Goal: Task Accomplishment & Management: Use online tool/utility

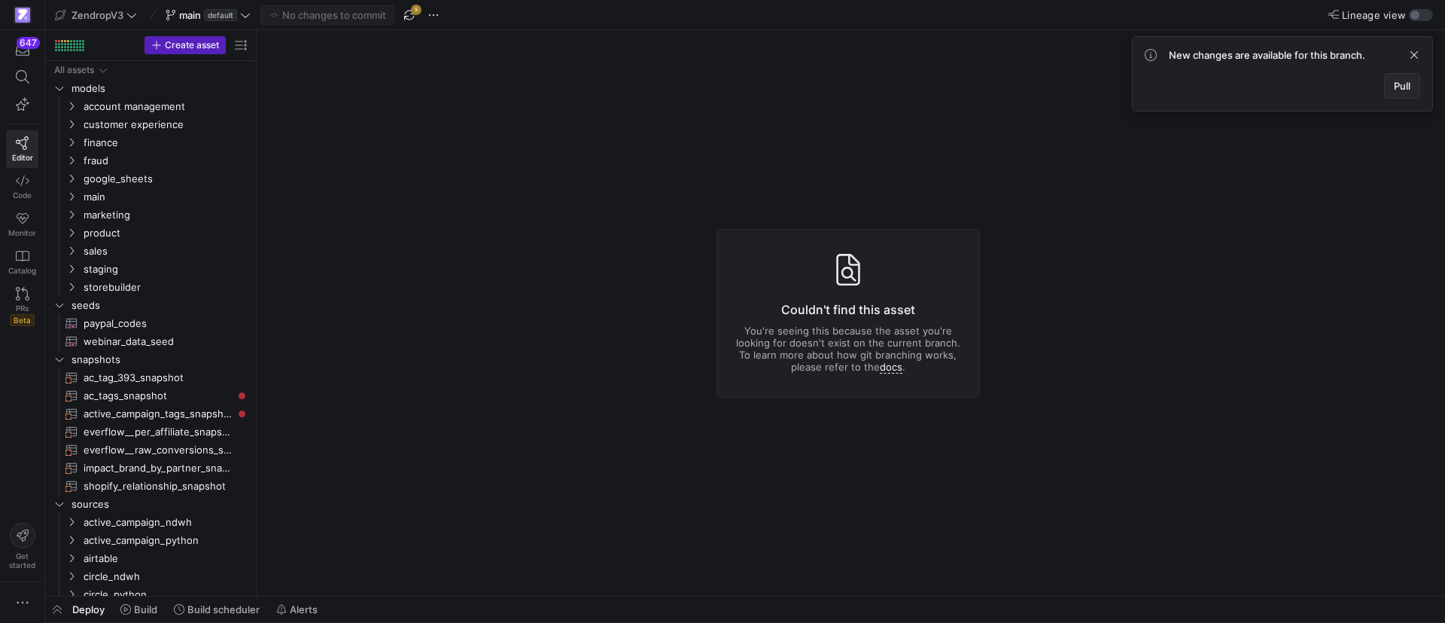
click at [1387, 95] on span at bounding box center [1402, 86] width 35 height 24
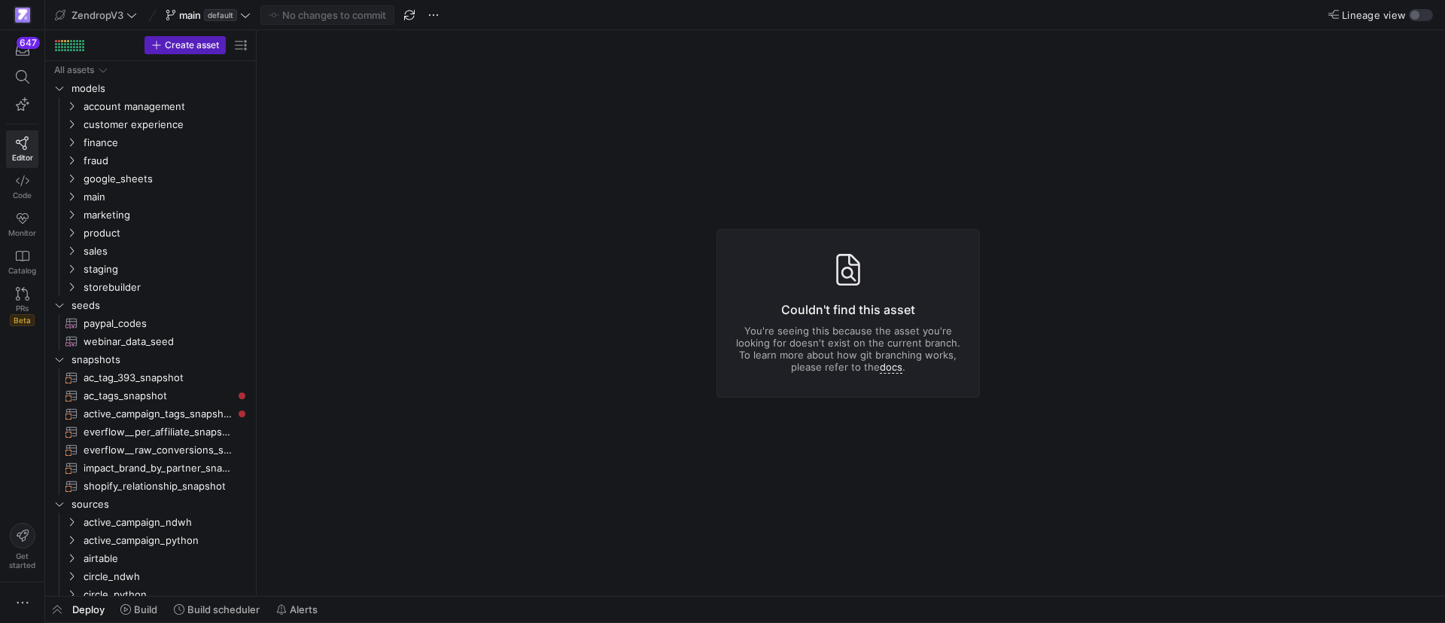
click at [233, 609] on span "Build scheduler" at bounding box center [223, 609] width 72 height 12
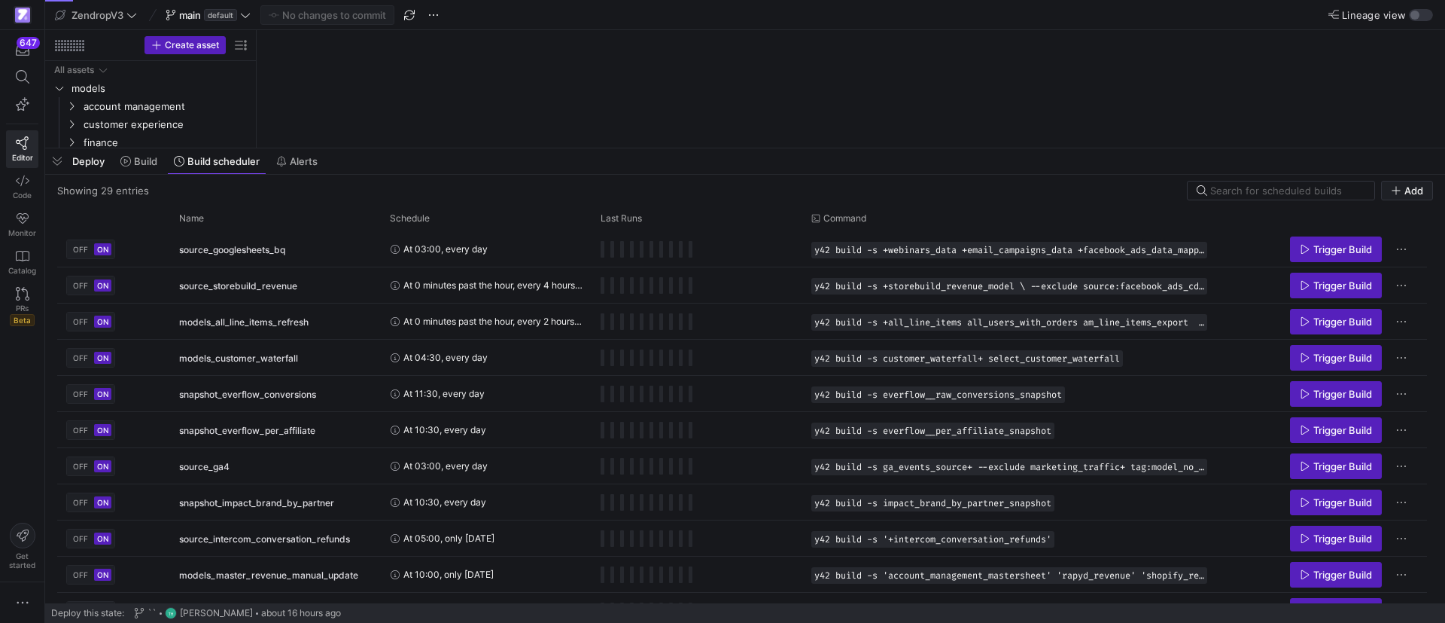
drag, startPoint x: 455, startPoint y: 349, endPoint x: 519, endPoint y: 150, distance: 209.5
click at [519, 150] on div at bounding box center [745, 148] width 1400 height 6
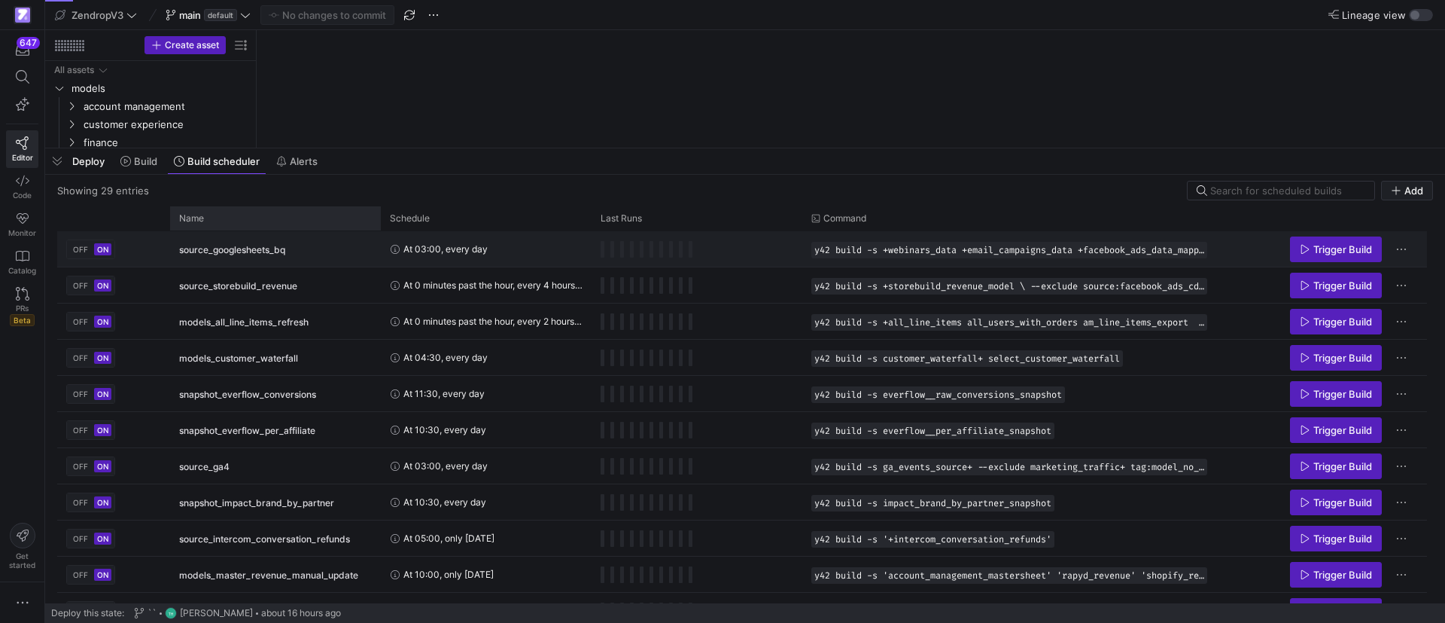
click at [205, 221] on div "Name" at bounding box center [270, 218] width 182 height 17
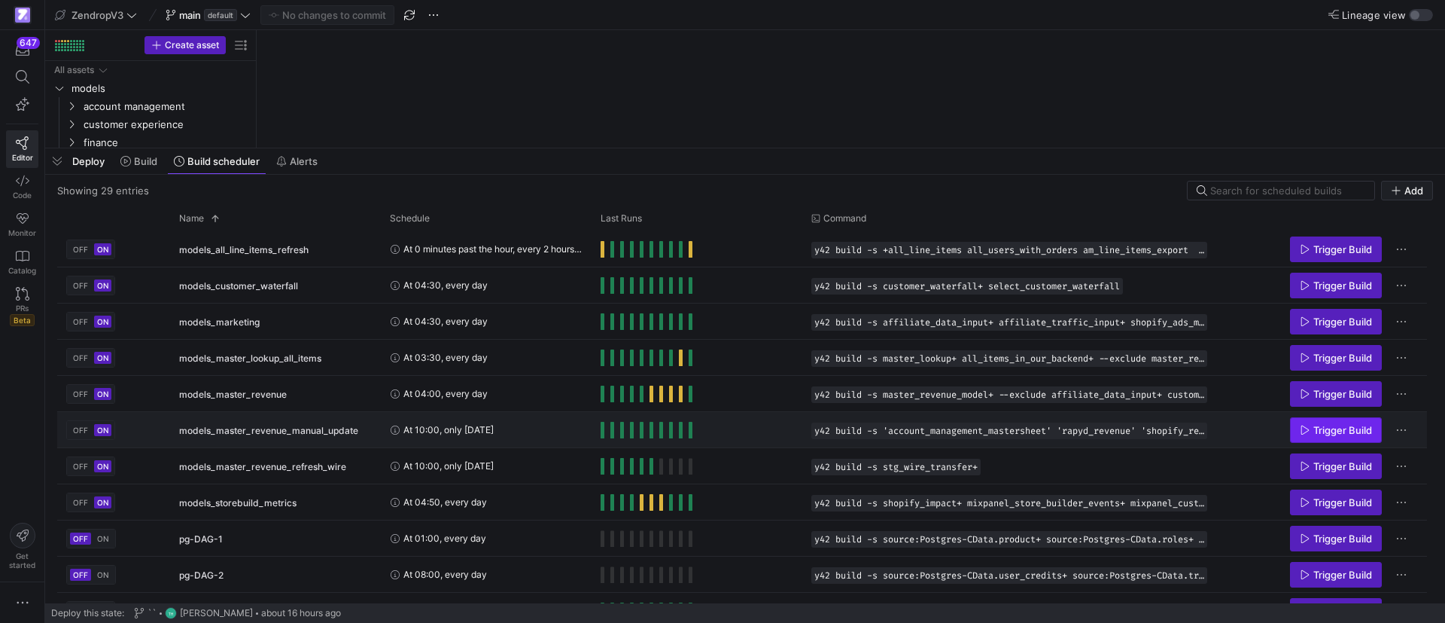
click at [1331, 431] on span "Trigger Build" at bounding box center [1343, 430] width 59 height 12
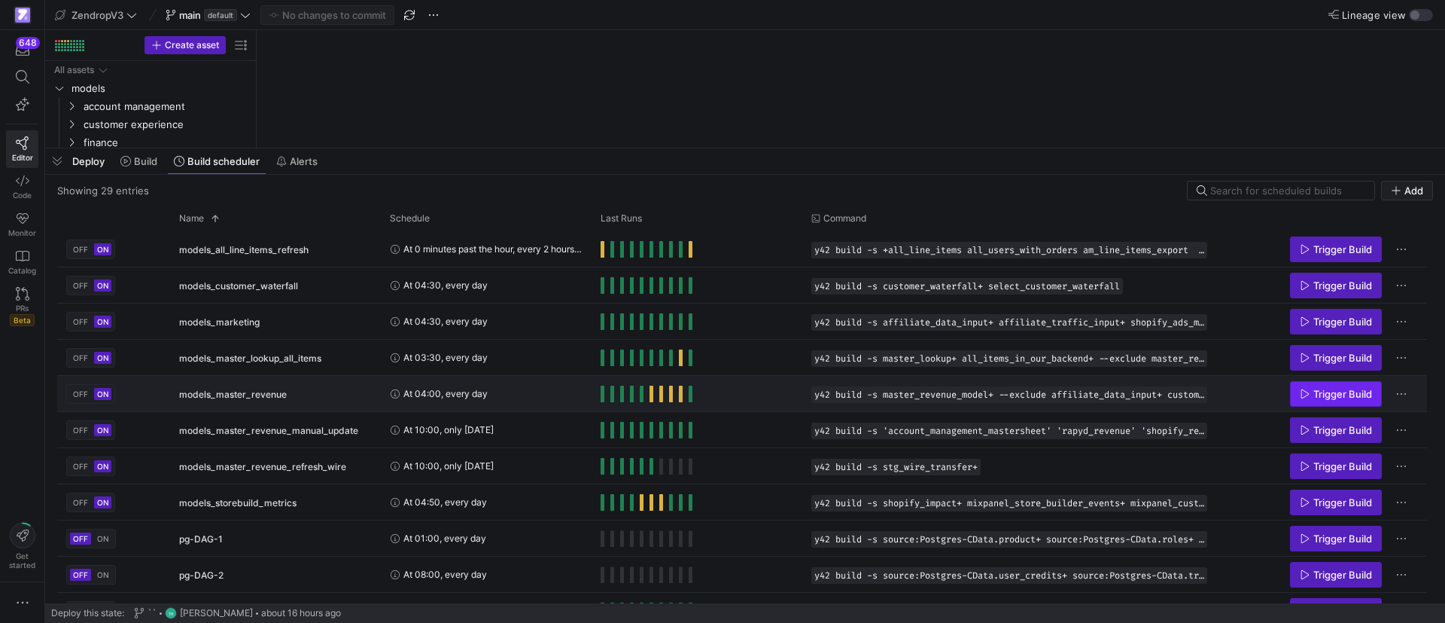
click at [1340, 386] on span "Press SPACE to select this row." at bounding box center [1336, 394] width 90 height 24
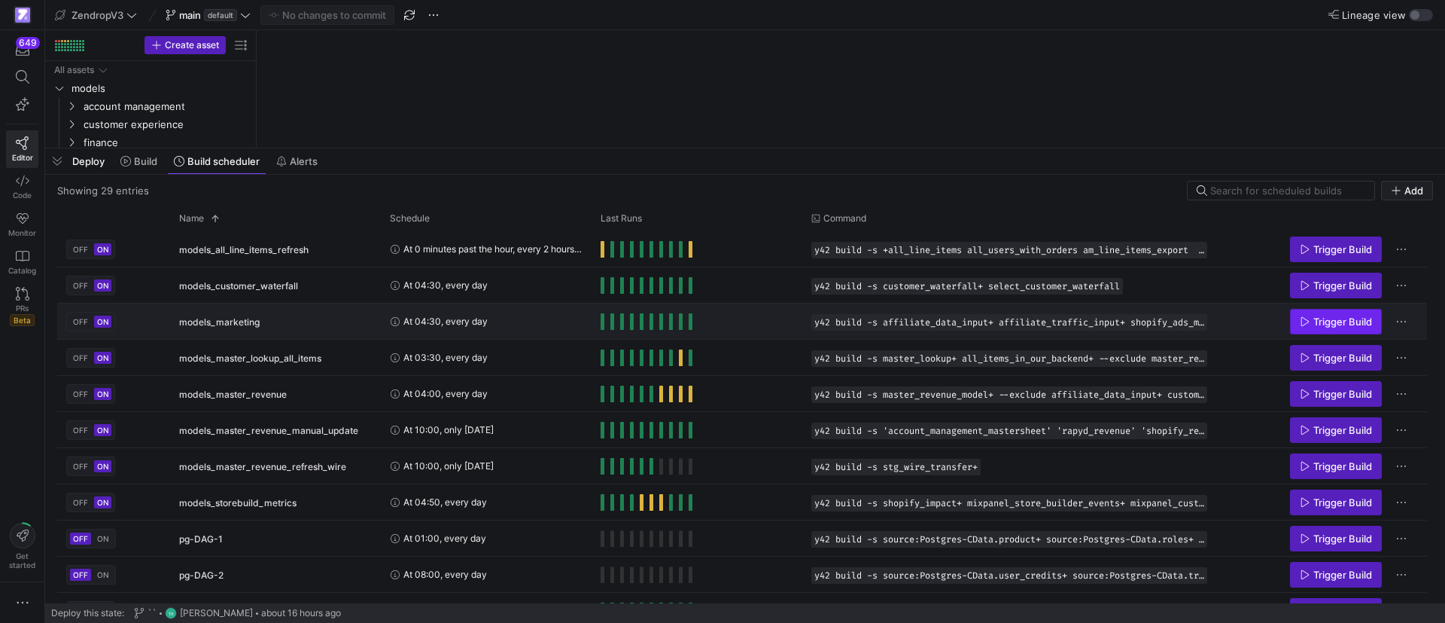
click at [1316, 321] on span "Trigger Build" at bounding box center [1343, 321] width 59 height 12
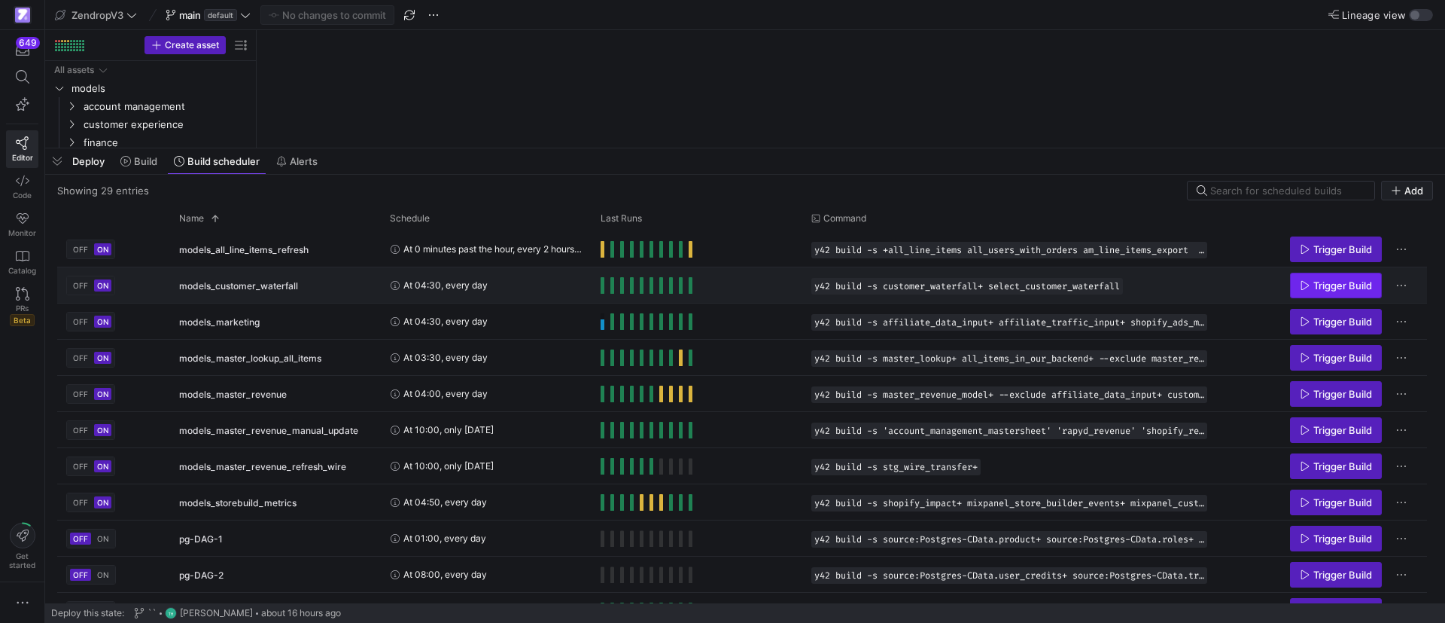
click at [1323, 280] on span "Trigger Build" at bounding box center [1343, 285] width 59 height 12
click at [59, 163] on span "button" at bounding box center [57, 161] width 24 height 26
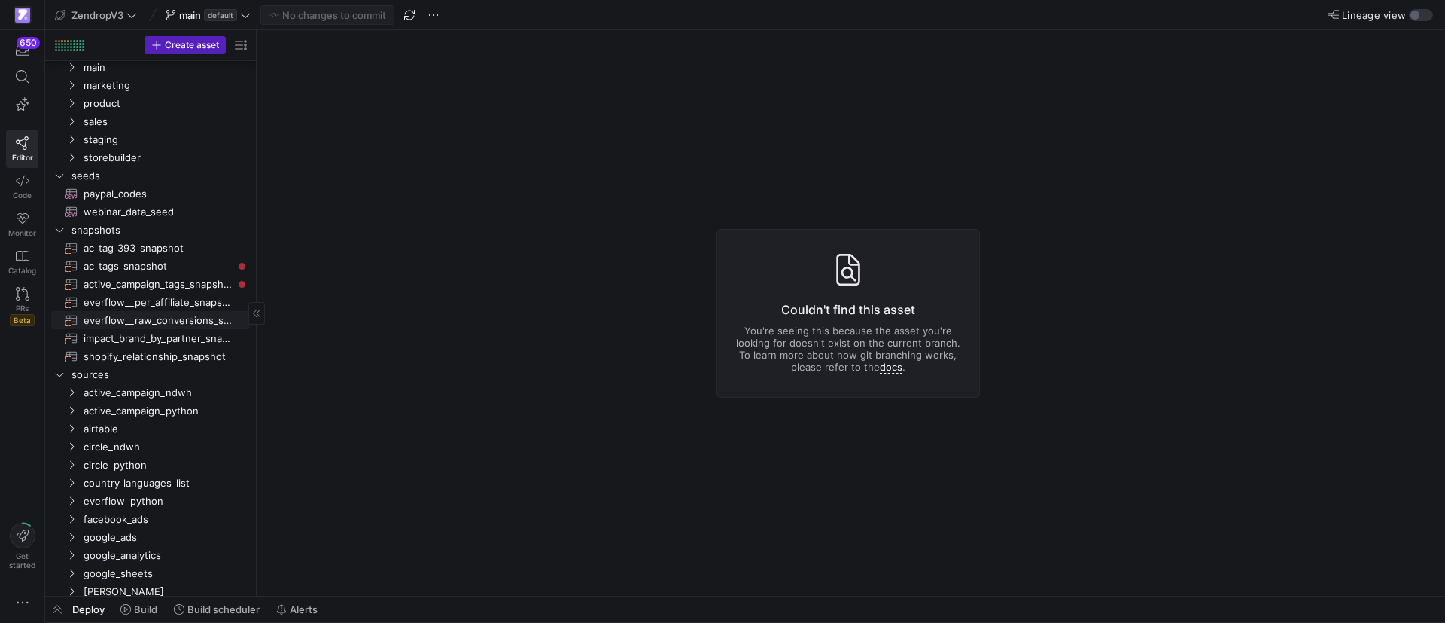
scroll to position [441, 0]
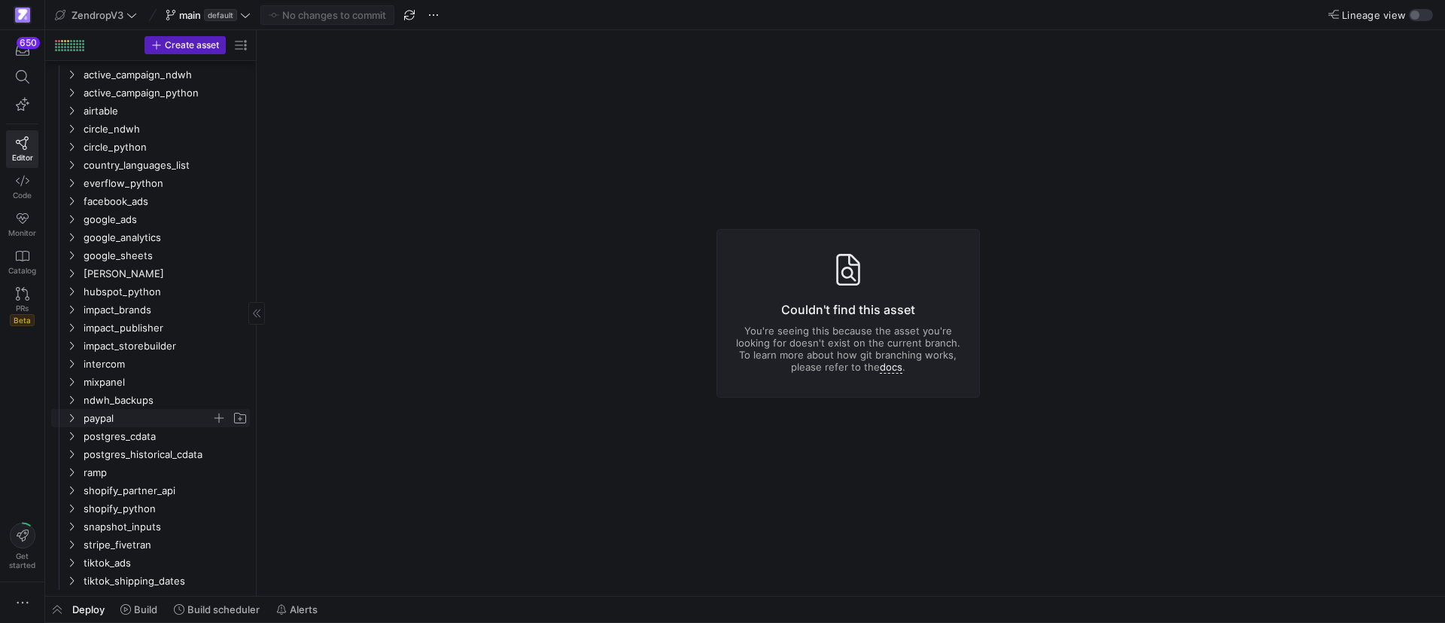
click at [72, 413] on icon "Press SPACE to select this row." at bounding box center [71, 417] width 11 height 9
click at [140, 470] on span "transactions​​​​​​​​​" at bounding box center [173, 472] width 120 height 17
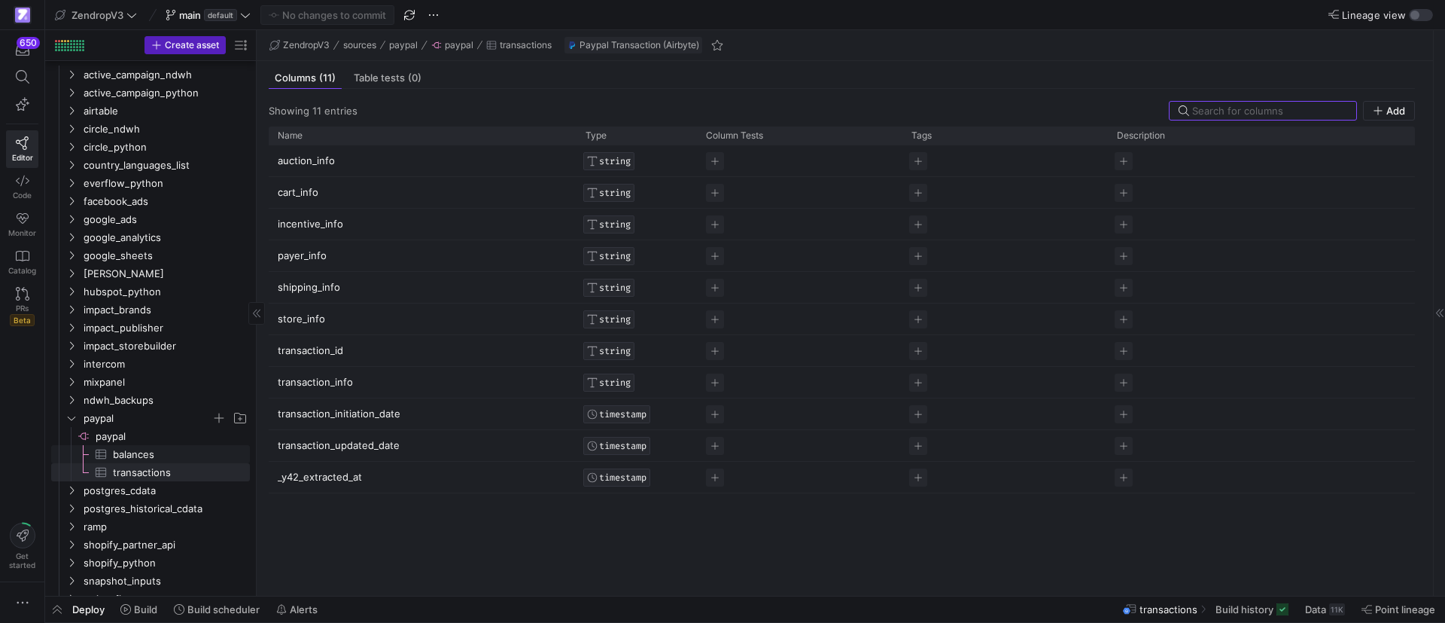
click at [175, 455] on span "balances​​​​​​​​​" at bounding box center [173, 454] width 120 height 17
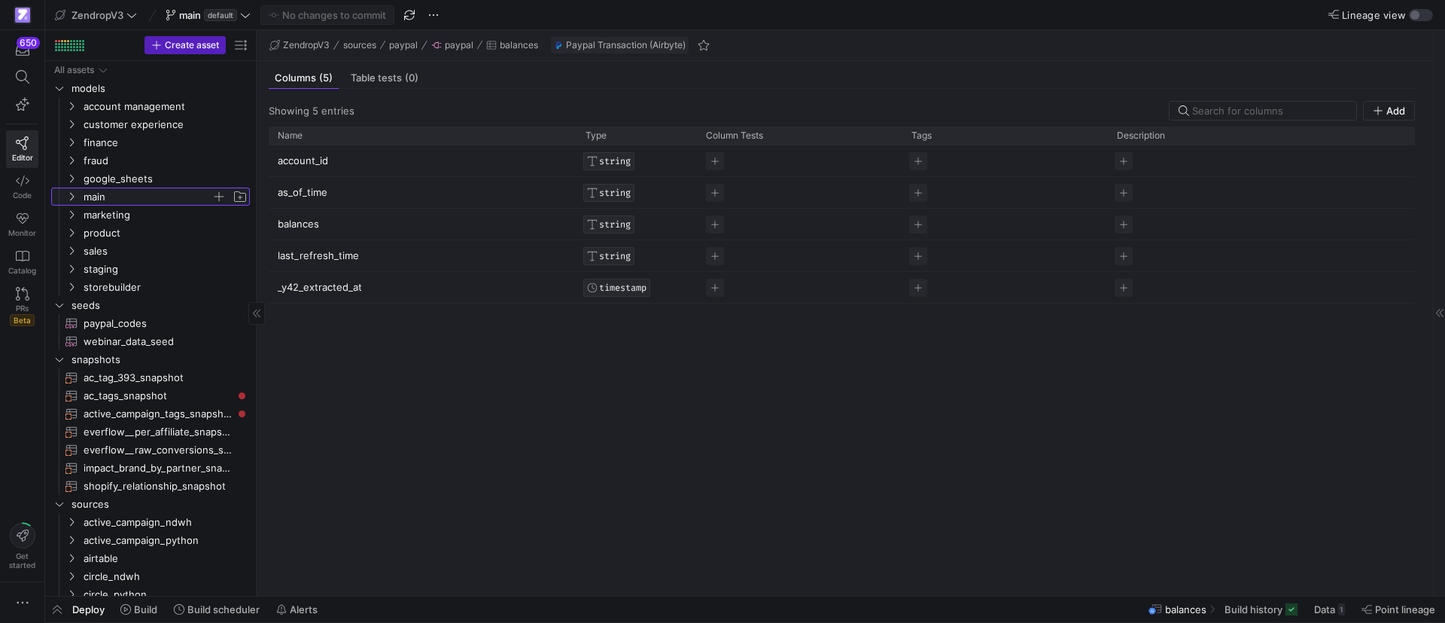
click at [70, 196] on icon "Press SPACE to select this row." at bounding box center [71, 196] width 11 height 9
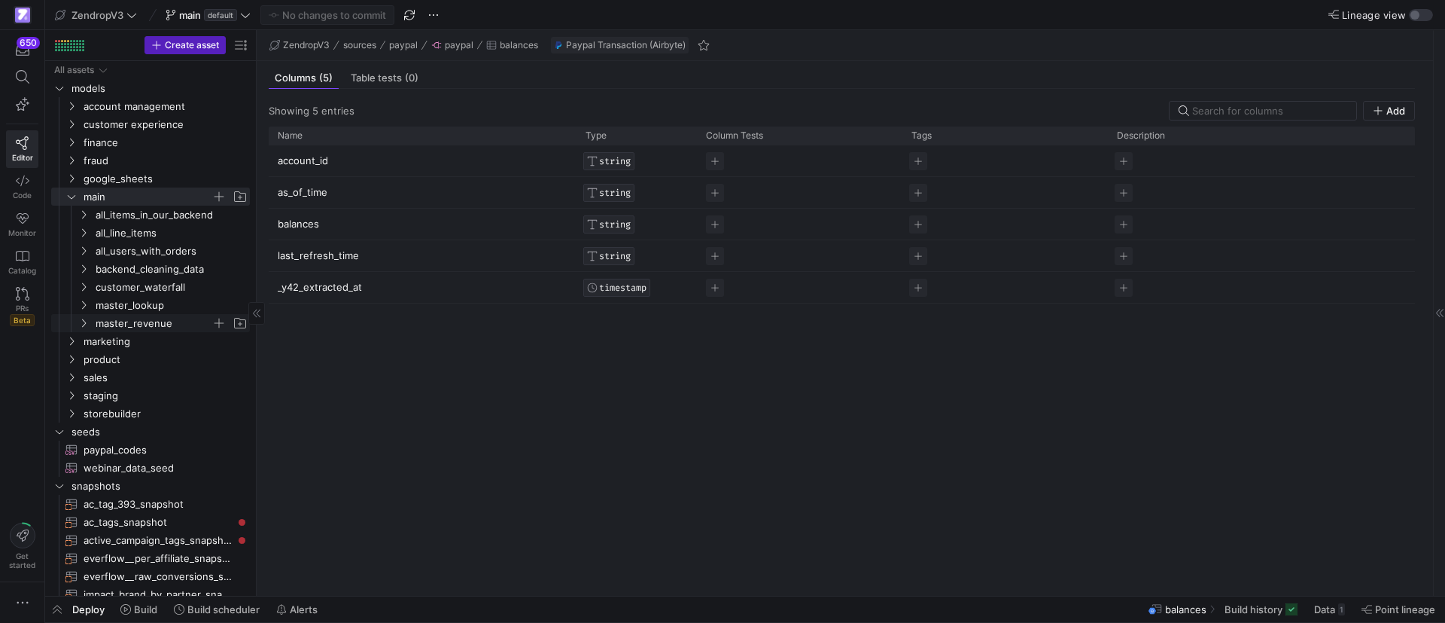
click at [84, 317] on y42-icon "Press SPACE to select this row." at bounding box center [84, 323] width 12 height 12
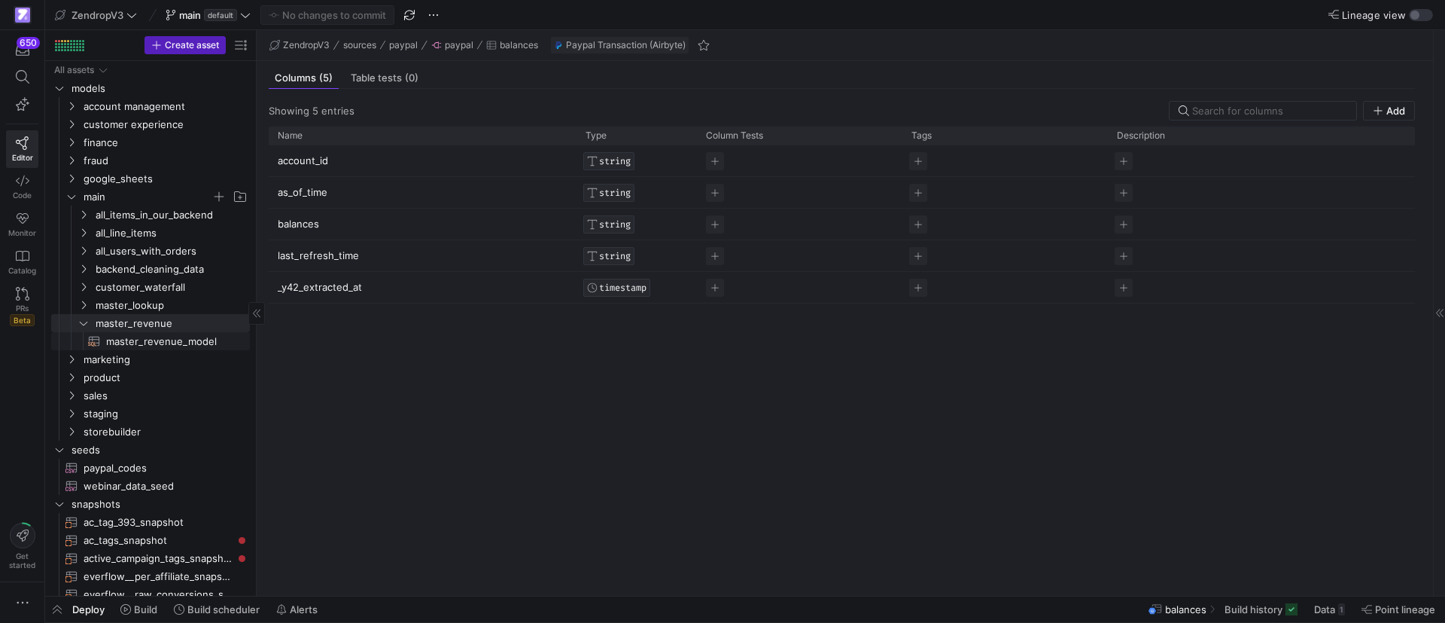
click at [151, 346] on span "master_revenue_model​​​​​​​​​​" at bounding box center [169, 341] width 126 height 17
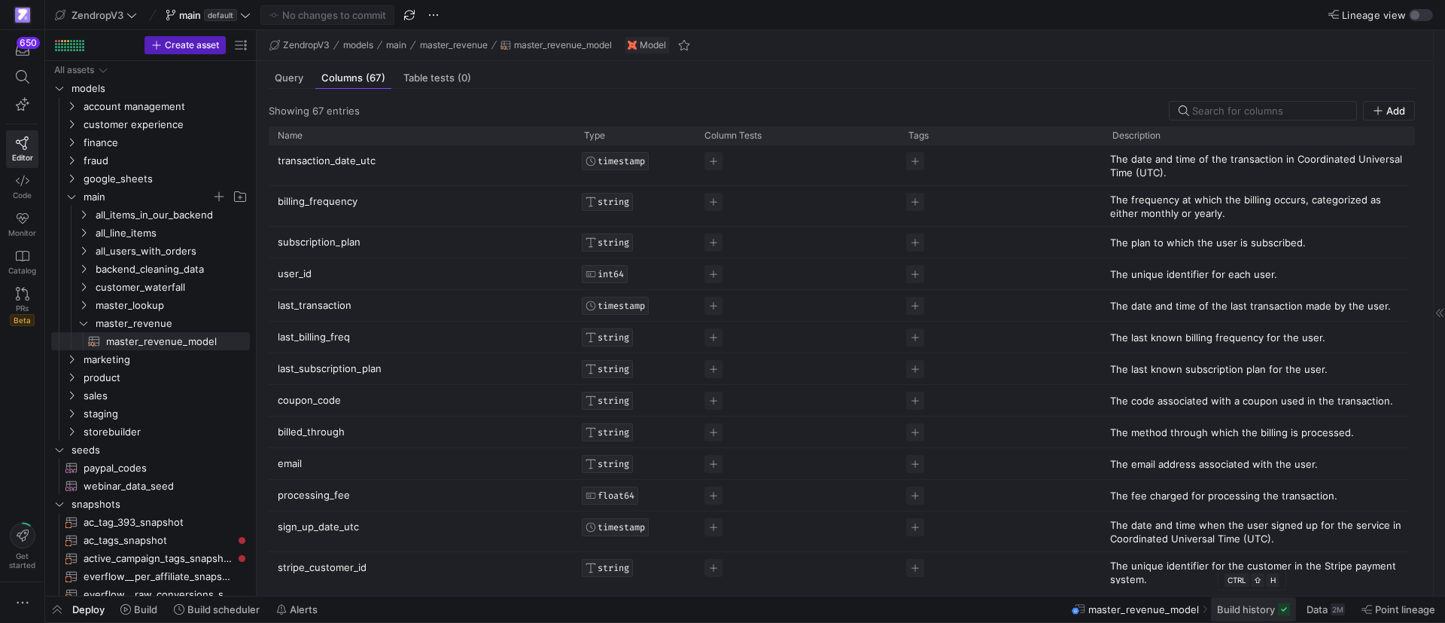
click at [1247, 608] on span "Build history" at bounding box center [1246, 609] width 58 height 12
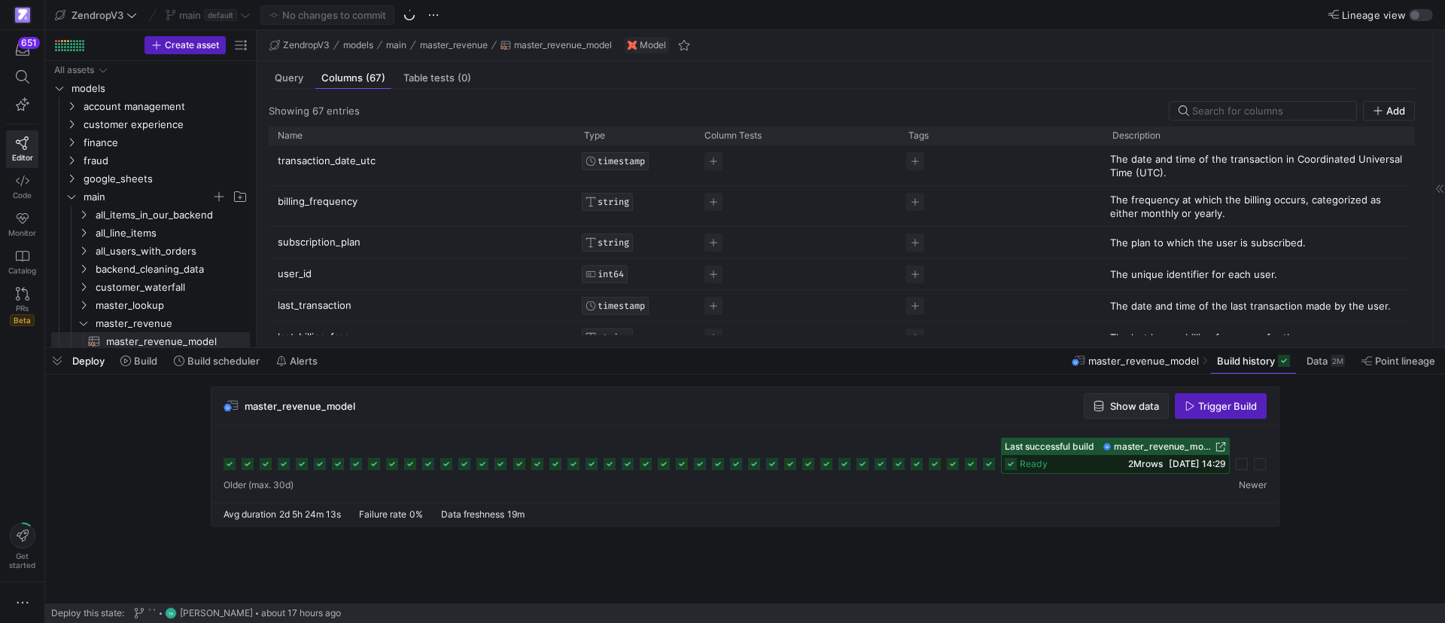
click at [1131, 406] on span "Show data" at bounding box center [1134, 406] width 49 height 12
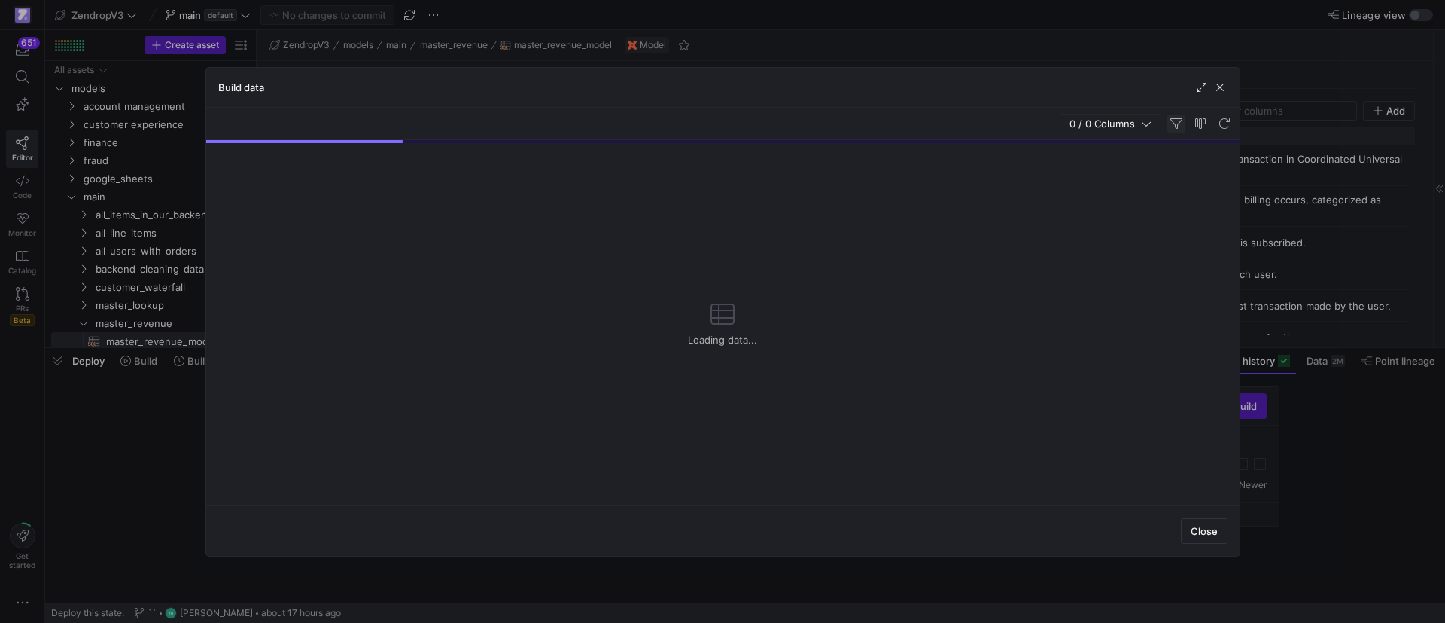
click at [1174, 120] on span "button" at bounding box center [1177, 123] width 18 height 18
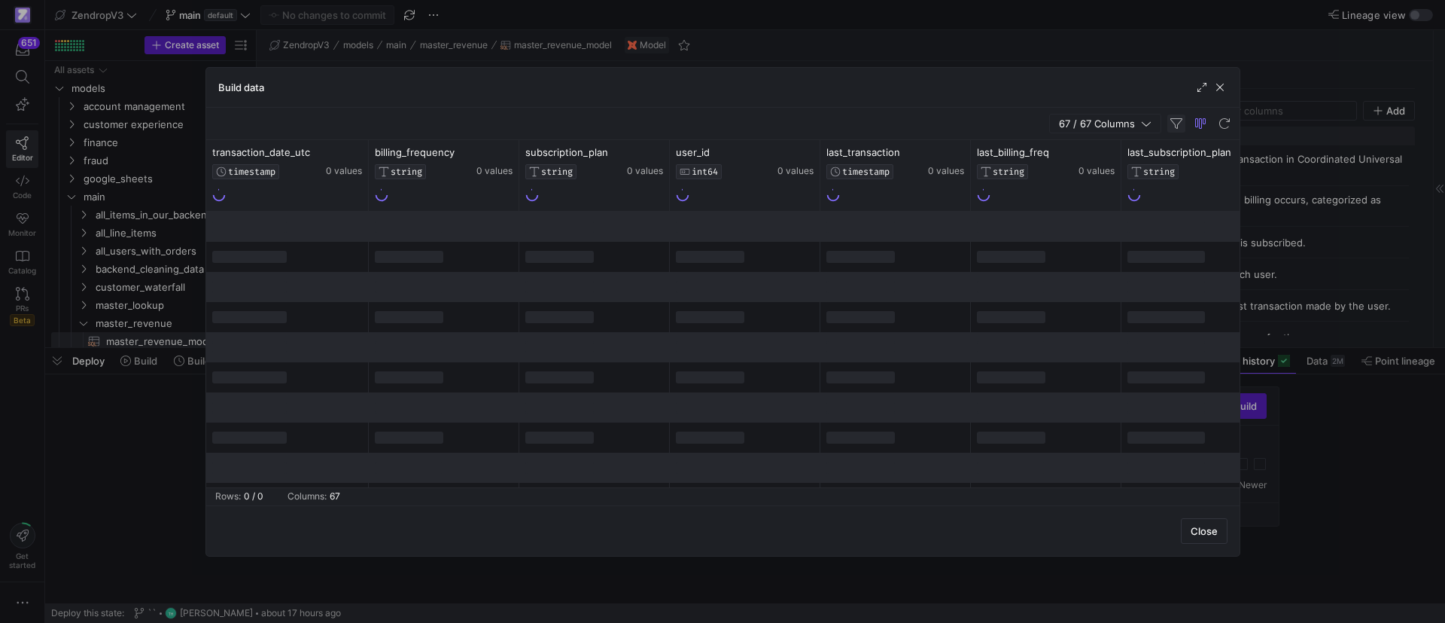
click at [1177, 123] on span "button" at bounding box center [1177, 123] width 18 height 18
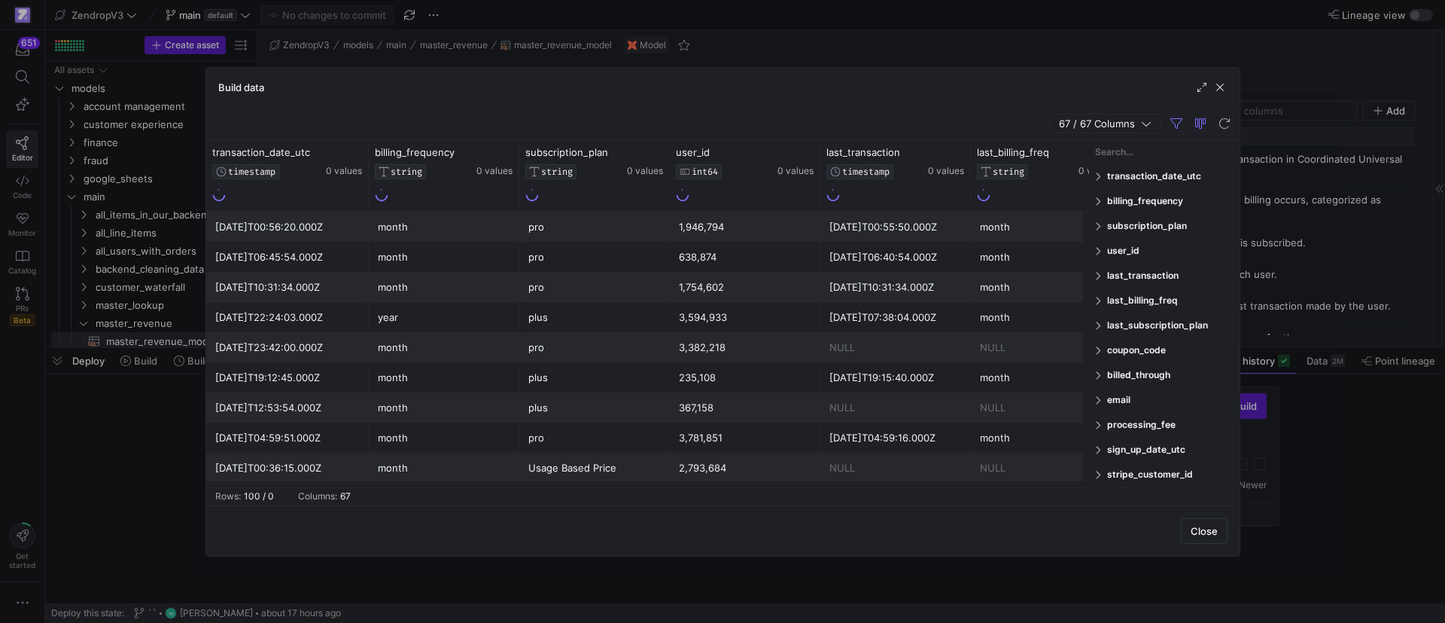
click at [1101, 400] on span at bounding box center [1099, 399] width 9 height 11
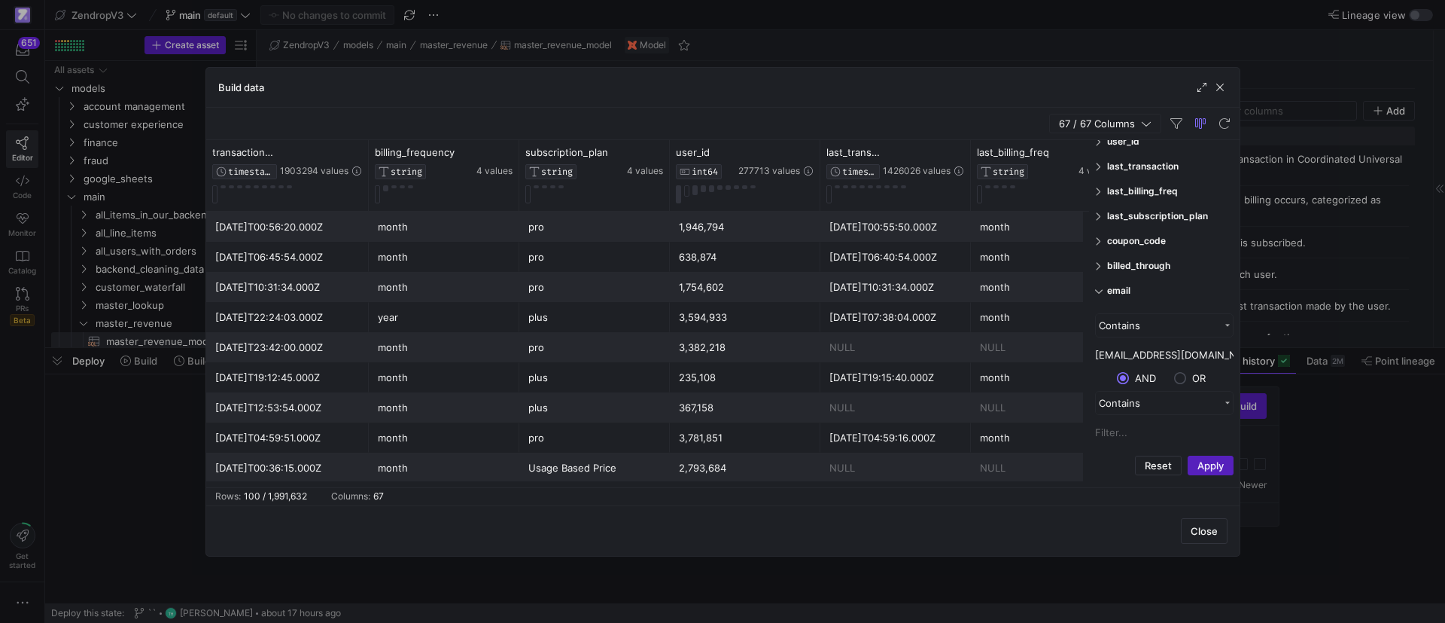
scroll to position [113, 0]
type input "[EMAIL_ADDRESS][DOMAIN_NAME]"
click at [1195, 455] on button "Apply" at bounding box center [1211, 462] width 46 height 20
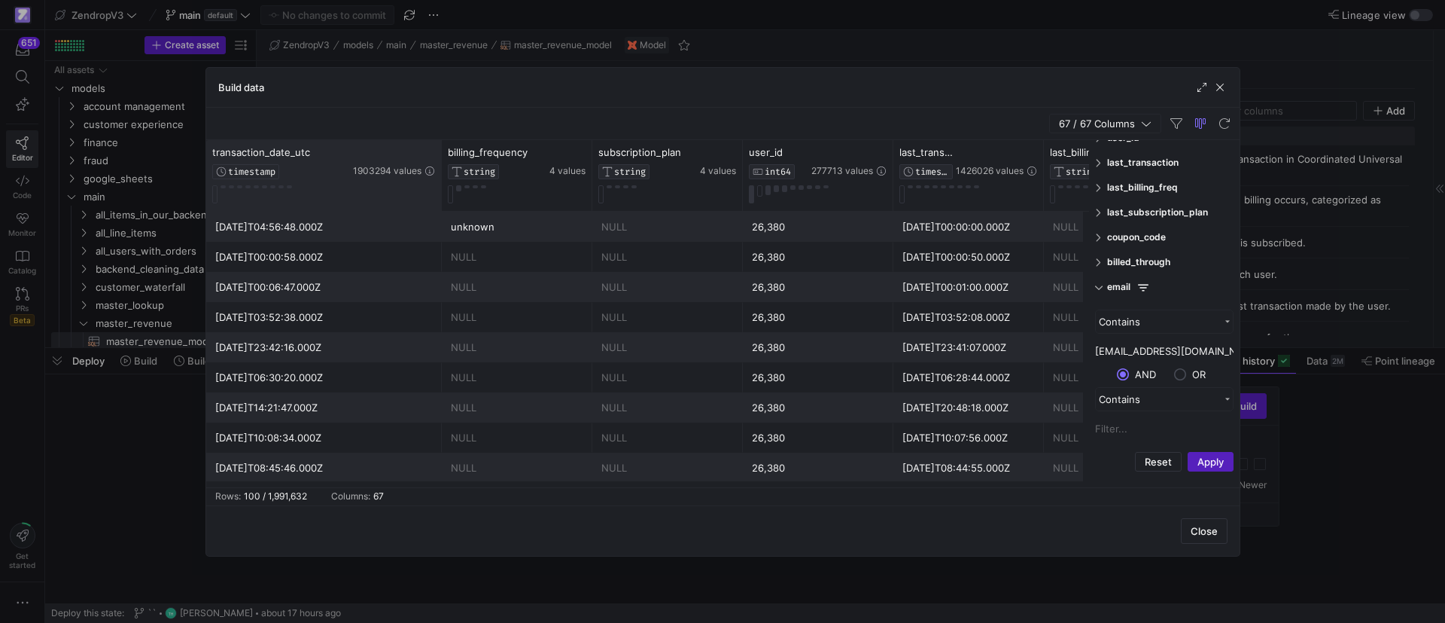
drag, startPoint x: 367, startPoint y: 160, endPoint x: 439, endPoint y: 159, distance: 72.3
click at [439, 159] on div at bounding box center [441, 175] width 6 height 71
click at [410, 152] on icon at bounding box center [411, 152] width 12 height 12
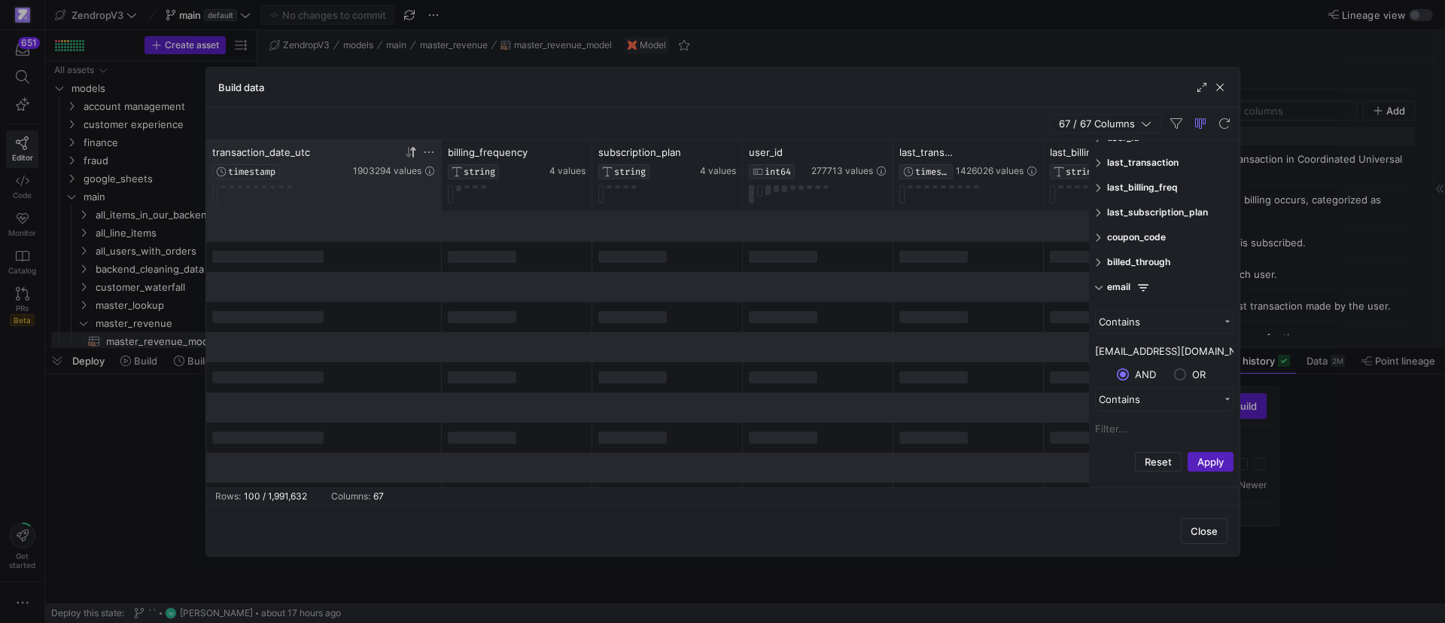
click at [410, 152] on icon at bounding box center [411, 152] width 12 height 12
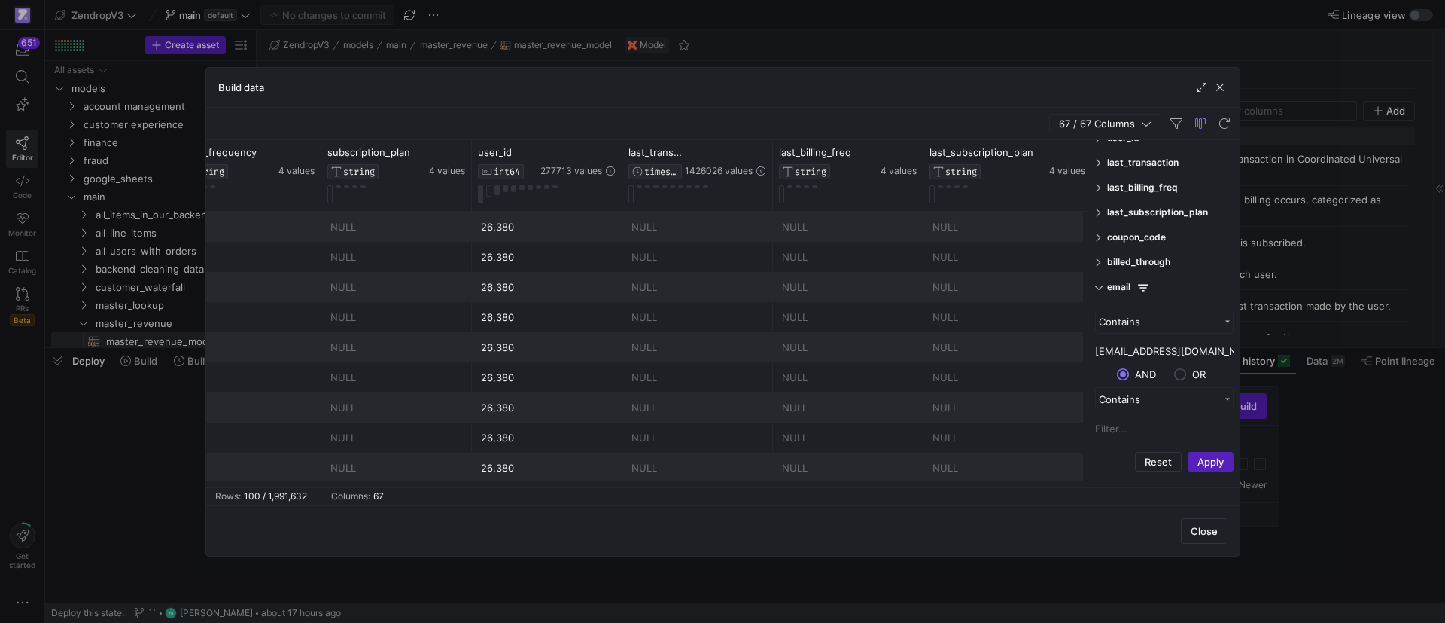
scroll to position [0, 280]
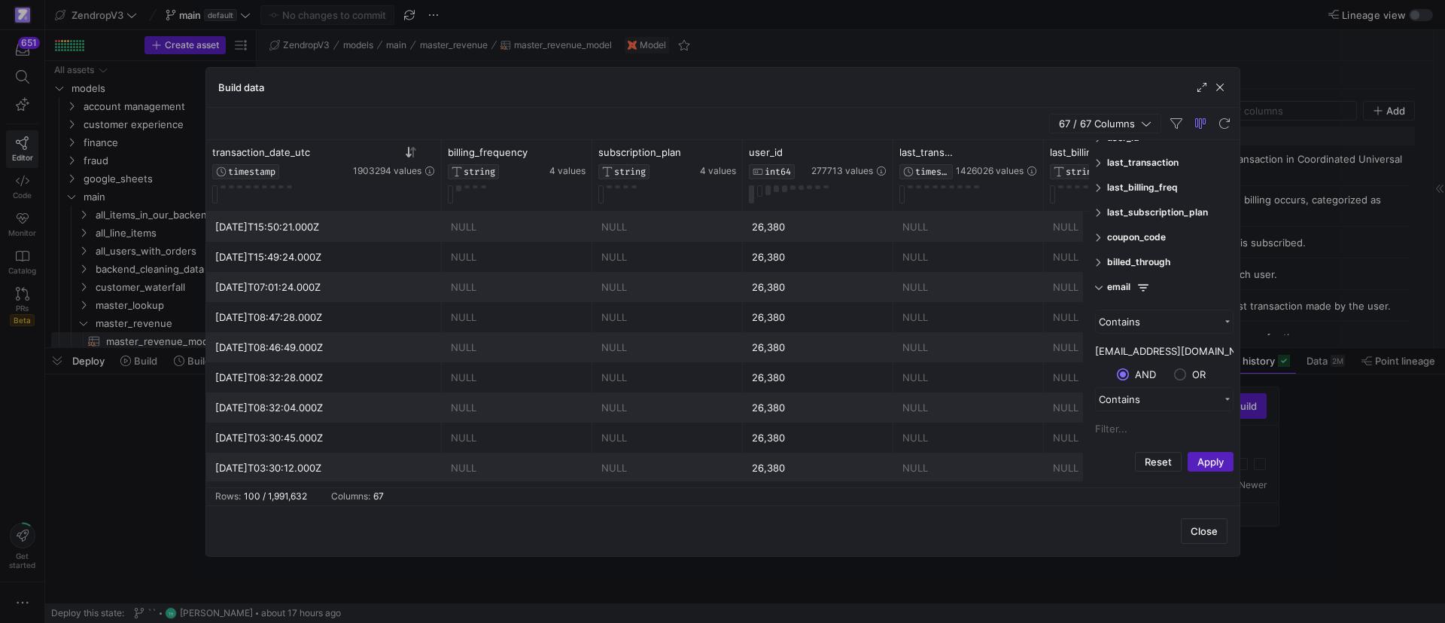
click at [1131, 121] on span "67 / 67 Columns" at bounding box center [1100, 123] width 82 height 12
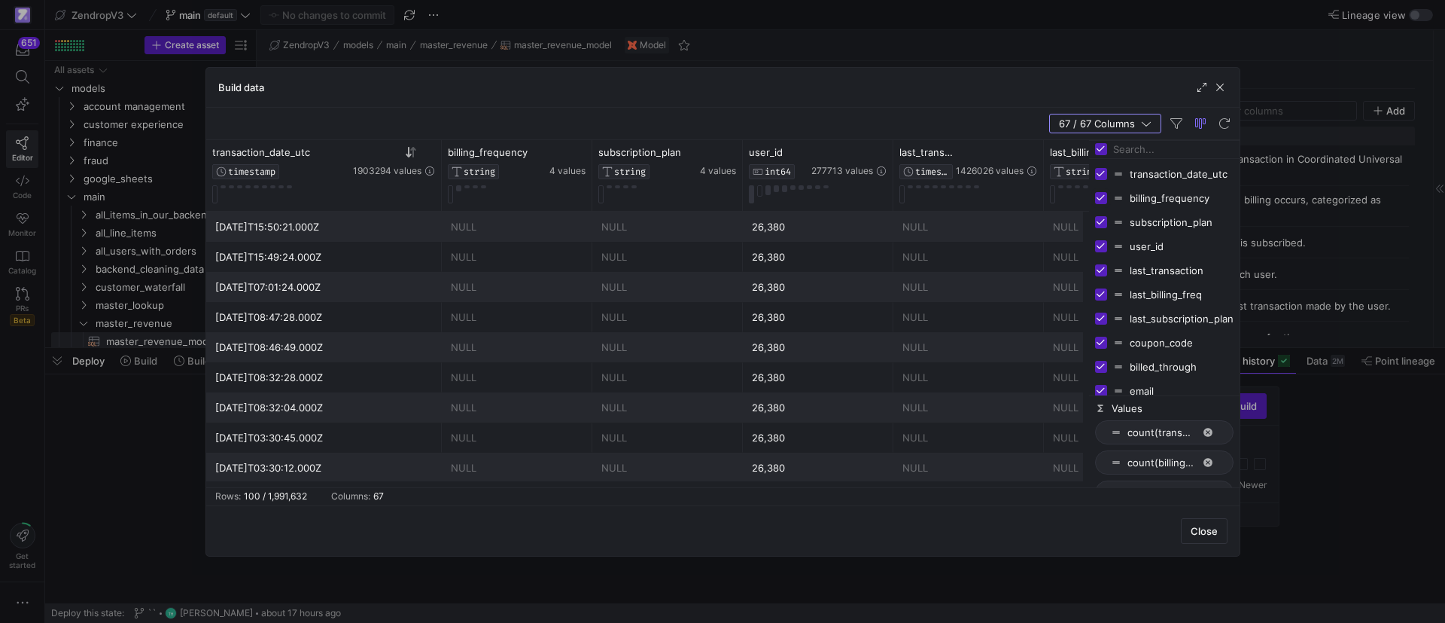
click at [1102, 199] on input "Press SPACE to toggle visibility (visible)" at bounding box center [1101, 198] width 12 height 12
checkbox input "false"
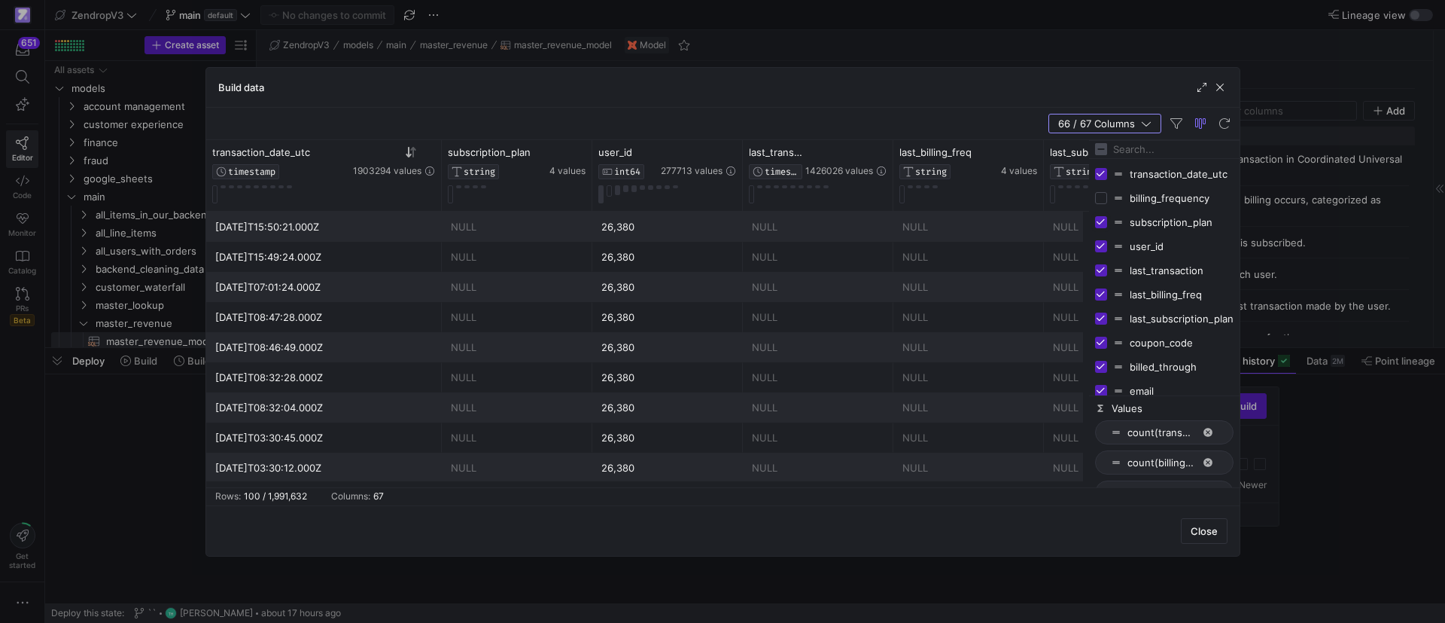
click at [1104, 219] on input "Press SPACE to toggle visibility (visible)" at bounding box center [1101, 222] width 12 height 12
checkbox input "false"
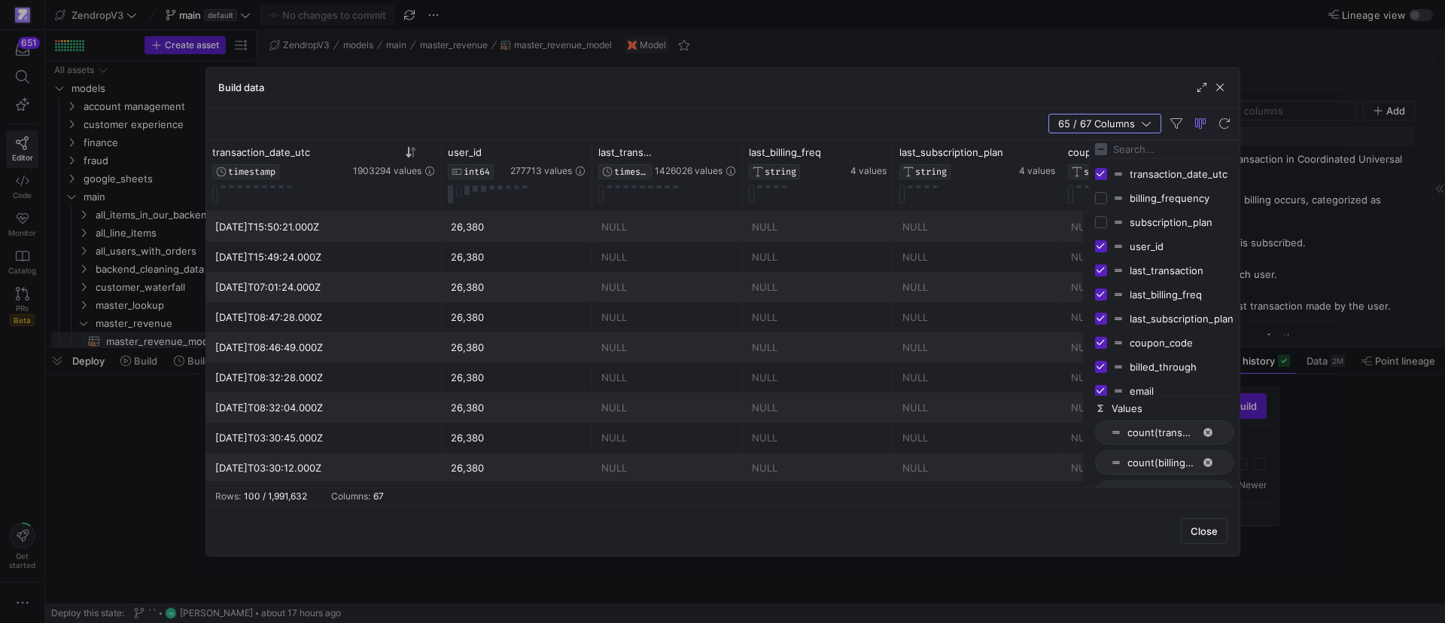
click at [1103, 267] on input "Press SPACE to toggle visibility (visible)" at bounding box center [1101, 270] width 12 height 12
checkbox input "false"
click at [1101, 291] on input "Press SPACE to toggle visibility (visible)" at bounding box center [1101, 294] width 12 height 12
checkbox input "false"
click at [1100, 320] on input "Press SPACE to toggle visibility (visible)" at bounding box center [1101, 318] width 12 height 12
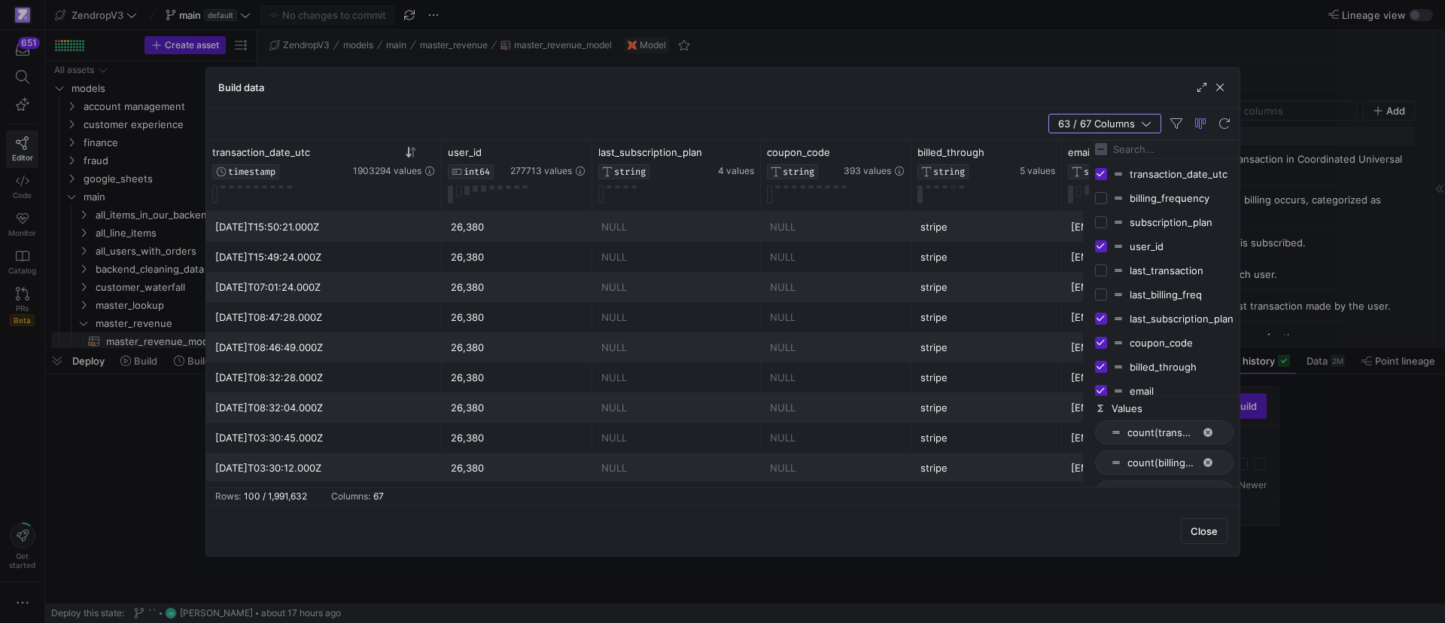
checkbox input "false"
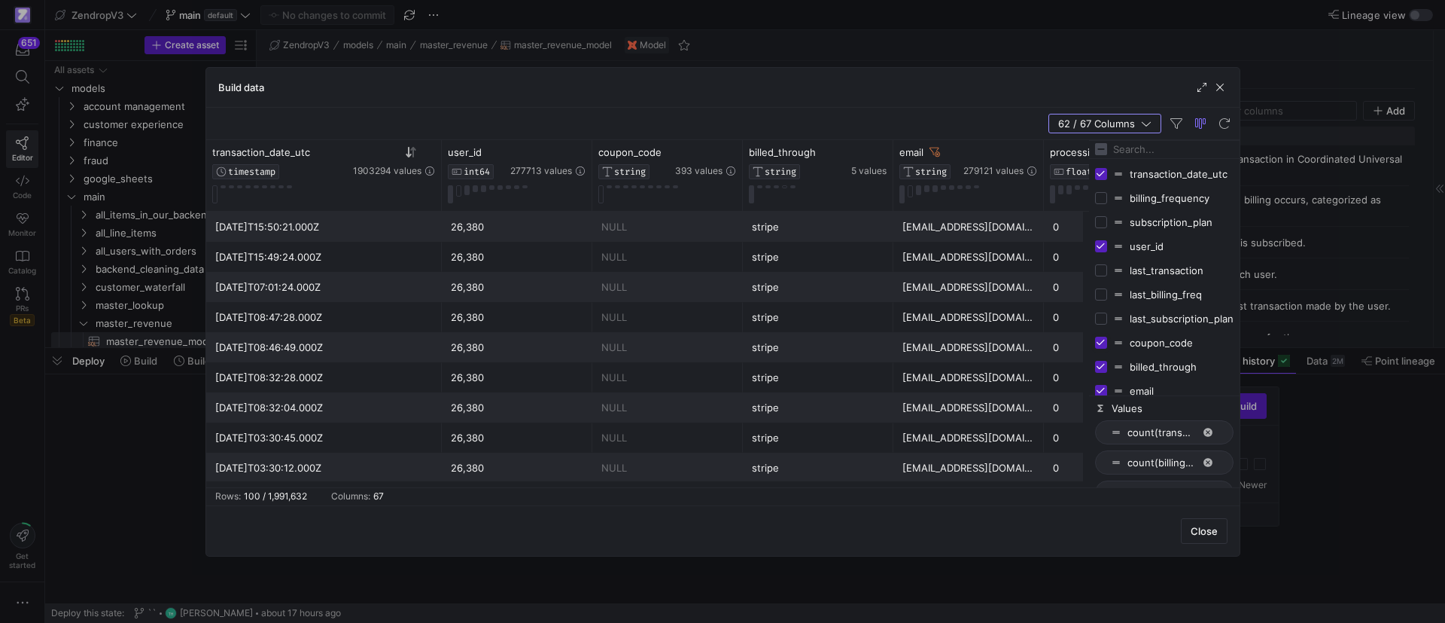
click at [1104, 343] on input "Press SPACE to toggle visibility (visible)" at bounding box center [1101, 342] width 12 height 12
checkbox input "false"
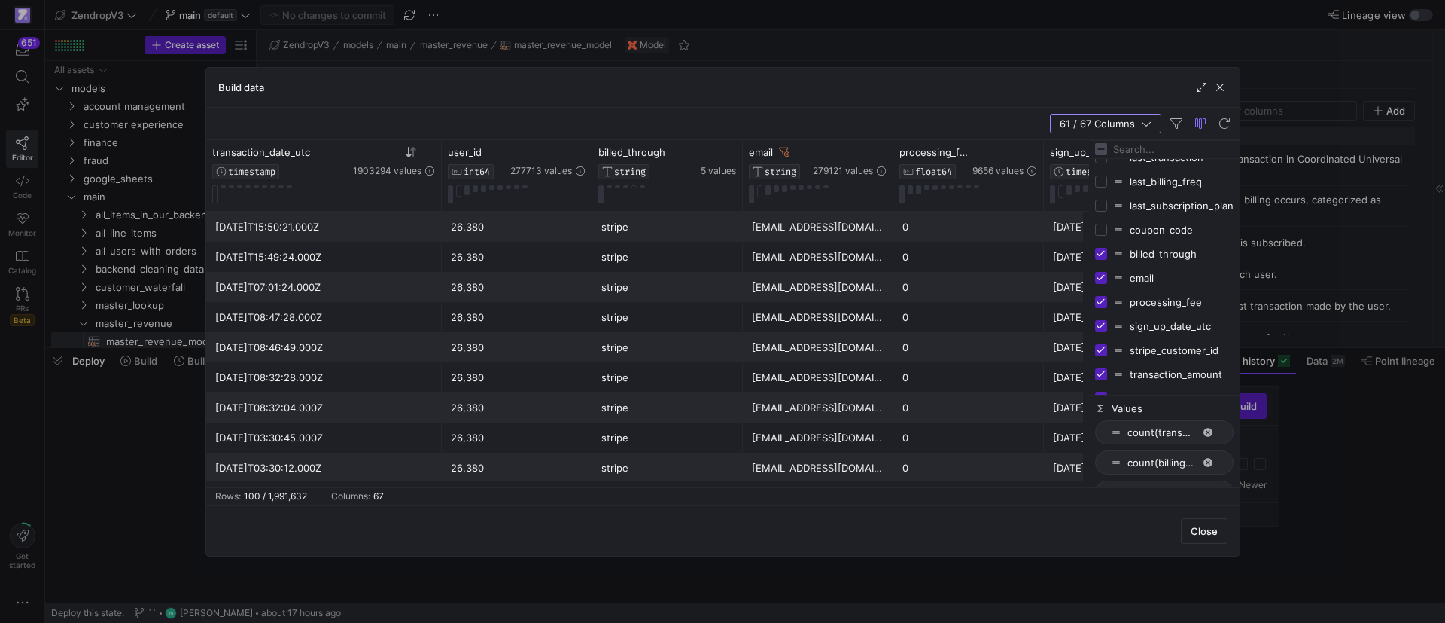
click at [1098, 324] on input "Press SPACE to toggle visibility (visible)" at bounding box center [1101, 326] width 12 height 12
checkbox input "false"
click at [989, 126] on div "60 / 67 Columns" at bounding box center [723, 124] width 1034 height 32
click at [1146, 121] on icon "button" at bounding box center [1146, 123] width 11 height 11
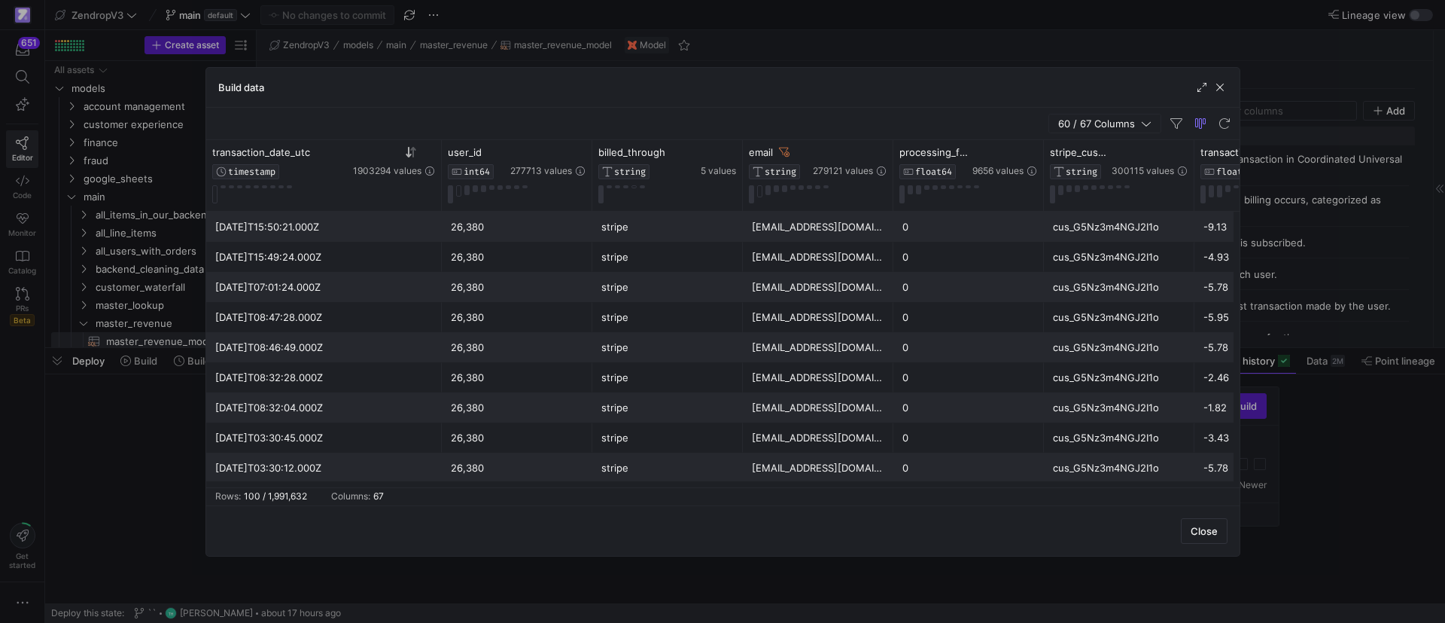
click at [1125, 124] on span "60 / 67 Columns" at bounding box center [1099, 123] width 83 height 12
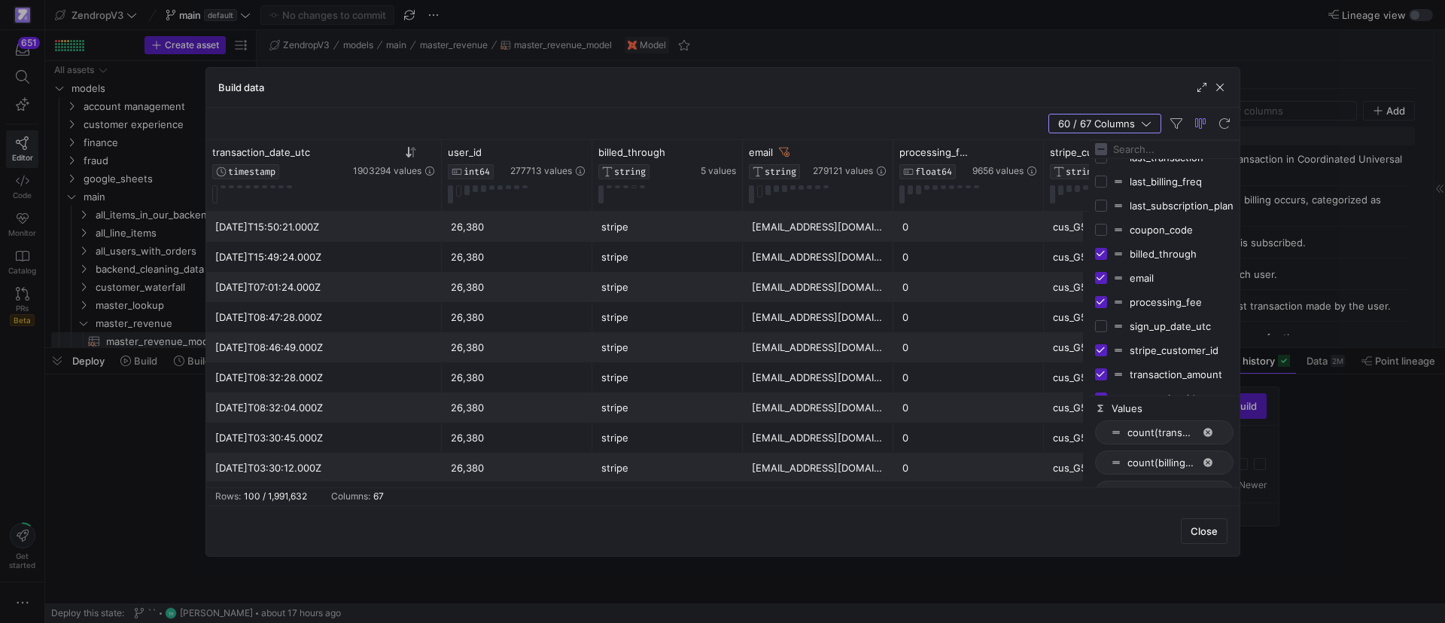
click at [1101, 349] on input "Press SPACE to toggle visibility (visible)" at bounding box center [1101, 350] width 12 height 12
checkbox input "false"
click at [1101, 302] on input "Press SPACE to toggle visibility (visible)" at bounding box center [1101, 302] width 12 height 12
checkbox input "false"
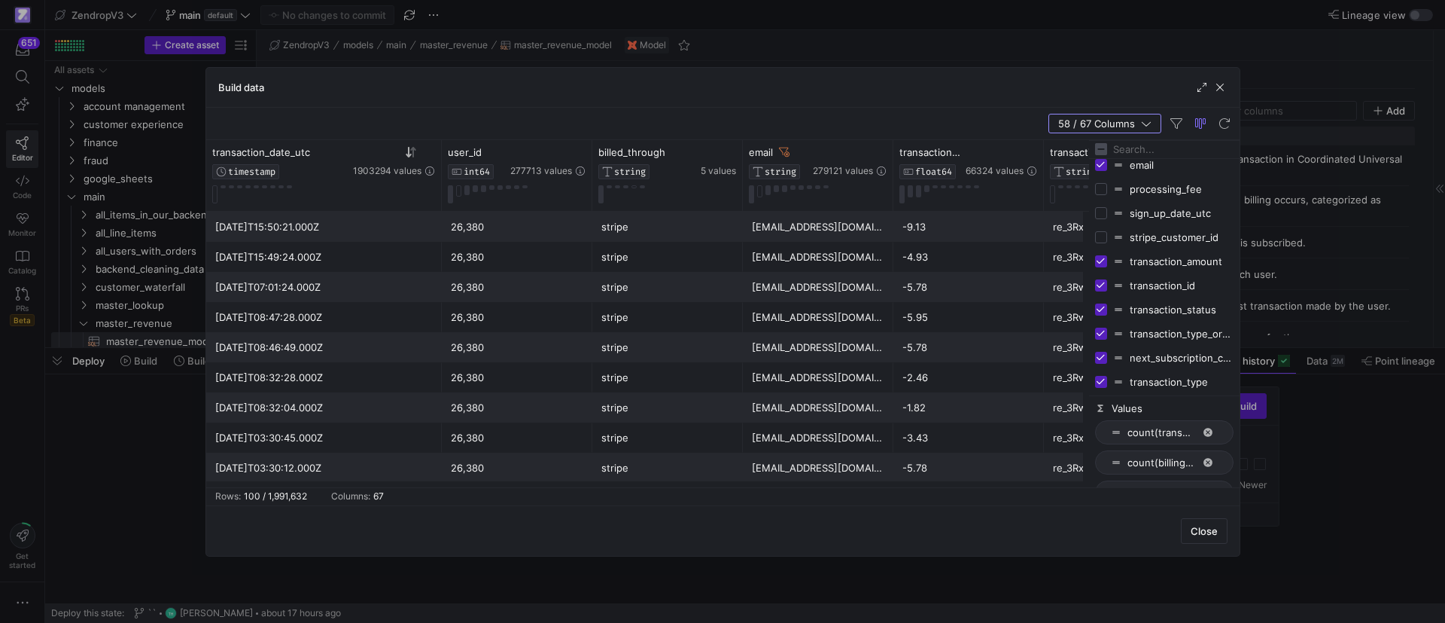
click at [951, 100] on div "Build data" at bounding box center [723, 88] width 1034 height 40
click at [1143, 112] on div "58 / 67 Columns" at bounding box center [723, 124] width 1034 height 32
click at [1143, 118] on icon "button" at bounding box center [1146, 123] width 11 height 11
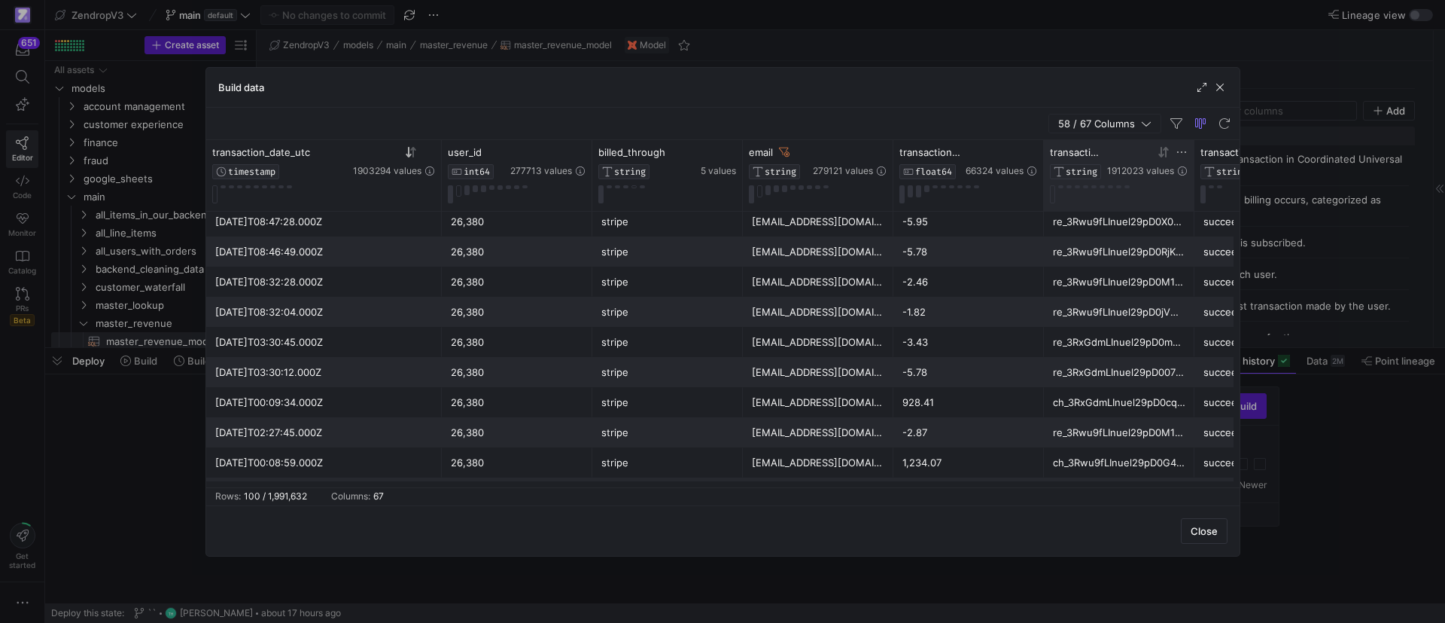
scroll to position [0, 0]
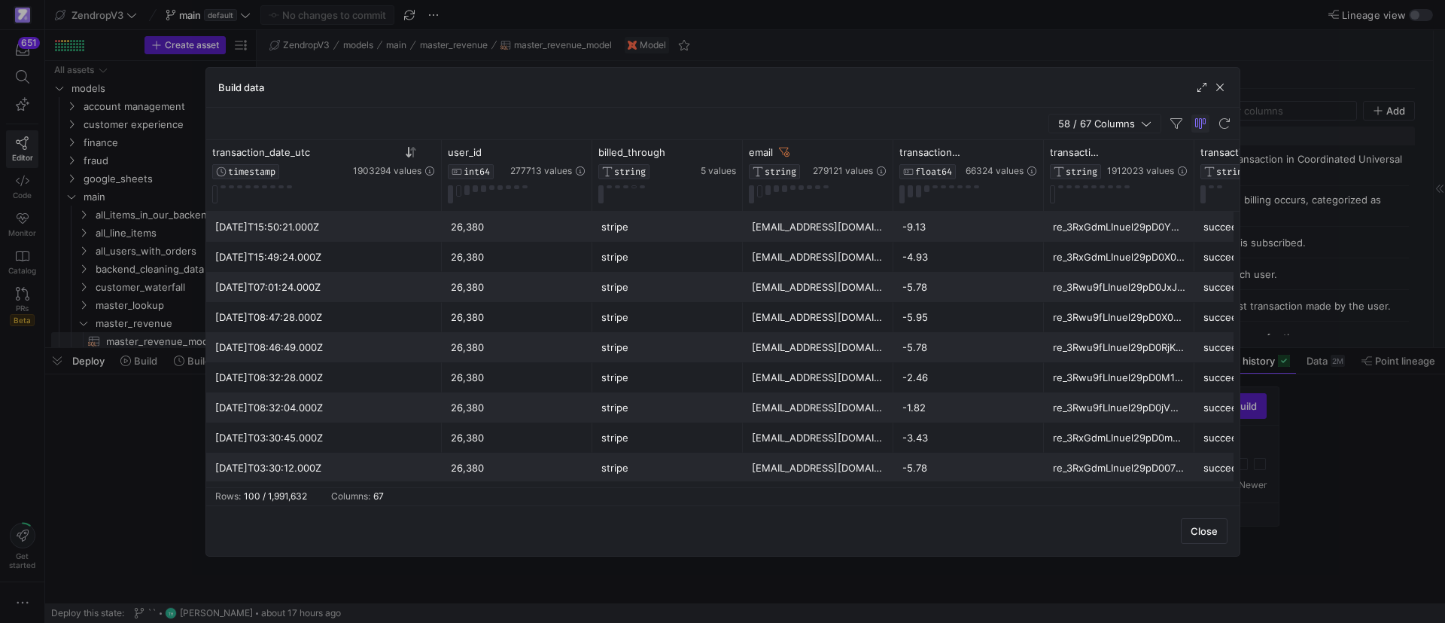
click at [1203, 117] on span "button" at bounding box center [1201, 123] width 18 height 18
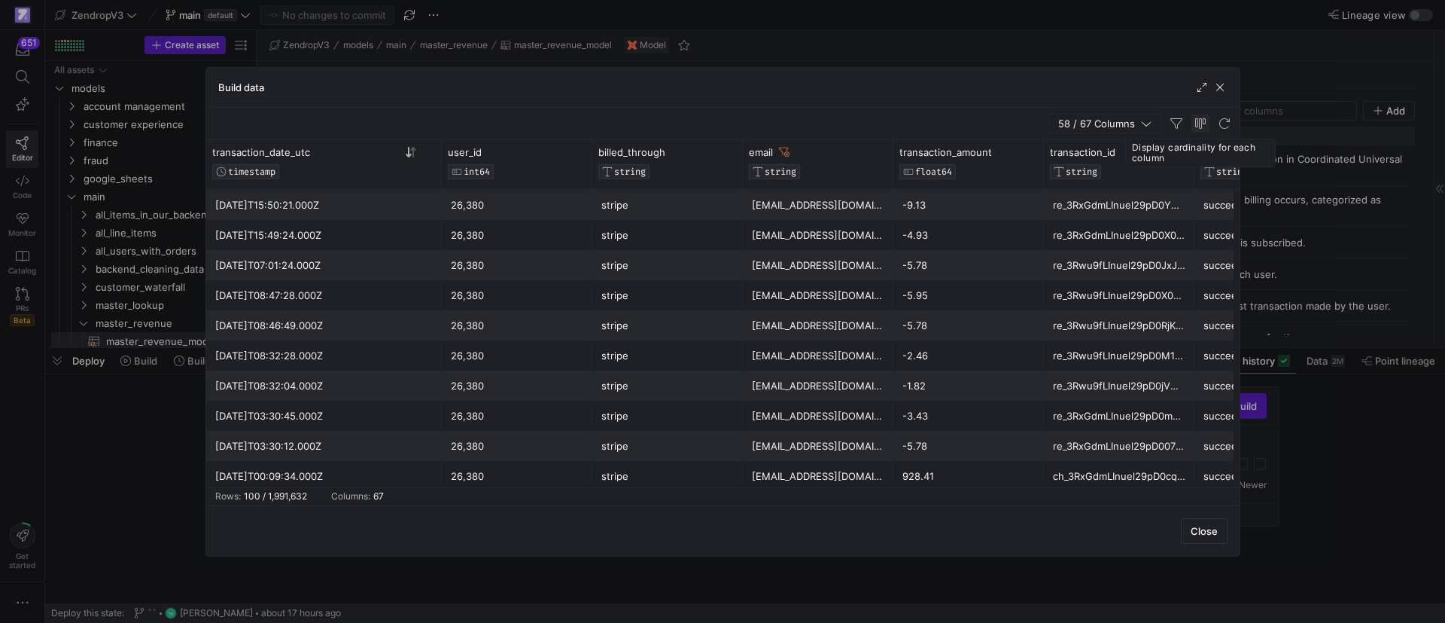
click at [1199, 121] on span "button" at bounding box center [1201, 123] width 18 height 18
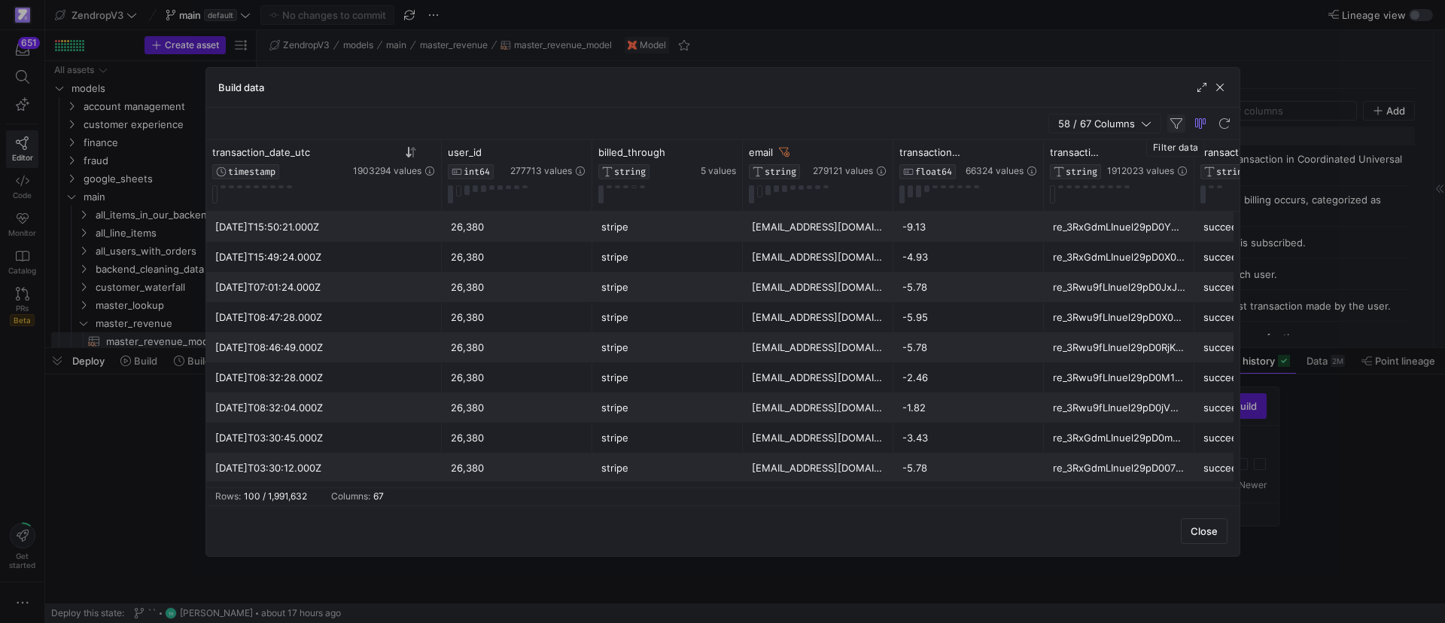
click at [1175, 123] on span "button" at bounding box center [1177, 123] width 18 height 18
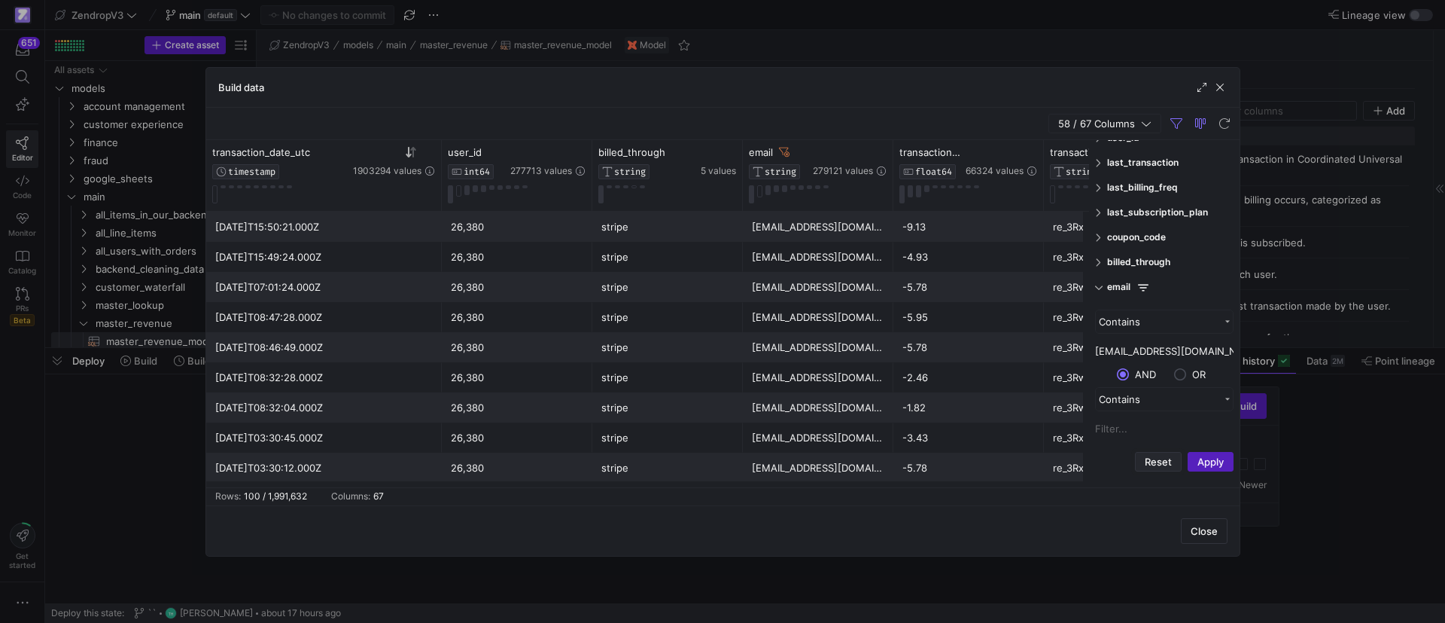
click at [1150, 456] on button "Reset" at bounding box center [1158, 462] width 47 height 20
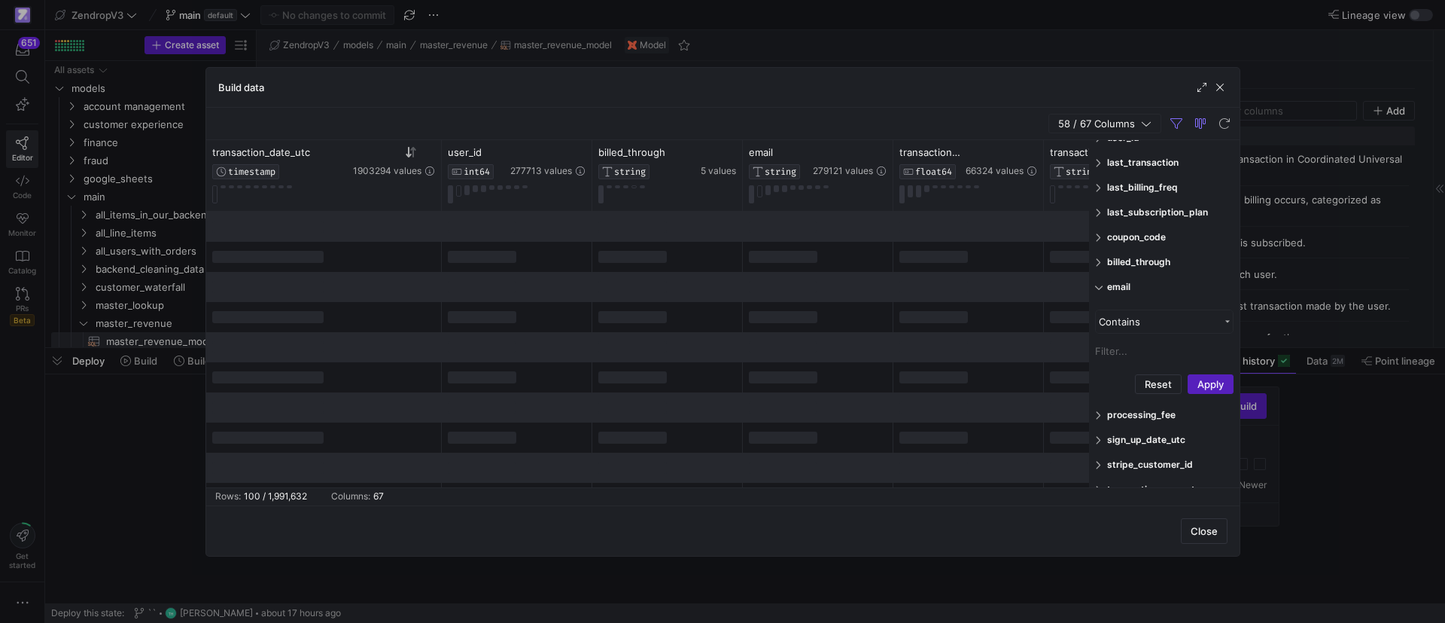
click at [1101, 293] on div "email" at bounding box center [1164, 287] width 151 height 24
click at [1102, 267] on div "billed_through" at bounding box center [1164, 262] width 151 height 24
click at [1143, 325] on input "Filter Value" at bounding box center [1164, 326] width 139 height 23
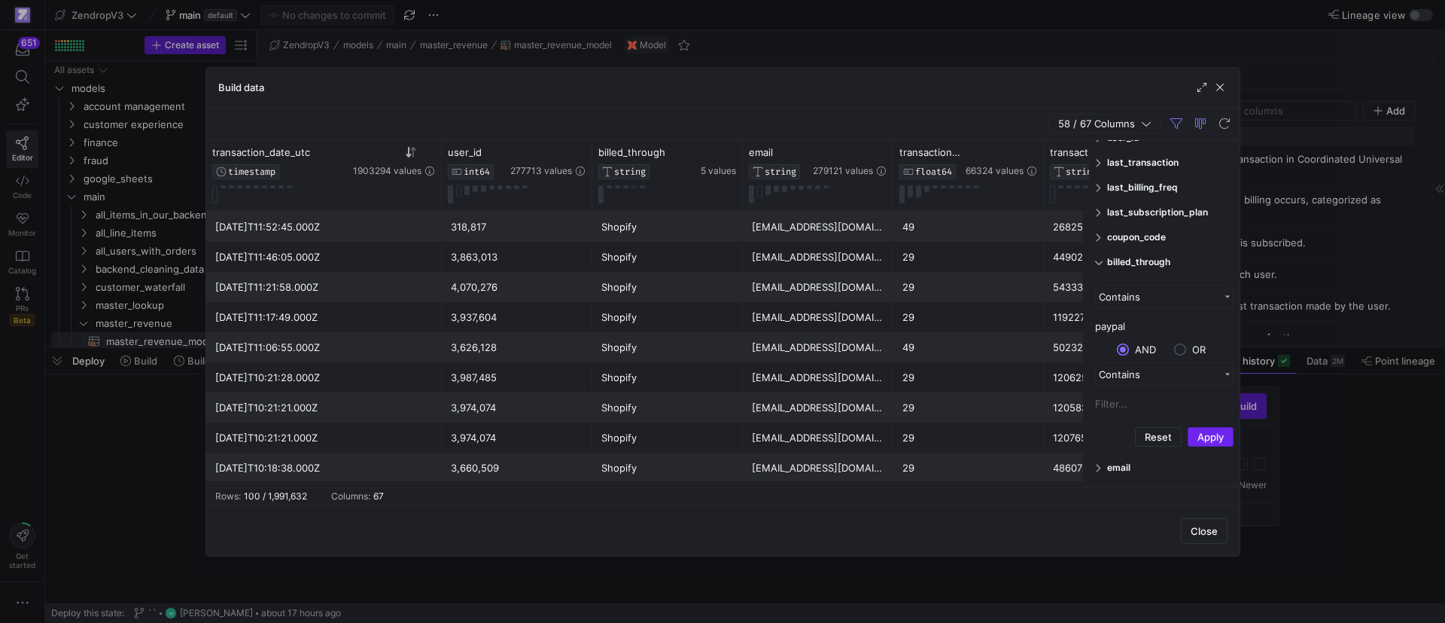
type input "paypal"
click at [1209, 434] on button "Apply" at bounding box center [1211, 437] width 46 height 20
click at [1106, 260] on div "billed_through" at bounding box center [1164, 262] width 151 height 24
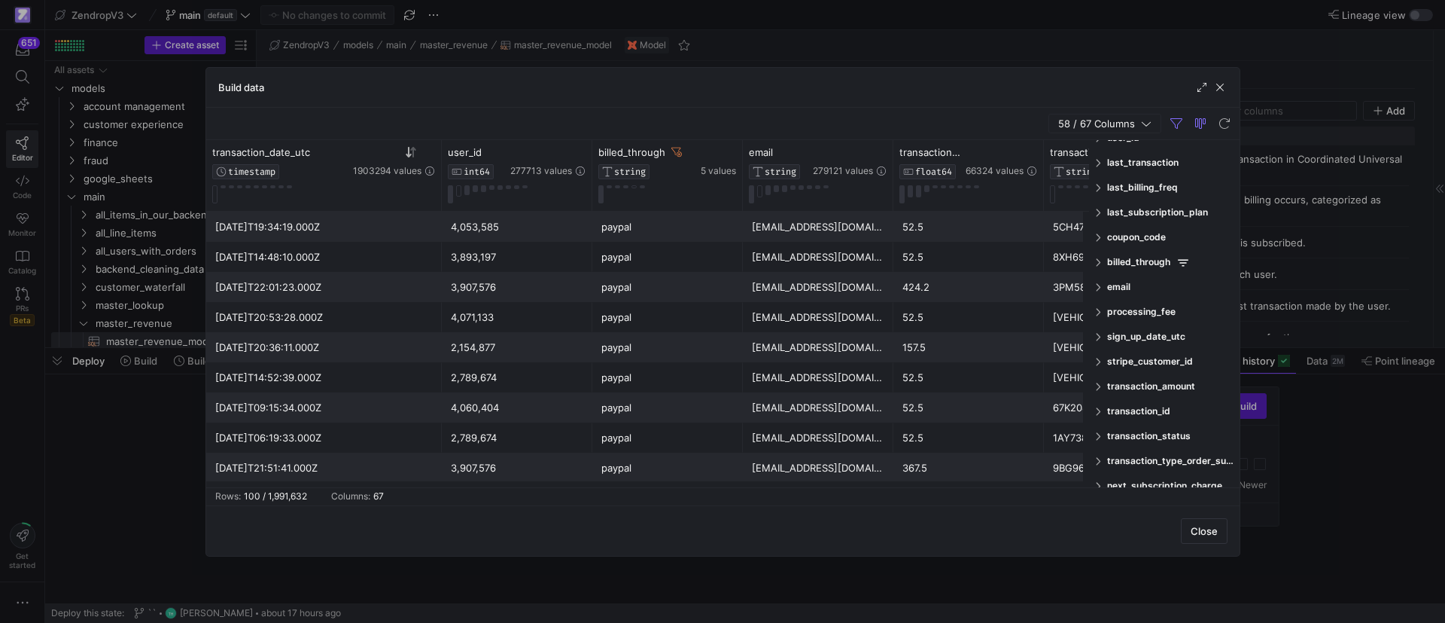
click at [1102, 386] on span at bounding box center [1099, 386] width 9 height 11
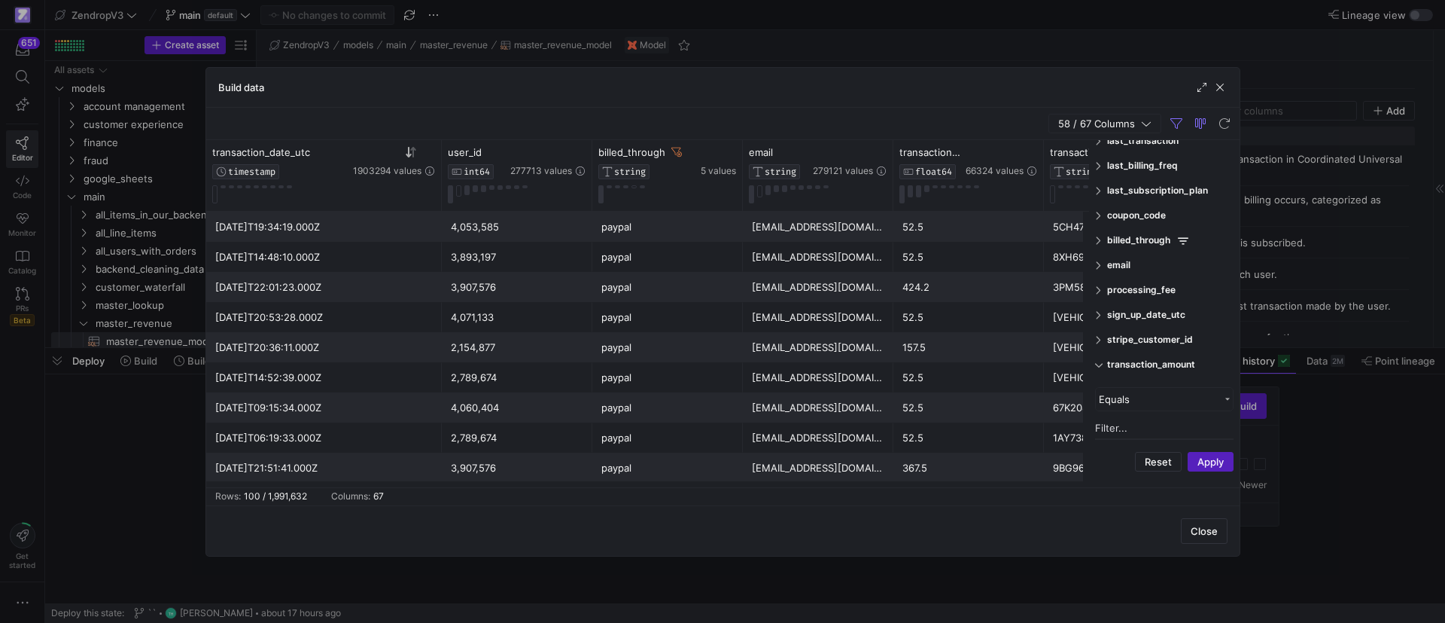
scroll to position [226, 0]
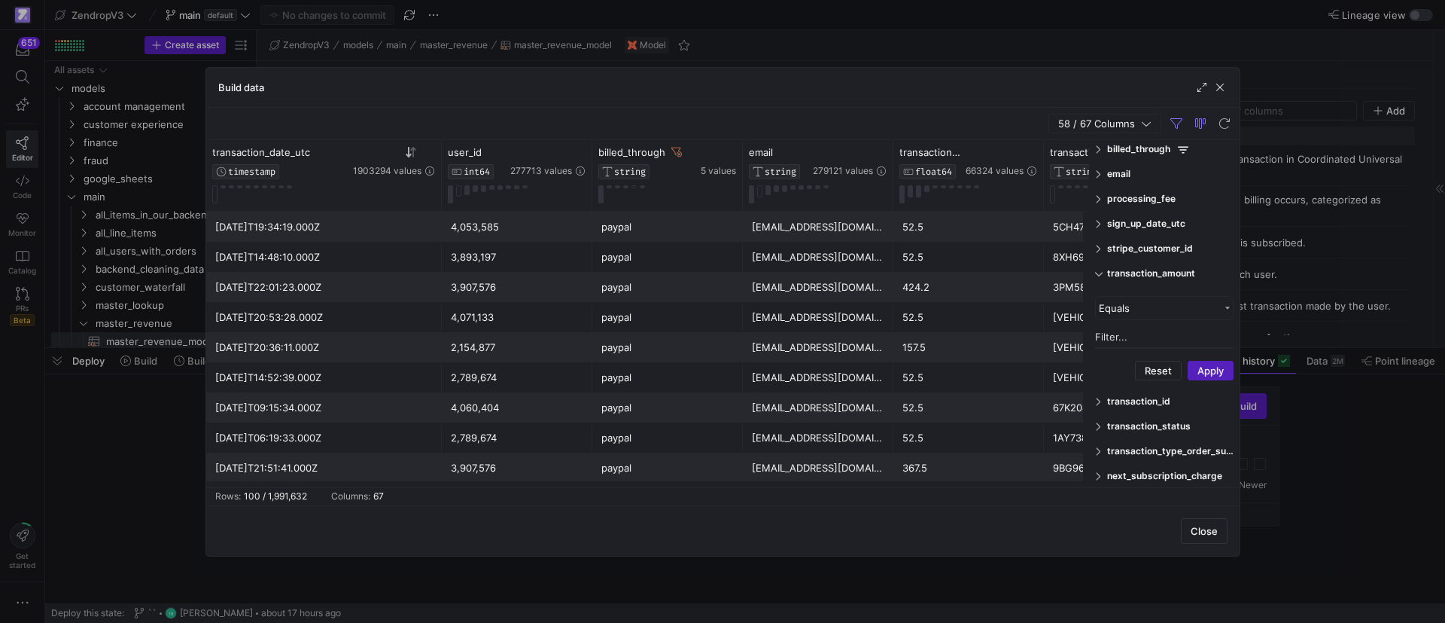
click at [1131, 293] on div "transaction_amount Equals Reset Apply" at bounding box center [1164, 337] width 151 height 97
click at [1131, 304] on div "Equals" at bounding box center [1159, 308] width 120 height 12
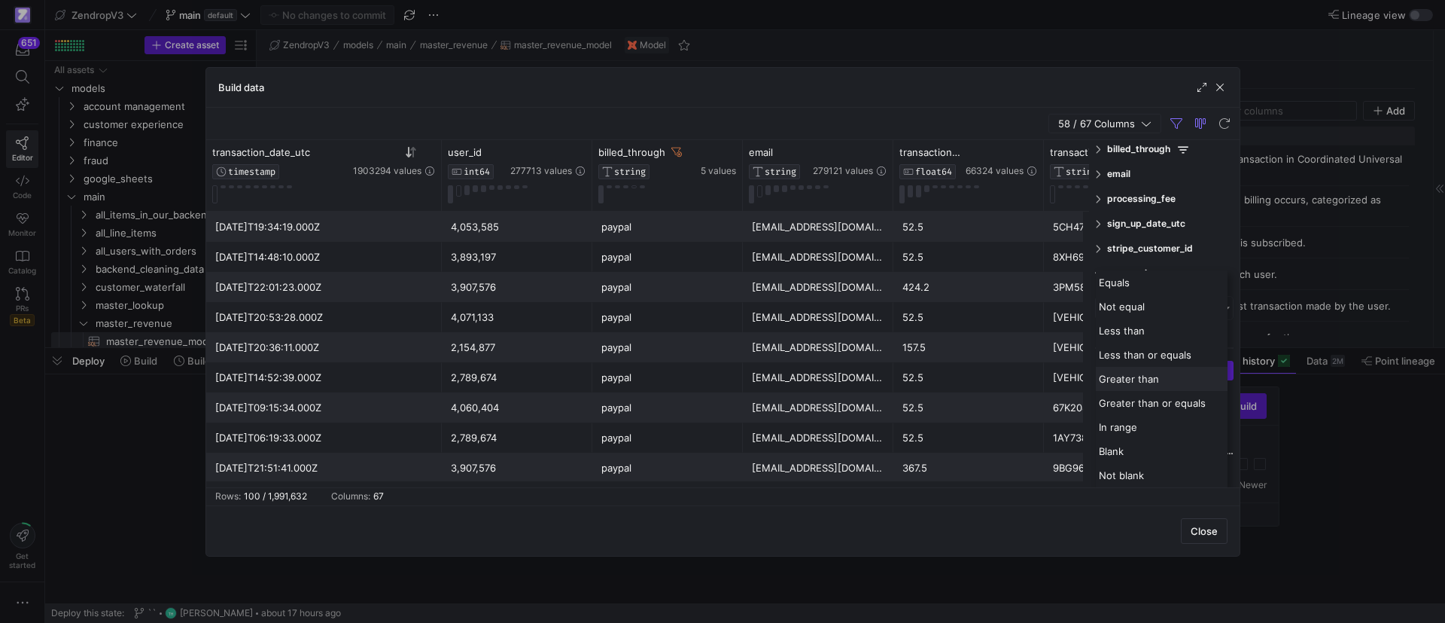
click at [1128, 379] on span "Greater than" at bounding box center [1129, 379] width 60 height 12
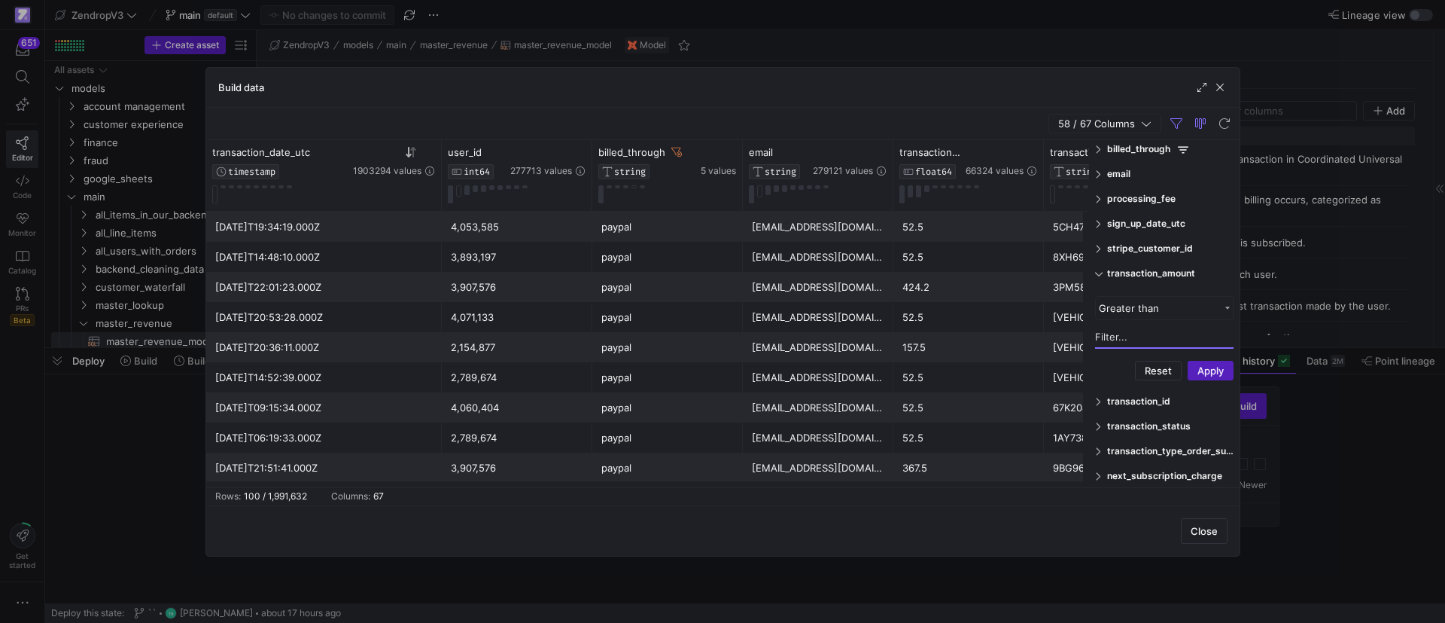
click at [1137, 336] on input "Filter Value" at bounding box center [1164, 337] width 139 height 23
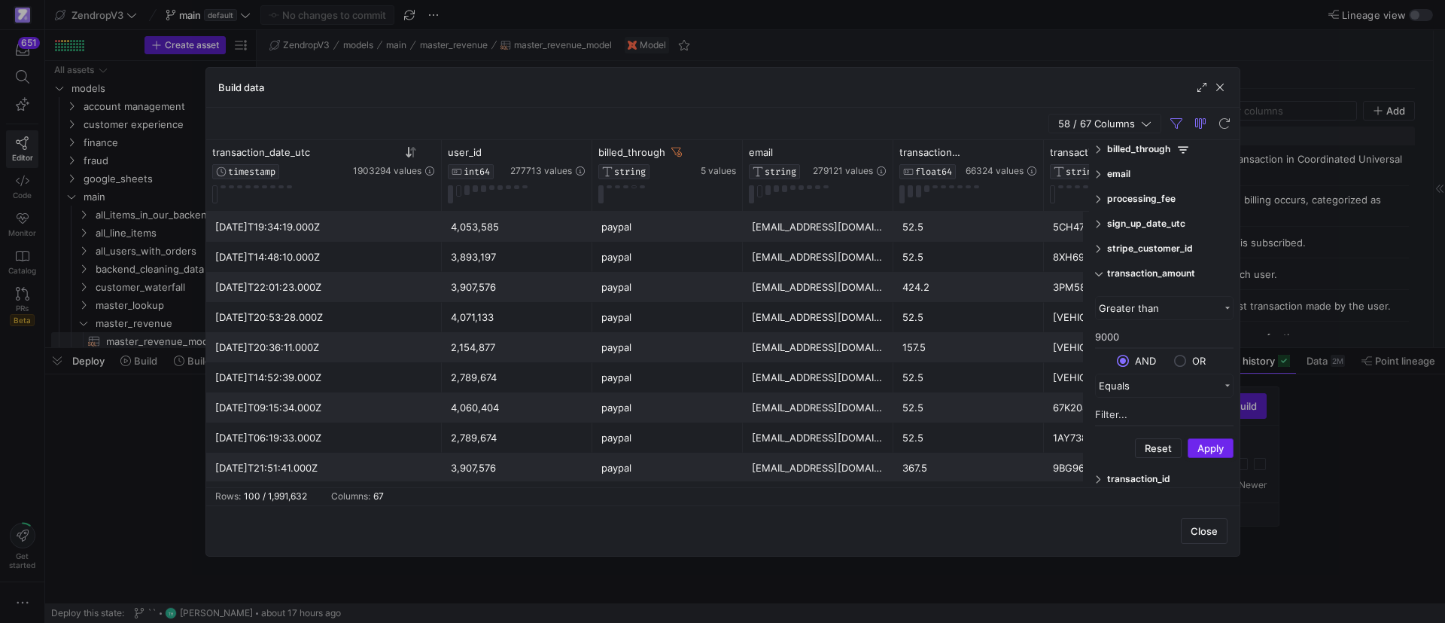
click at [1217, 448] on button "Apply" at bounding box center [1211, 448] width 46 height 20
click at [785, 226] on div "[EMAIL_ADDRESS][DOMAIN_NAME]" at bounding box center [818, 226] width 132 height 29
click at [1101, 171] on span at bounding box center [1099, 174] width 9 height 11
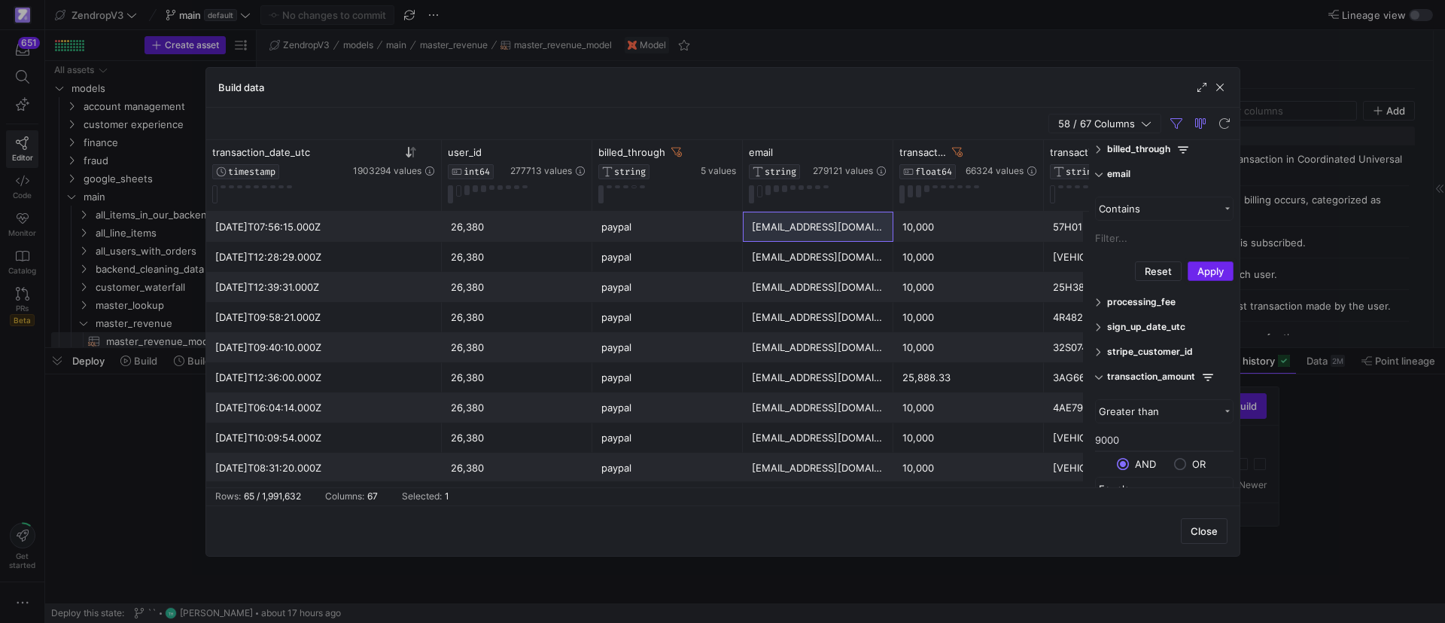
click at [1201, 273] on button "Apply" at bounding box center [1211, 271] width 46 height 20
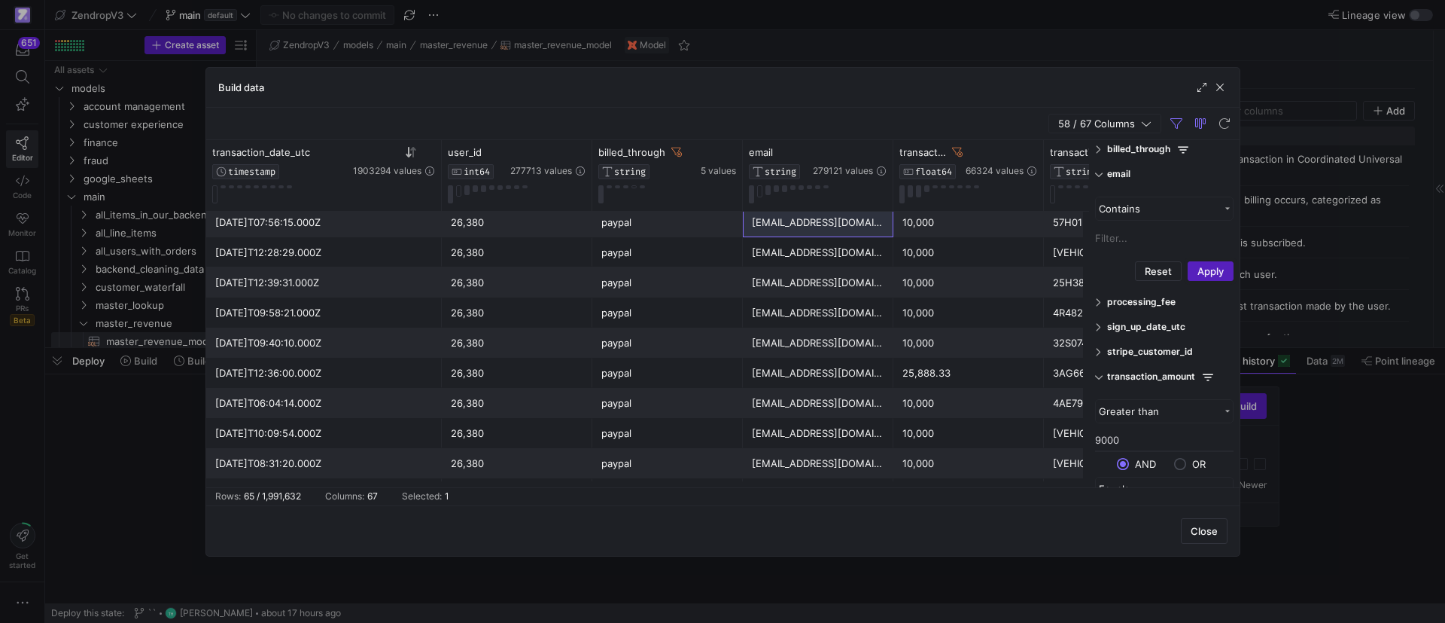
scroll to position [0, 0]
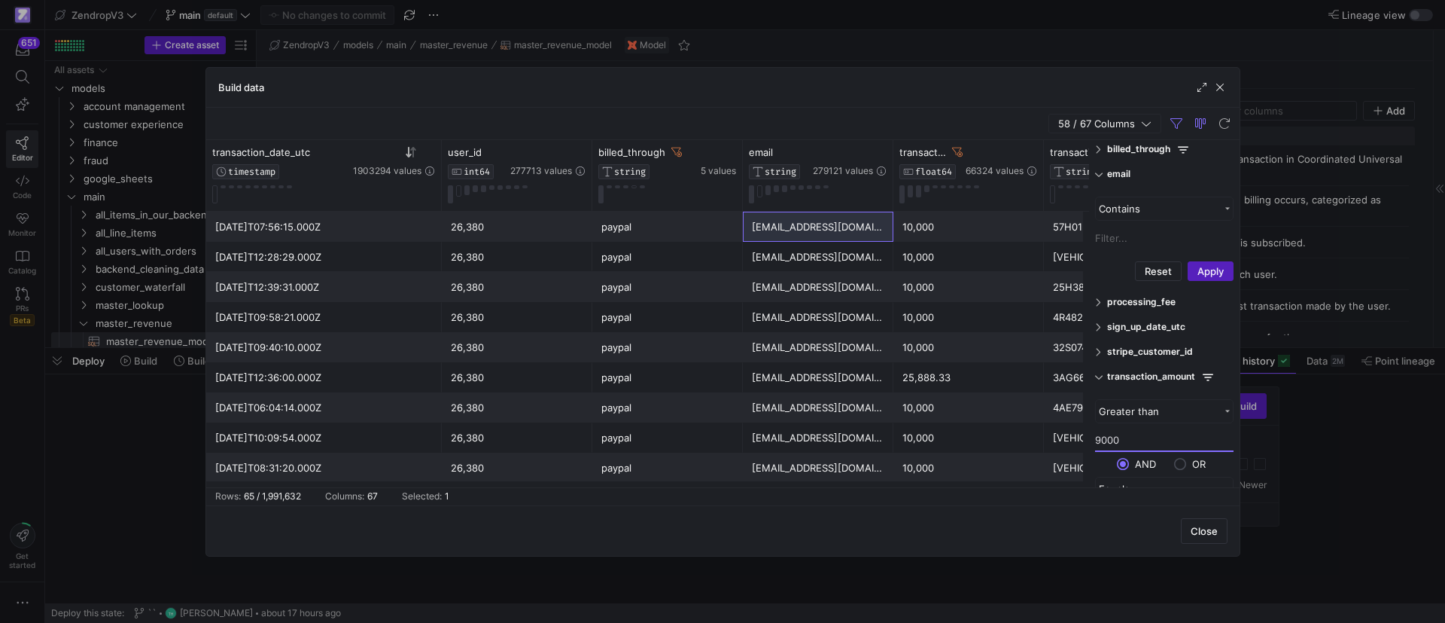
click at [1094, 440] on div "Greater than 9000 AND OR Equals" at bounding box center [1164, 466] width 151 height 137
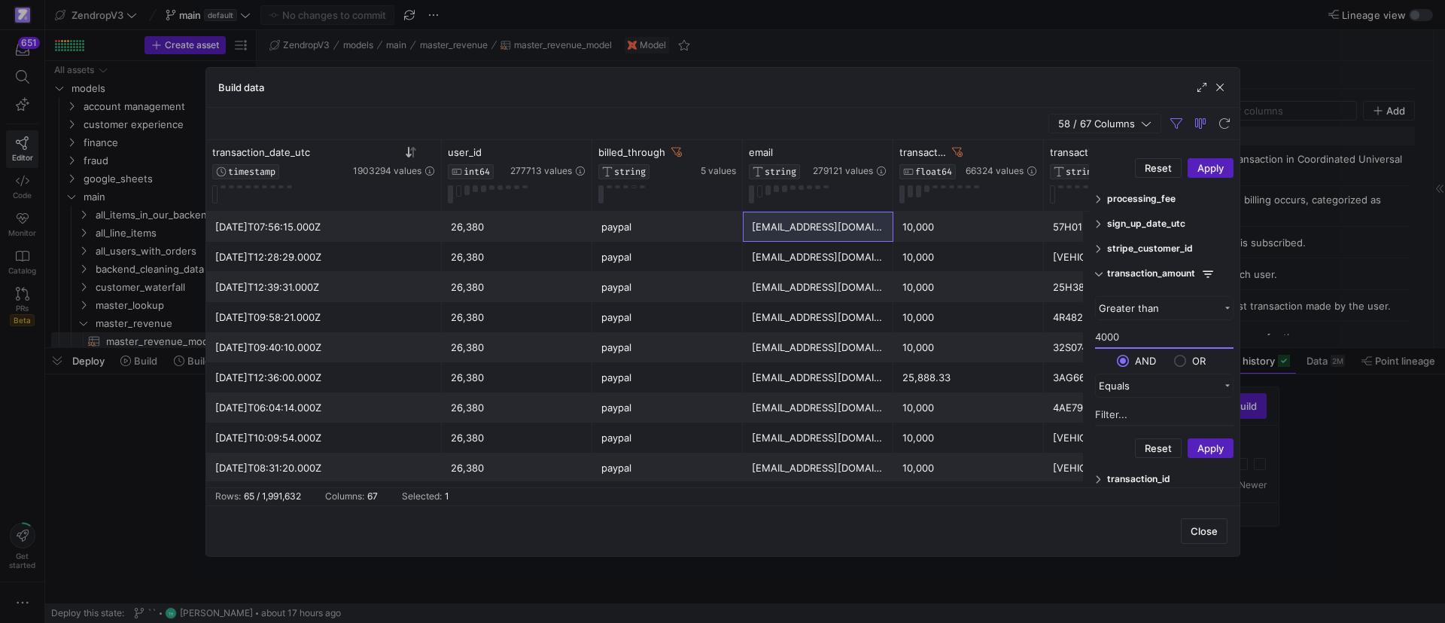
scroll to position [339, 0]
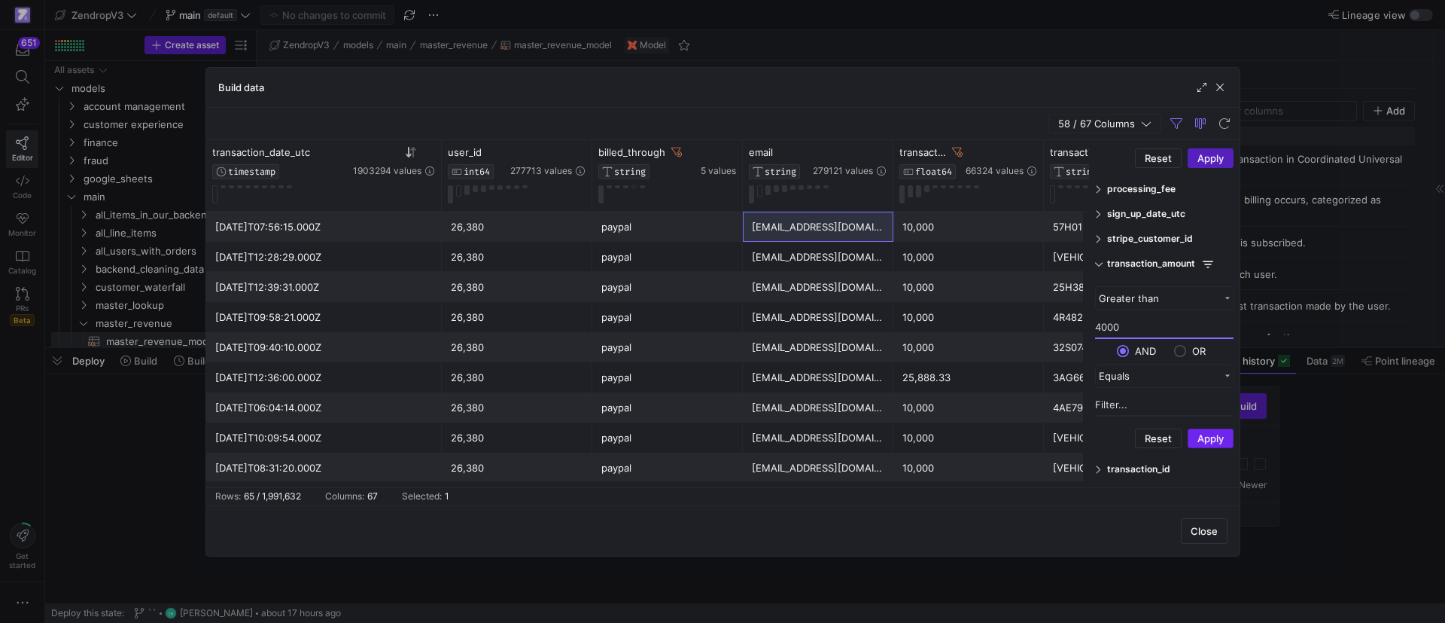
type input "4000"
click at [1219, 437] on button "Apply" at bounding box center [1211, 438] width 46 height 20
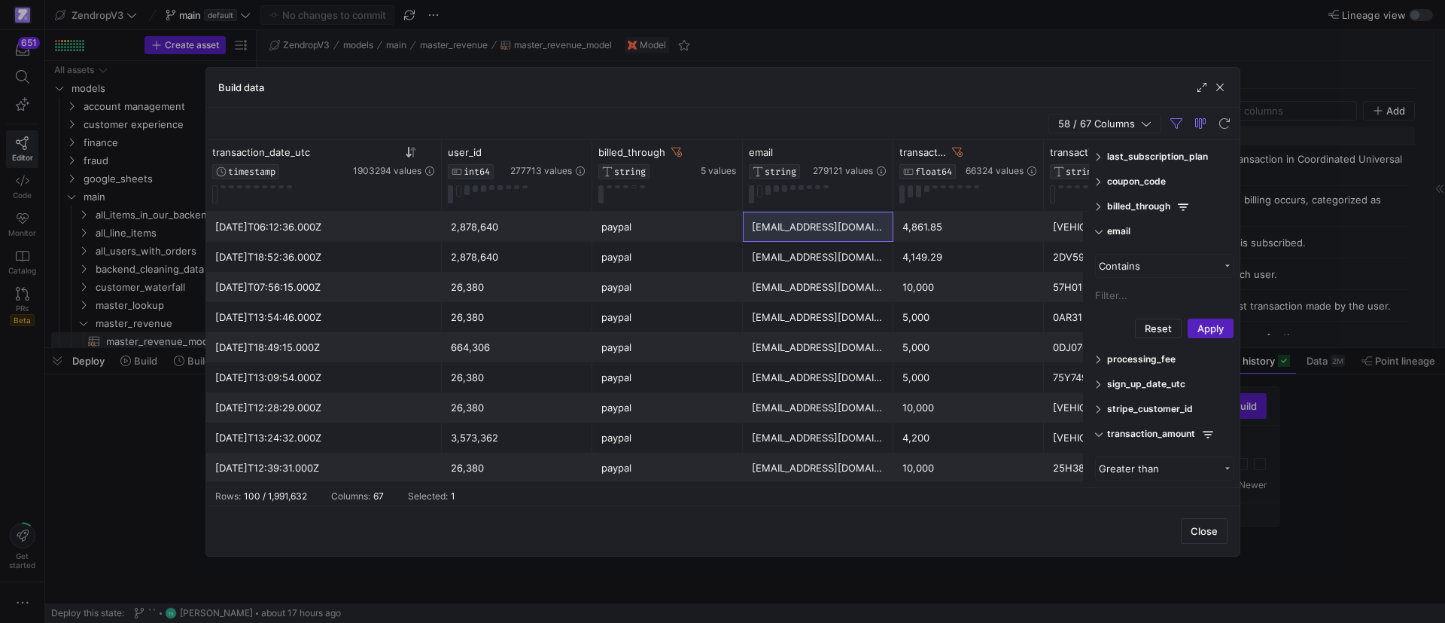
scroll to position [452, 0]
click at [1150, 324] on button "Reset" at bounding box center [1158, 325] width 47 height 20
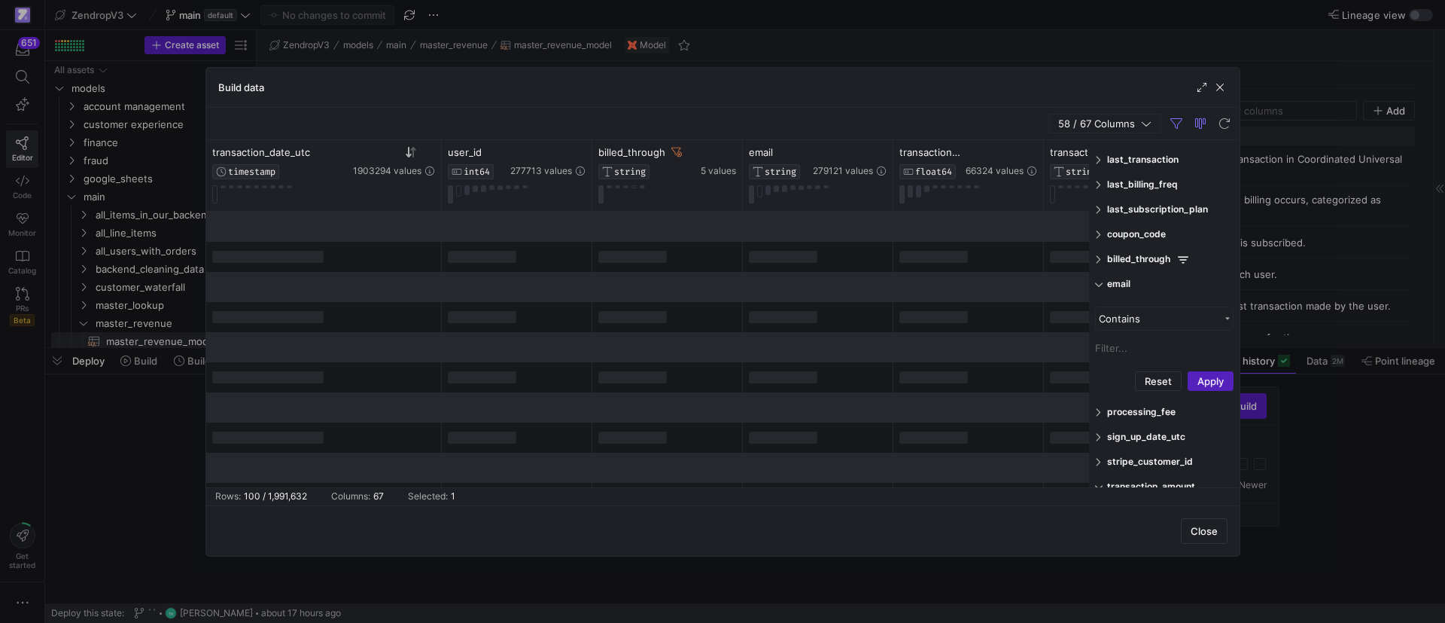
scroll to position [113, 0]
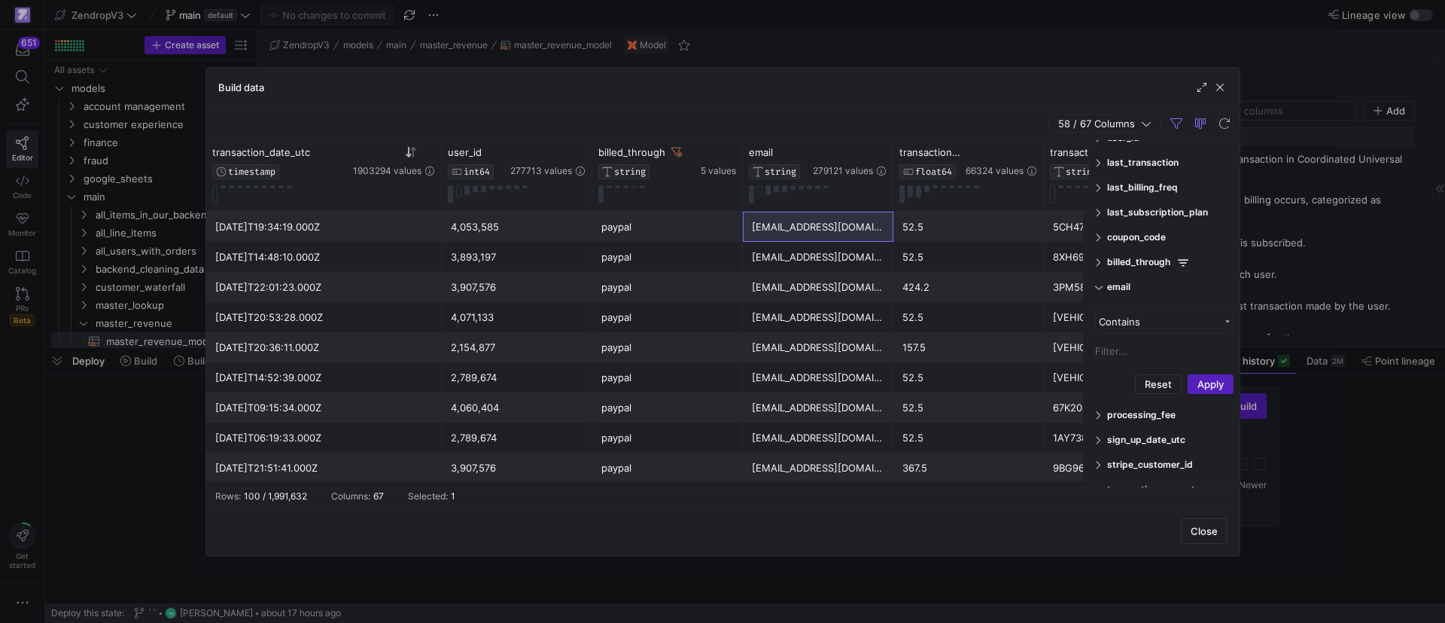
click at [1133, 343] on input "Filter Value" at bounding box center [1164, 351] width 139 height 23
paste input "[EMAIL_ADDRESS][DOMAIN_NAME]"
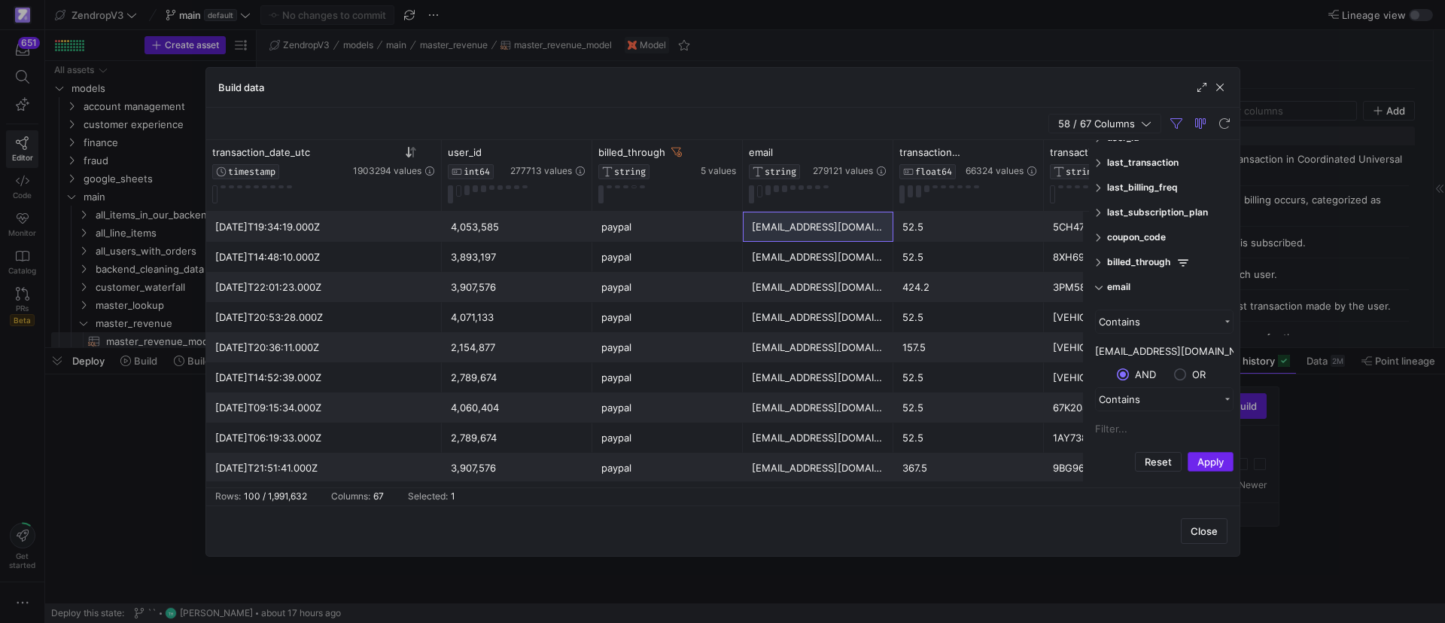
type input "[EMAIL_ADDRESS][DOMAIN_NAME]"
click at [1202, 466] on button "Apply" at bounding box center [1211, 462] width 46 height 20
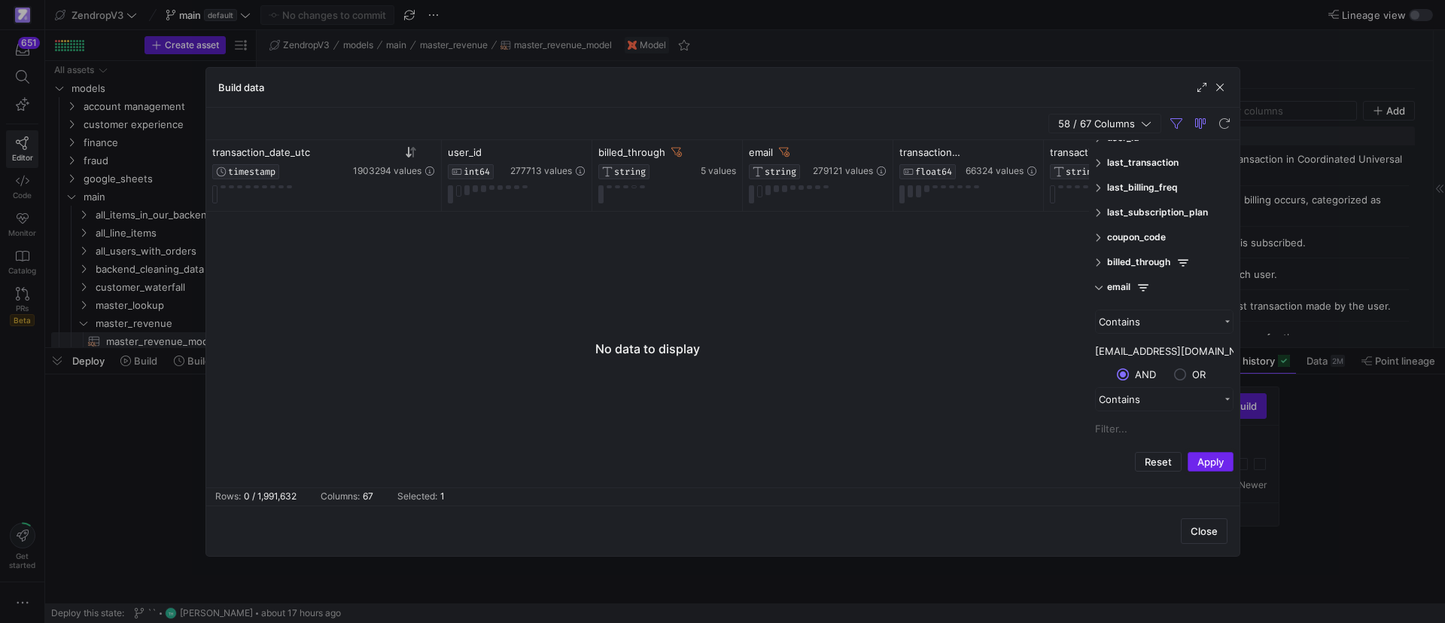
click at [1211, 460] on button "Apply" at bounding box center [1211, 462] width 46 height 20
click at [1220, 351] on input "[EMAIL_ADDRESS][DOMAIN_NAME]" at bounding box center [1164, 351] width 139 height 23
drag, startPoint x: 1222, startPoint y: 352, endPoint x: 1089, endPoint y: 353, distance: 132.5
click at [1090, 352] on div "transaction_date_utc Enabled transaction_date_utc billing_frequency Enabled bil…" at bounding box center [1164, 313] width 151 height 347
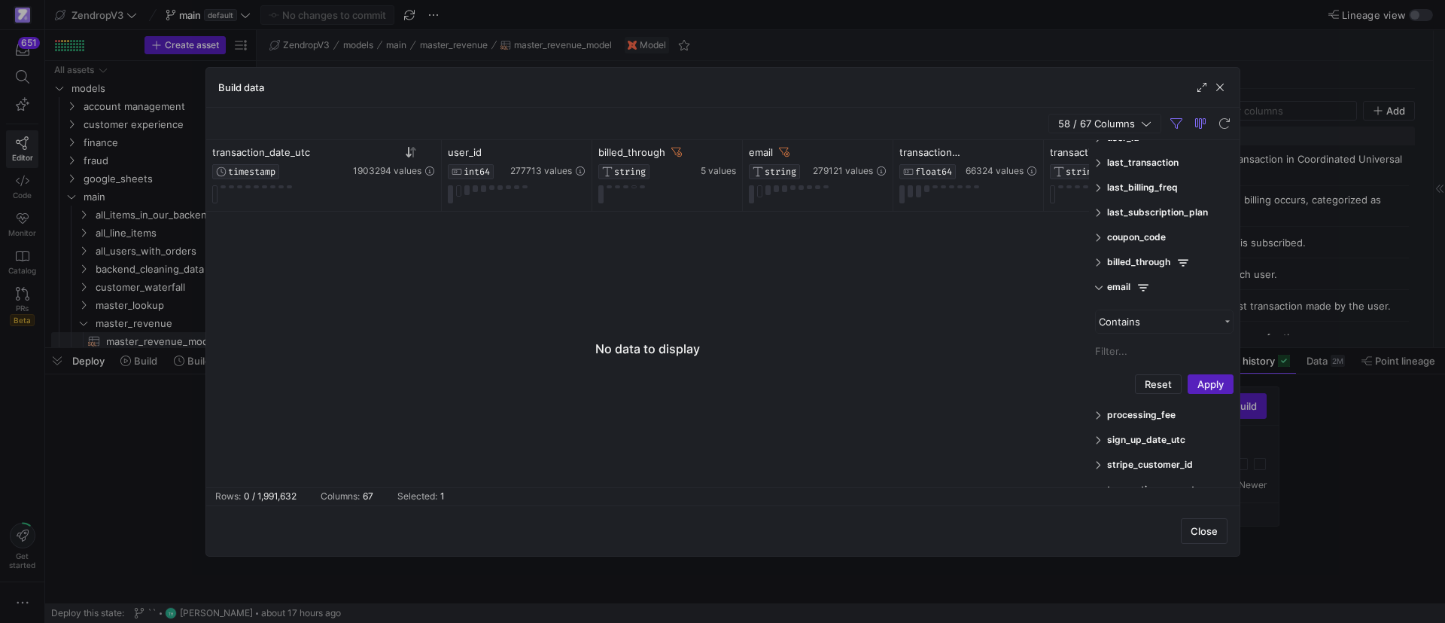
click at [1101, 288] on span at bounding box center [1099, 287] width 9 height 11
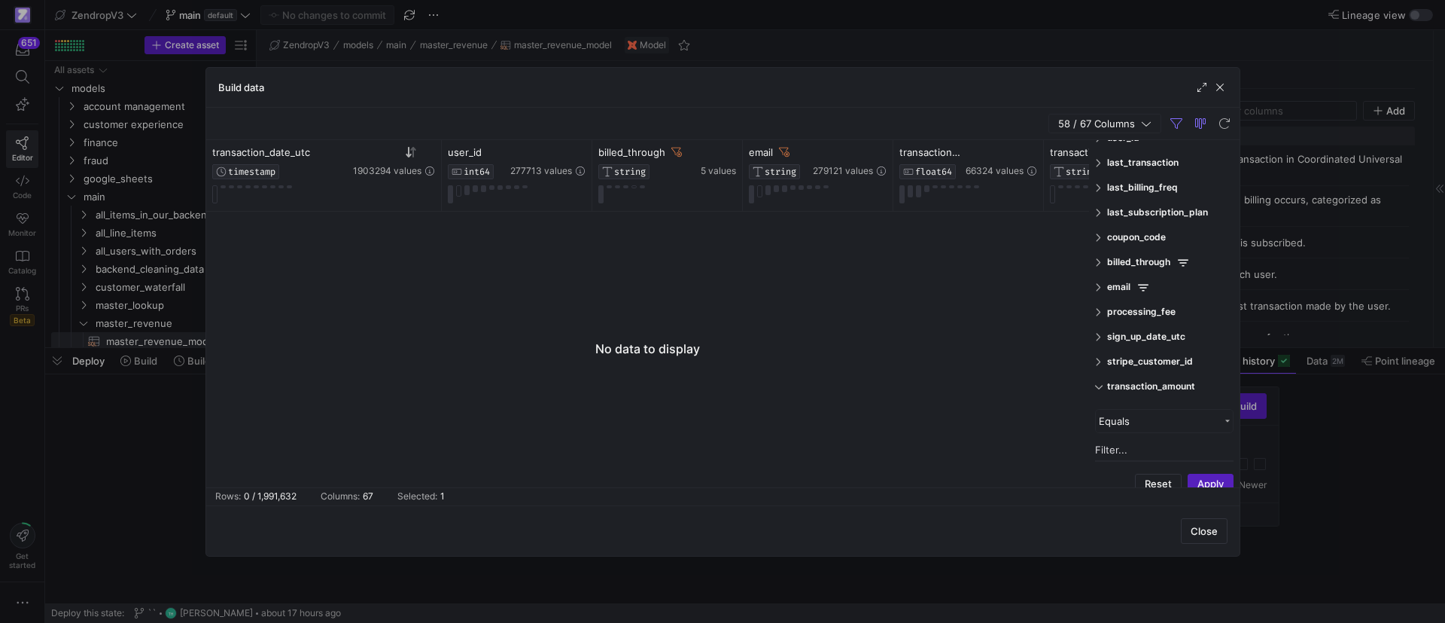
click at [1097, 285] on span at bounding box center [1099, 287] width 9 height 11
click at [1149, 453] on button "Reset" at bounding box center [1158, 462] width 47 height 20
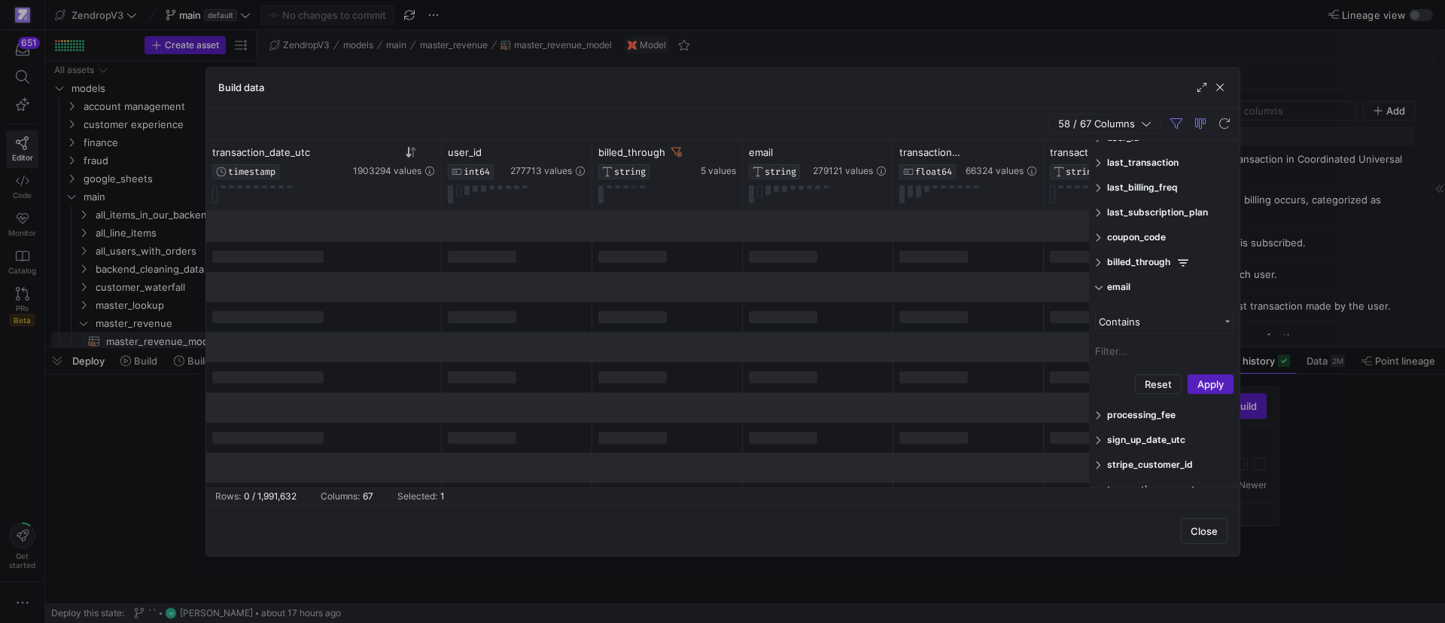
click at [1101, 285] on span at bounding box center [1099, 287] width 9 height 11
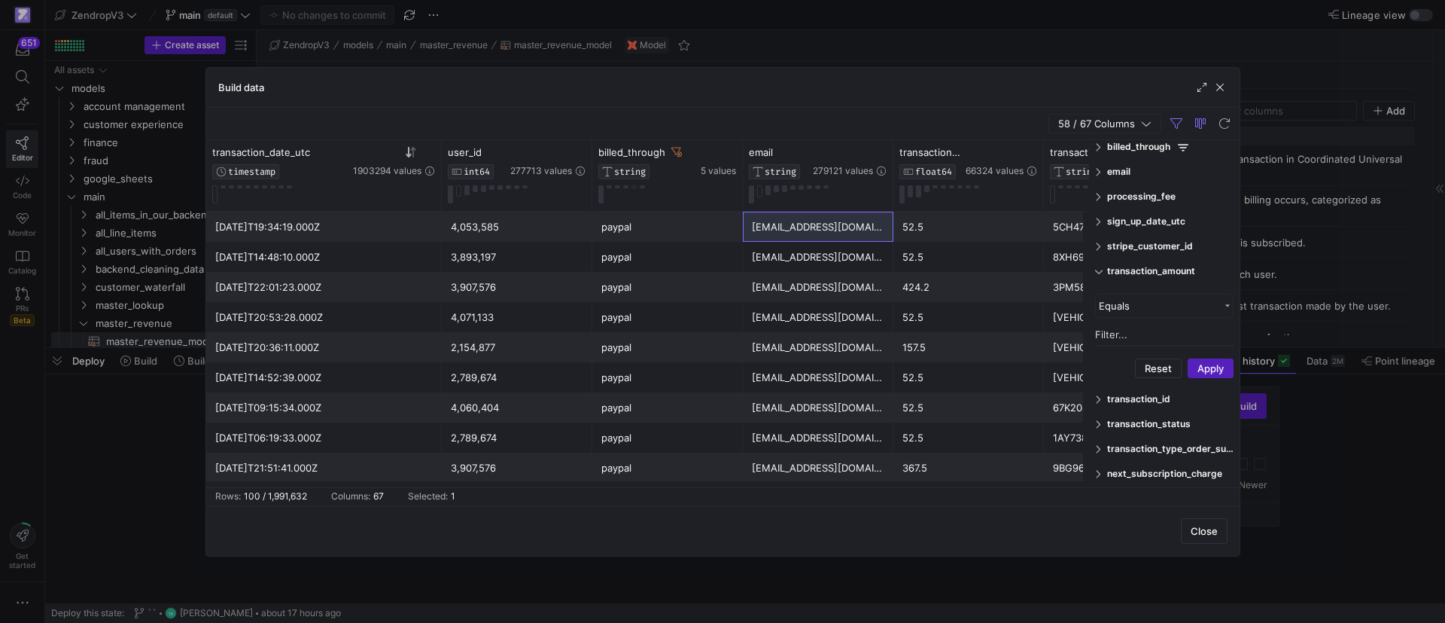
scroll to position [226, 0]
click at [1100, 274] on span at bounding box center [1099, 273] width 9 height 11
click at [1222, 446] on button "Apply" at bounding box center [1211, 448] width 46 height 20
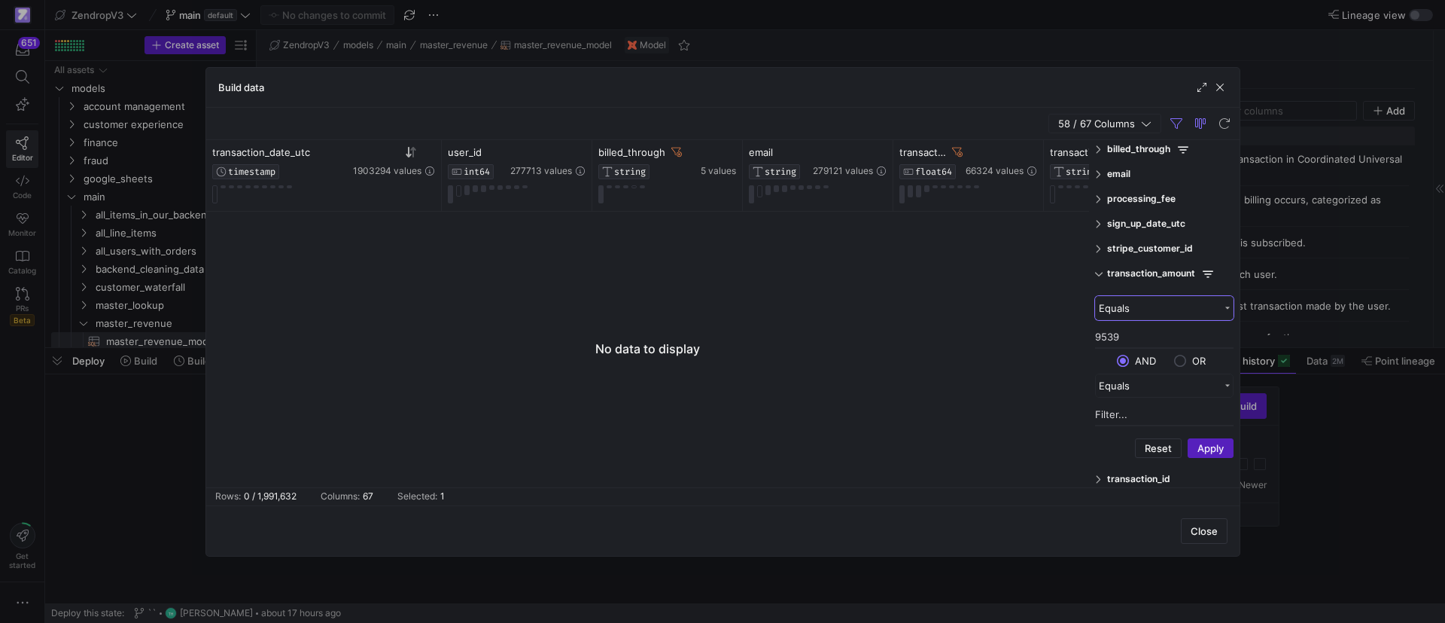
click at [1135, 305] on div "Equals" at bounding box center [1159, 308] width 120 height 12
click at [1057, 356] on div at bounding box center [647, 350] width 883 height 276
click at [1137, 302] on div "Equals" at bounding box center [1159, 308] width 120 height 12
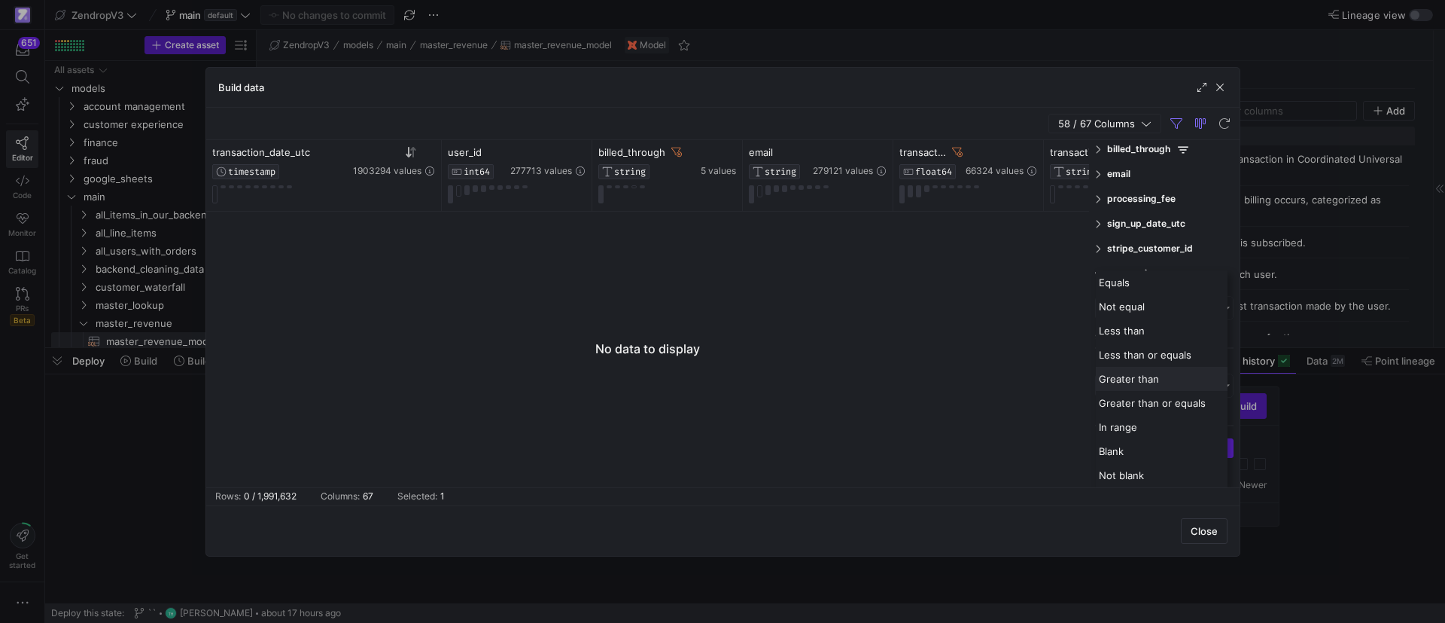
click at [1136, 386] on div "Greater than" at bounding box center [1162, 379] width 132 height 24
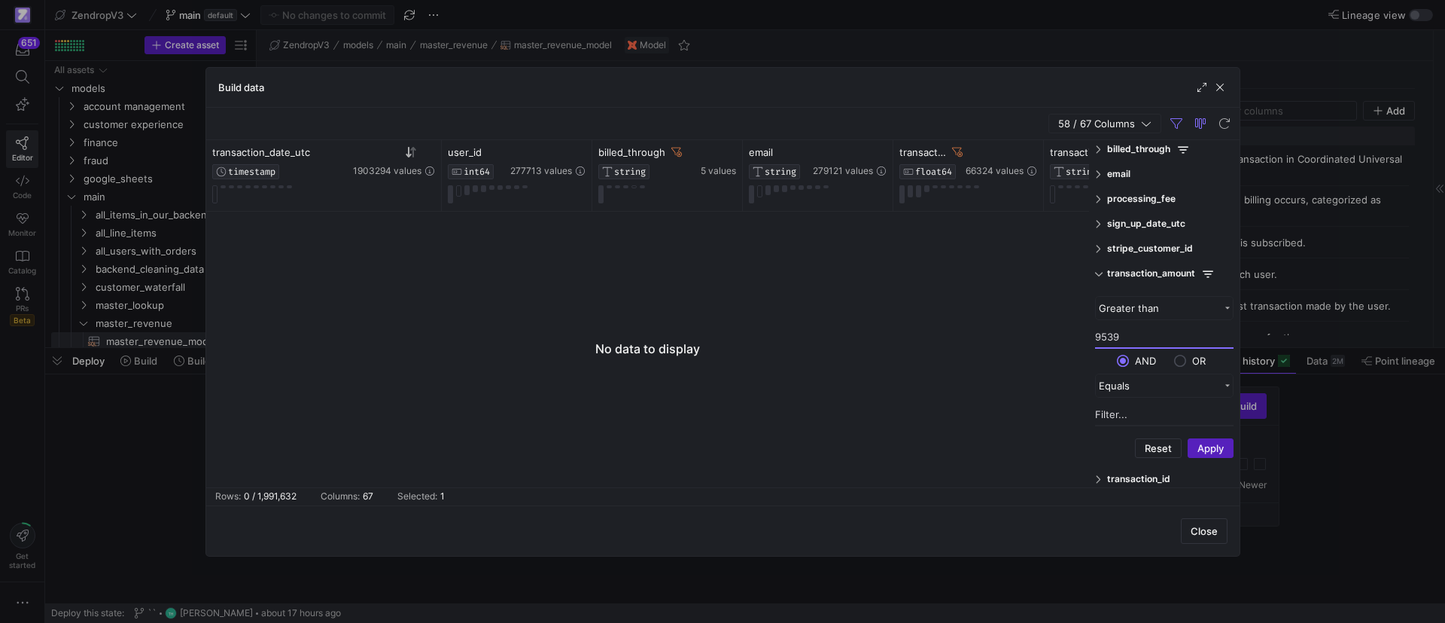
drag, startPoint x: 1126, startPoint y: 333, endPoint x: 1098, endPoint y: 335, distance: 27.9
click at [1098, 335] on input "9539" at bounding box center [1164, 337] width 139 height 23
type input "9000"
click at [1209, 444] on button "Apply" at bounding box center [1211, 448] width 46 height 20
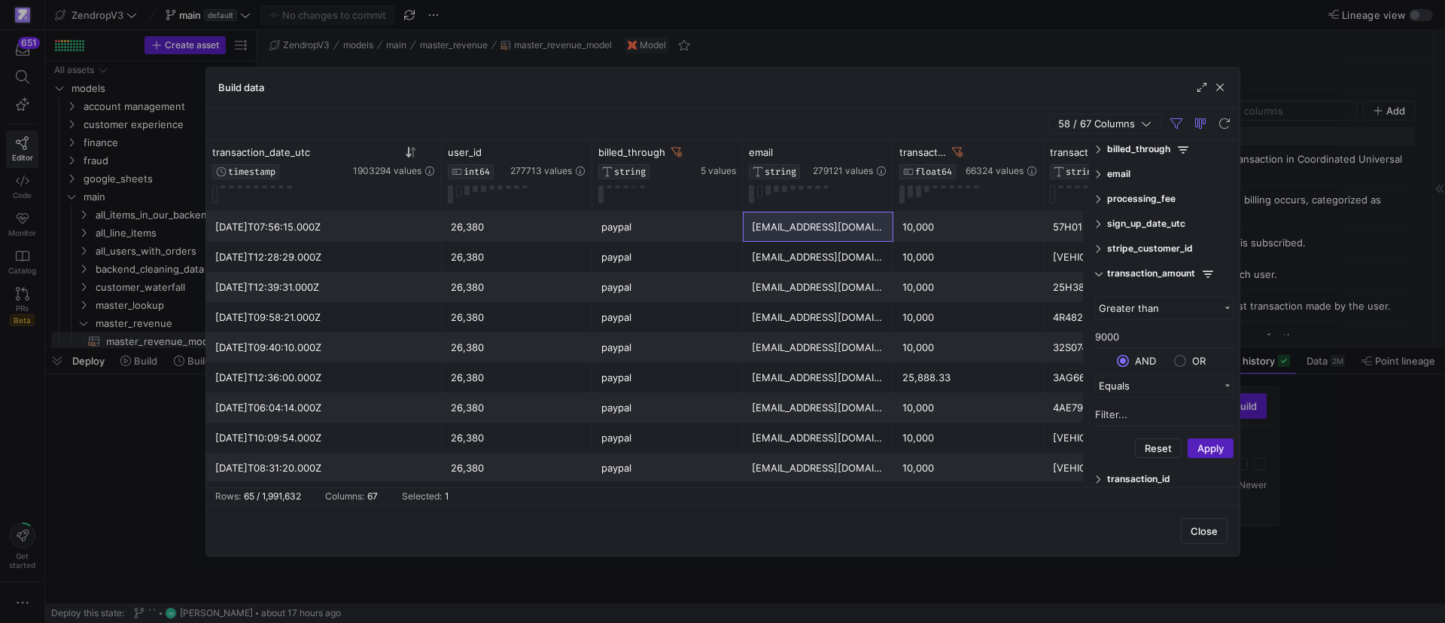
click at [145, 323] on div at bounding box center [722, 311] width 1445 height 623
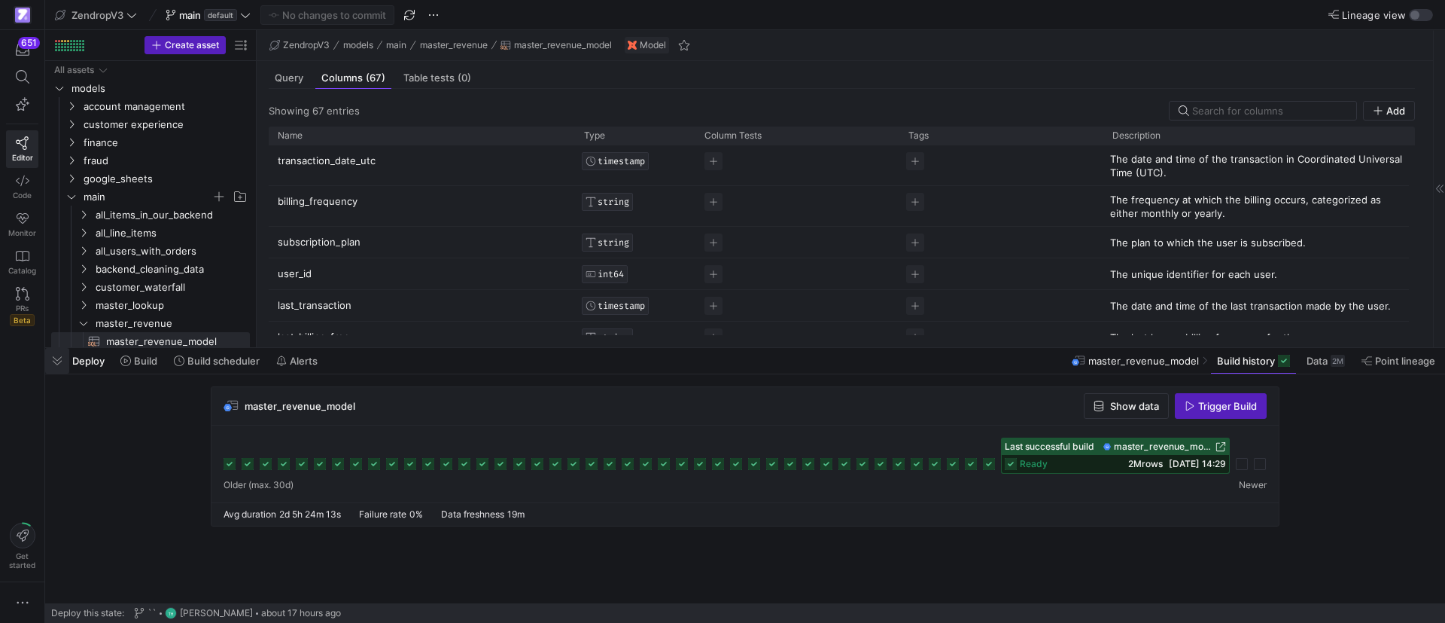
click at [61, 358] on span "button" at bounding box center [57, 361] width 24 height 26
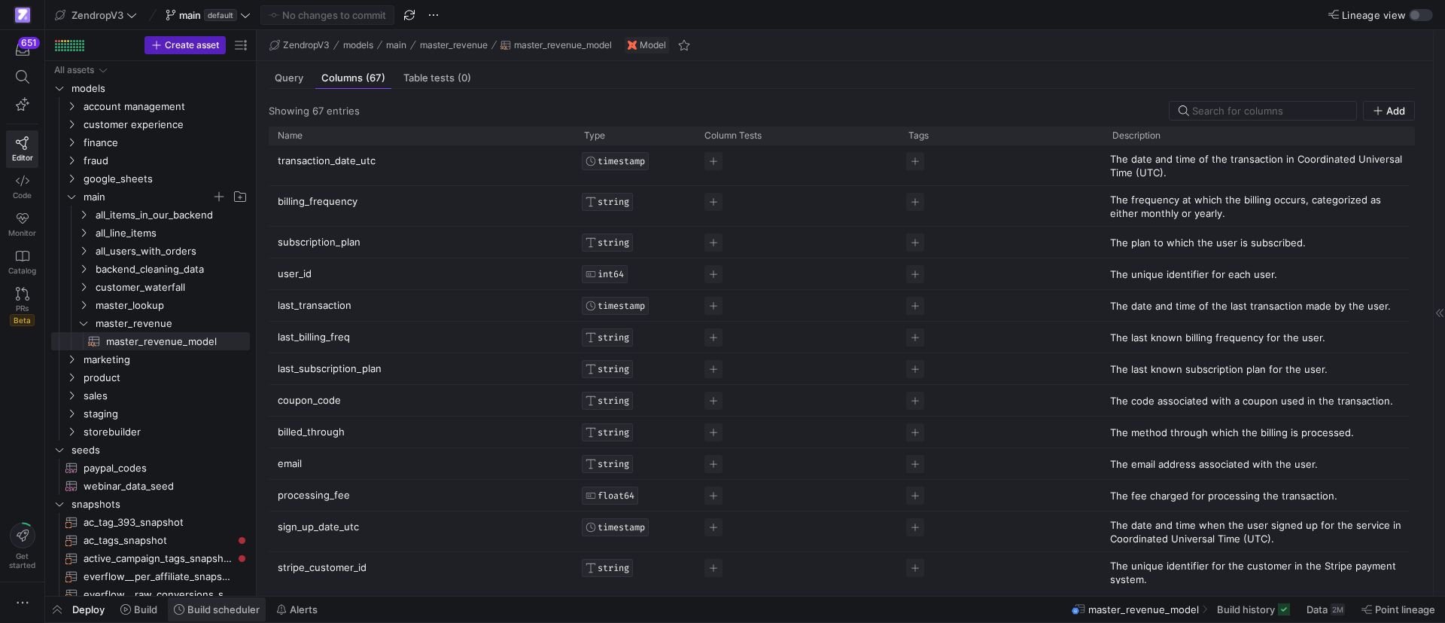
click at [215, 607] on span "Build scheduler" at bounding box center [223, 609] width 72 height 12
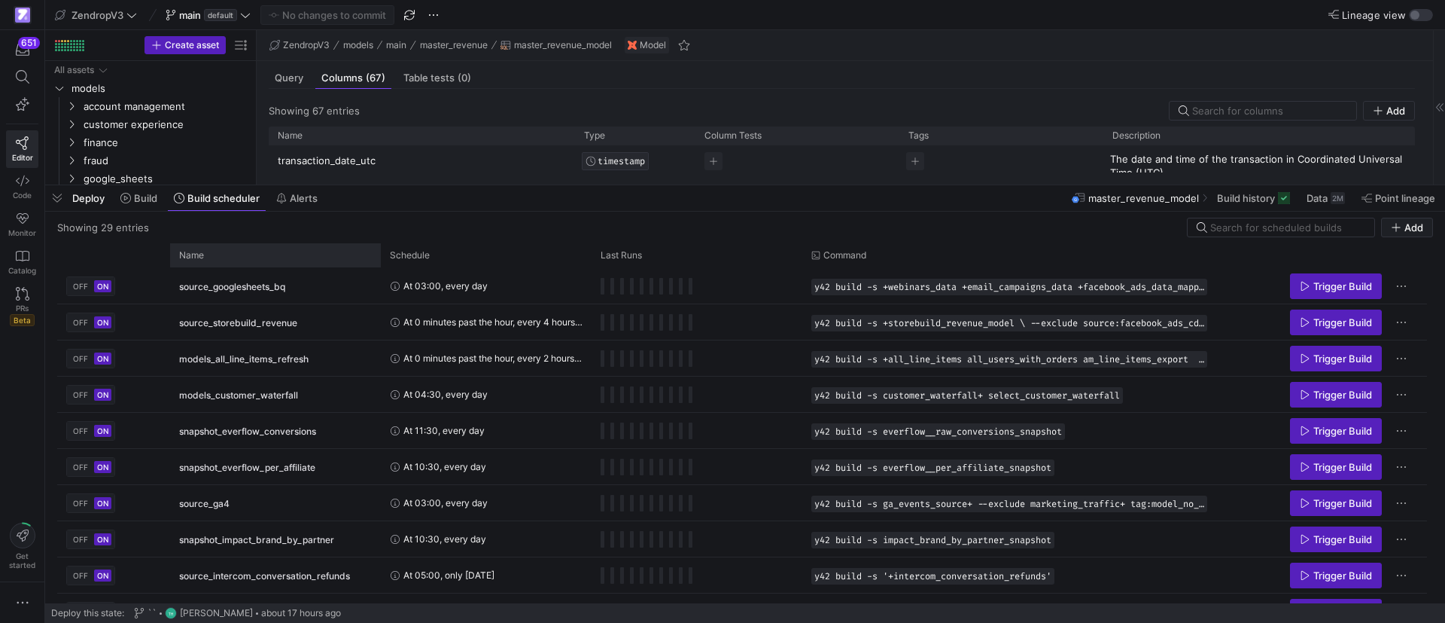
drag, startPoint x: 290, startPoint y: 345, endPoint x: 279, endPoint y: 242, distance: 103.7
click at [334, 182] on div at bounding box center [745, 185] width 1400 height 6
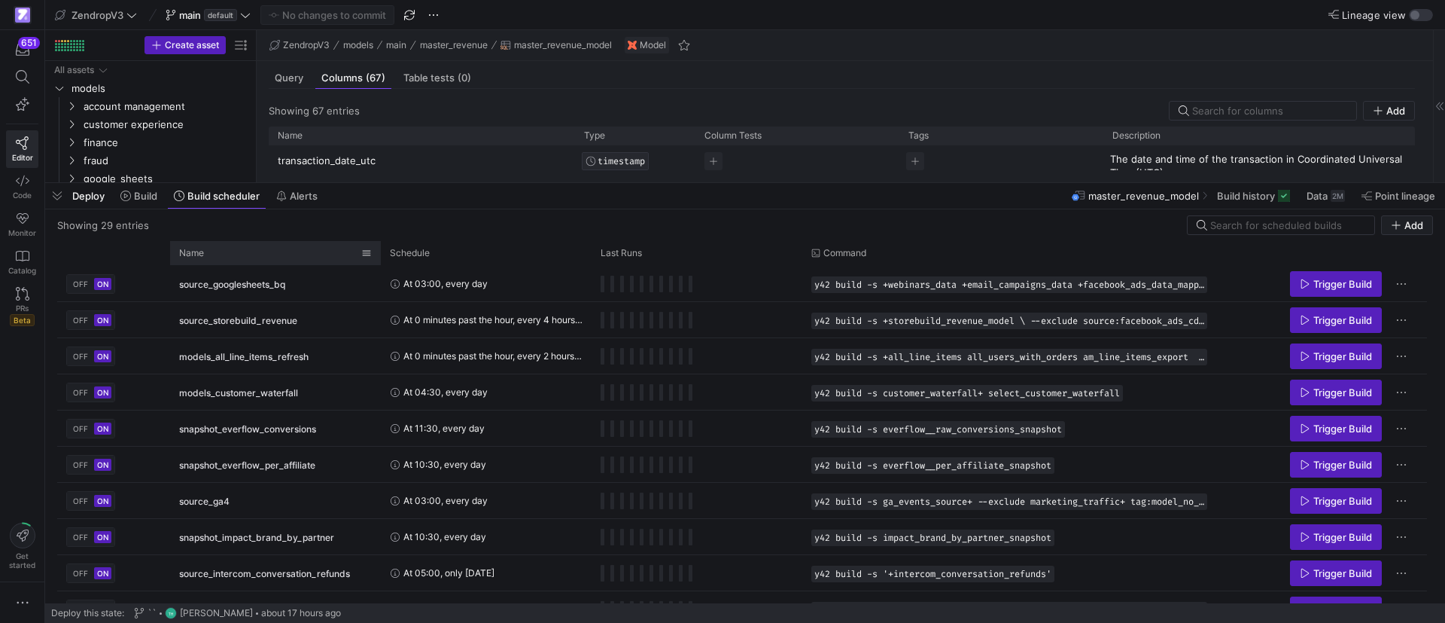
click at [227, 260] on div "Name" at bounding box center [270, 253] width 182 height 17
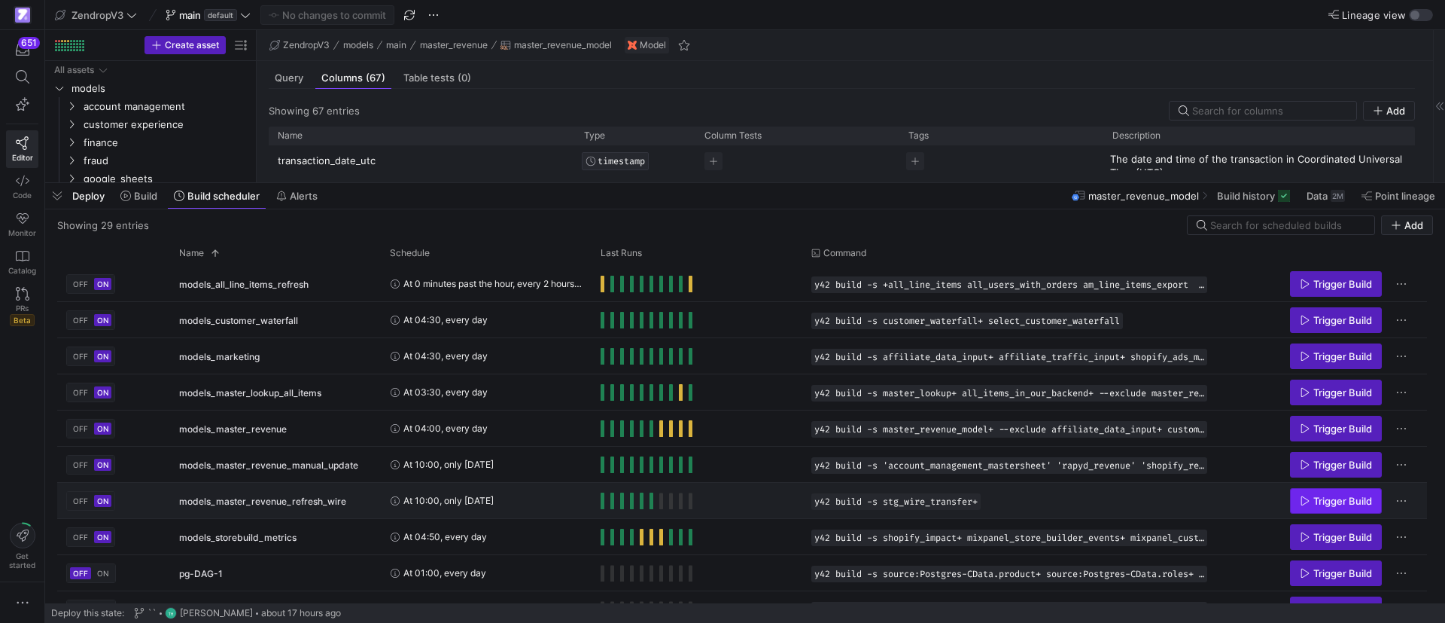
click at [1347, 489] on span "Press SPACE to select this row." at bounding box center [1336, 501] width 90 height 24
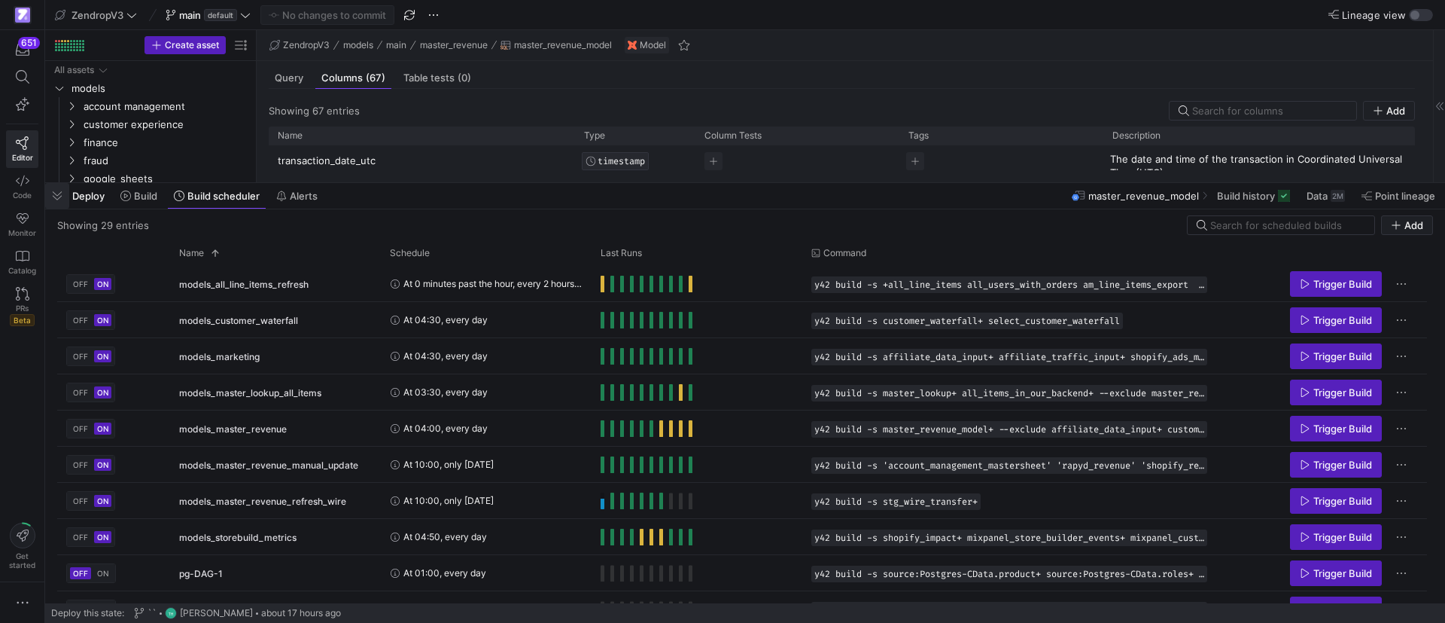
click at [61, 193] on span "button" at bounding box center [57, 196] width 24 height 26
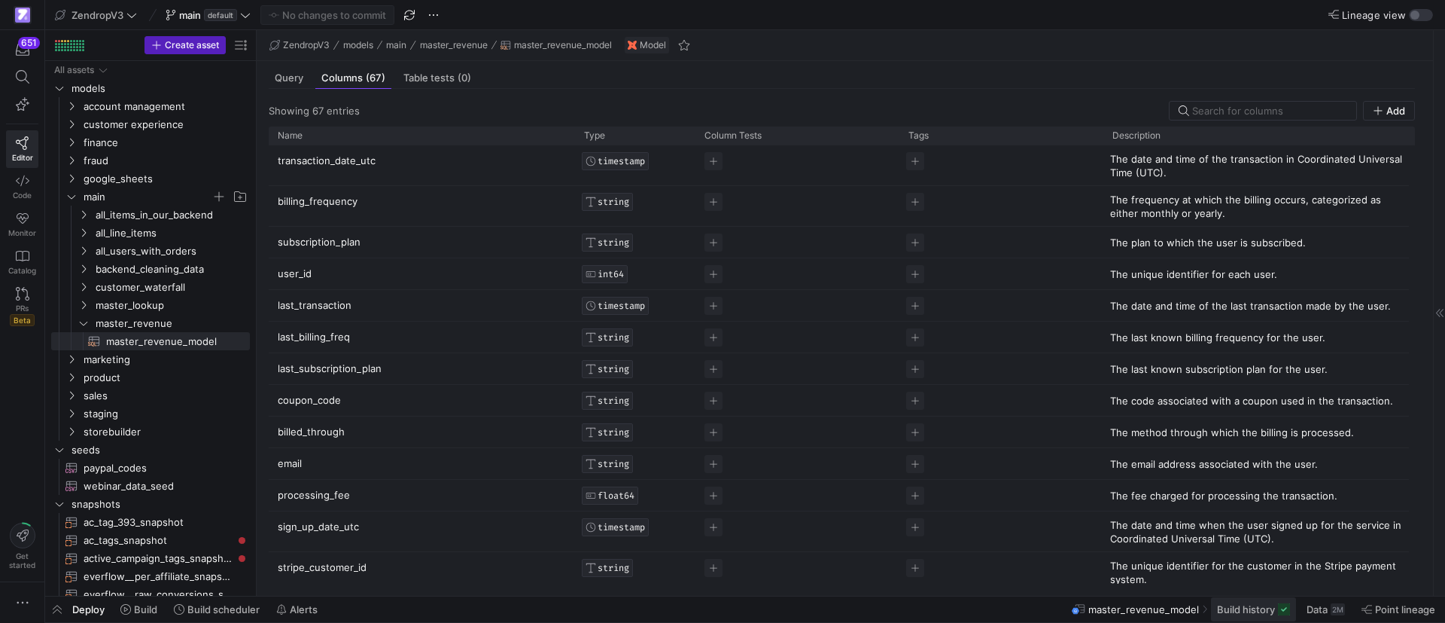
click at [1254, 609] on span "Build history" at bounding box center [1246, 609] width 58 height 12
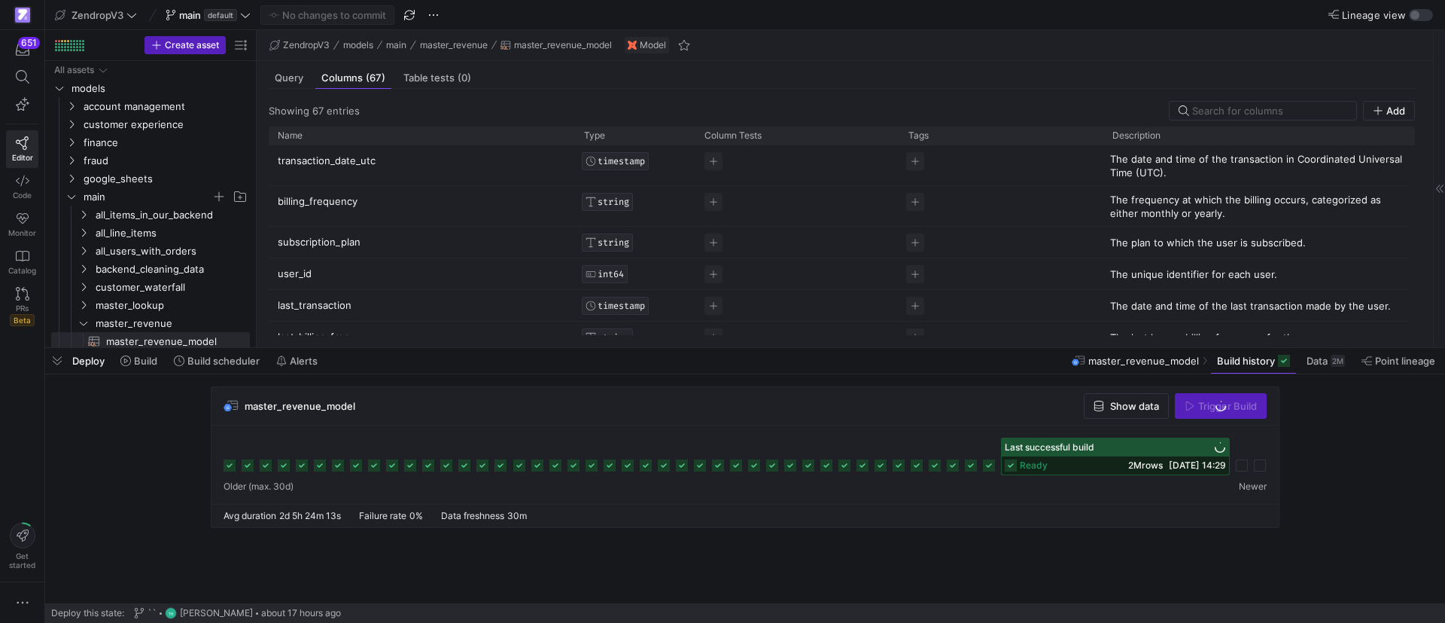
click at [1141, 406] on span "Show data" at bounding box center [1134, 406] width 49 height 12
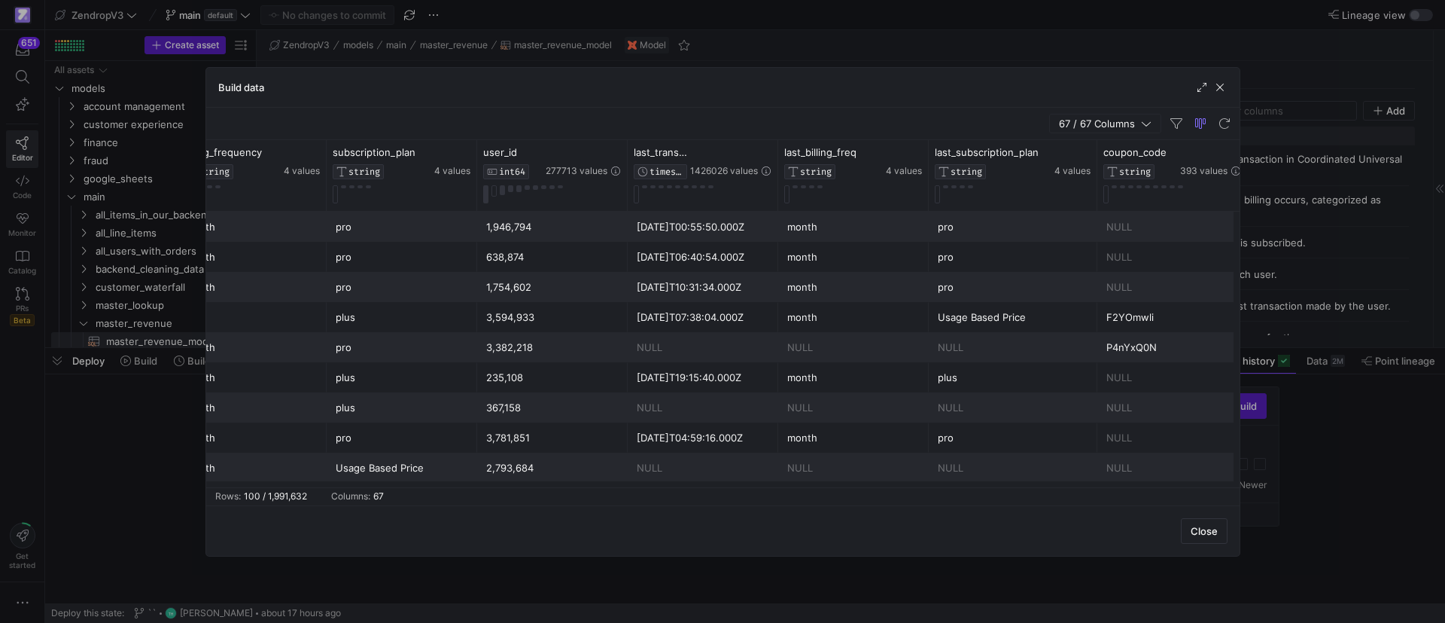
scroll to position [0, 207]
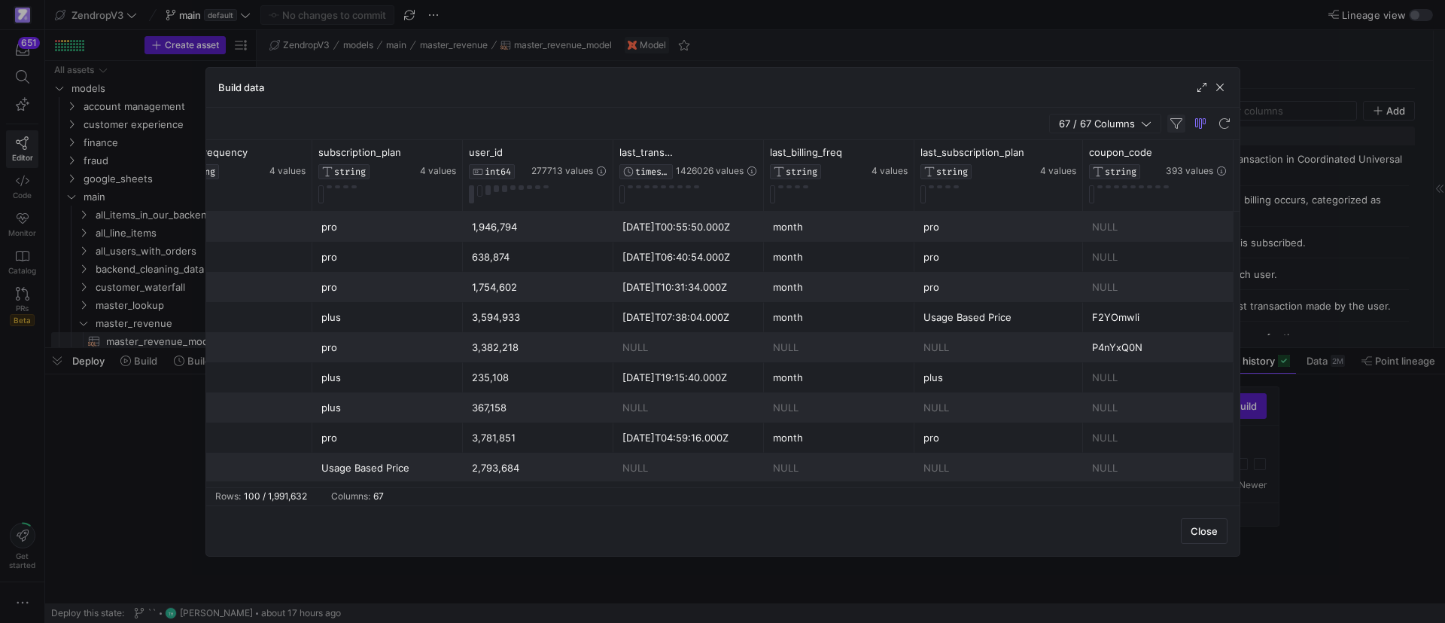
click at [1184, 122] on span "button" at bounding box center [1177, 123] width 18 height 18
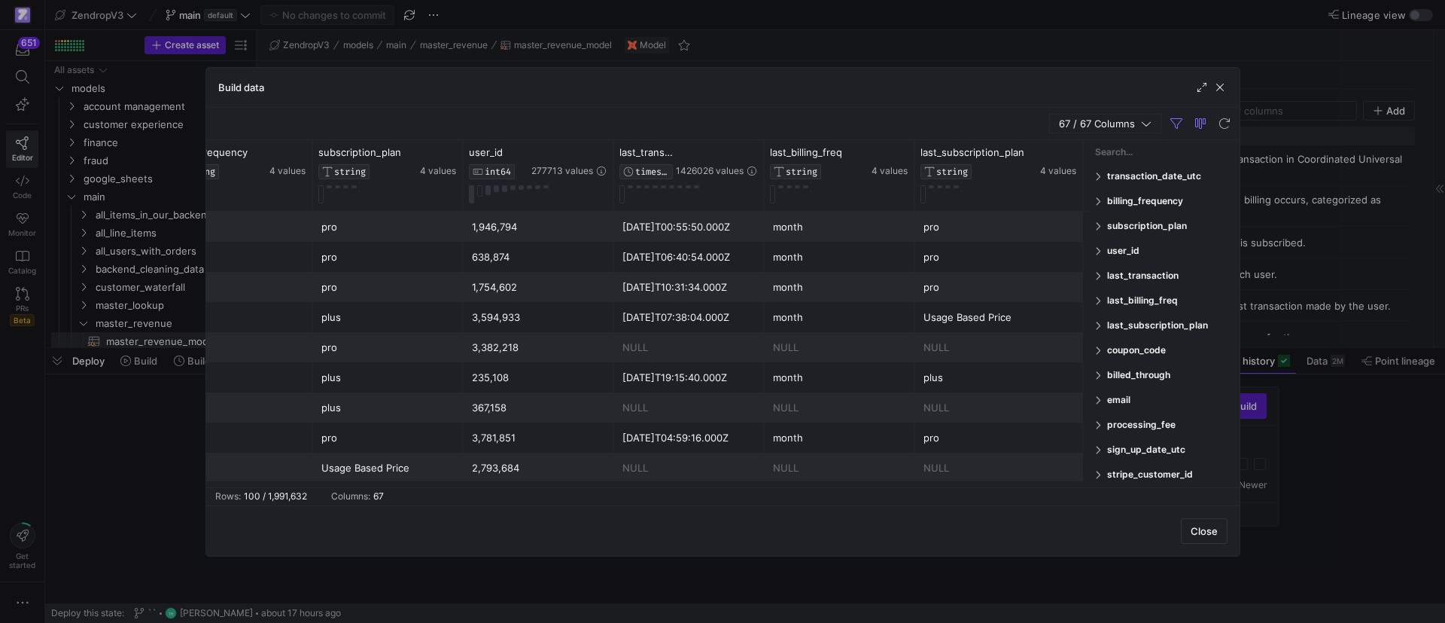
click at [1101, 370] on span at bounding box center [1099, 375] width 9 height 11
type input "paypal"
click at [1188, 540] on button "Apply" at bounding box center [1211, 550] width 46 height 20
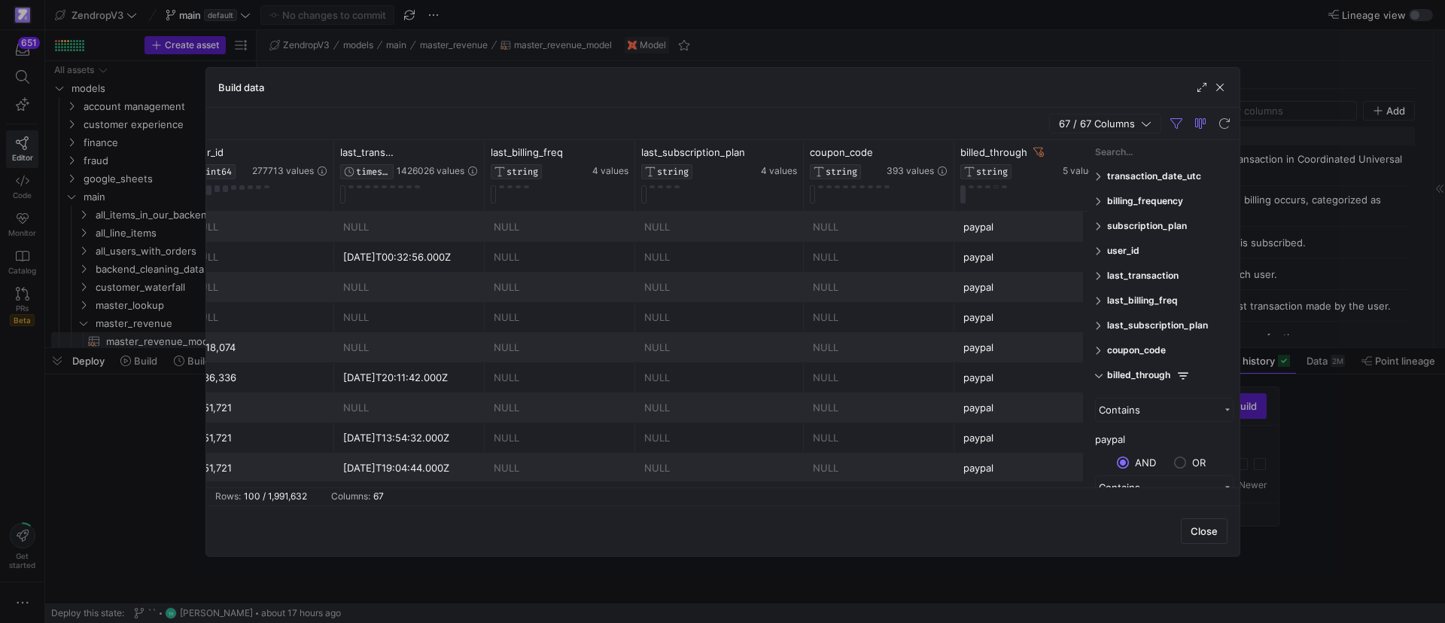
scroll to position [0, 573]
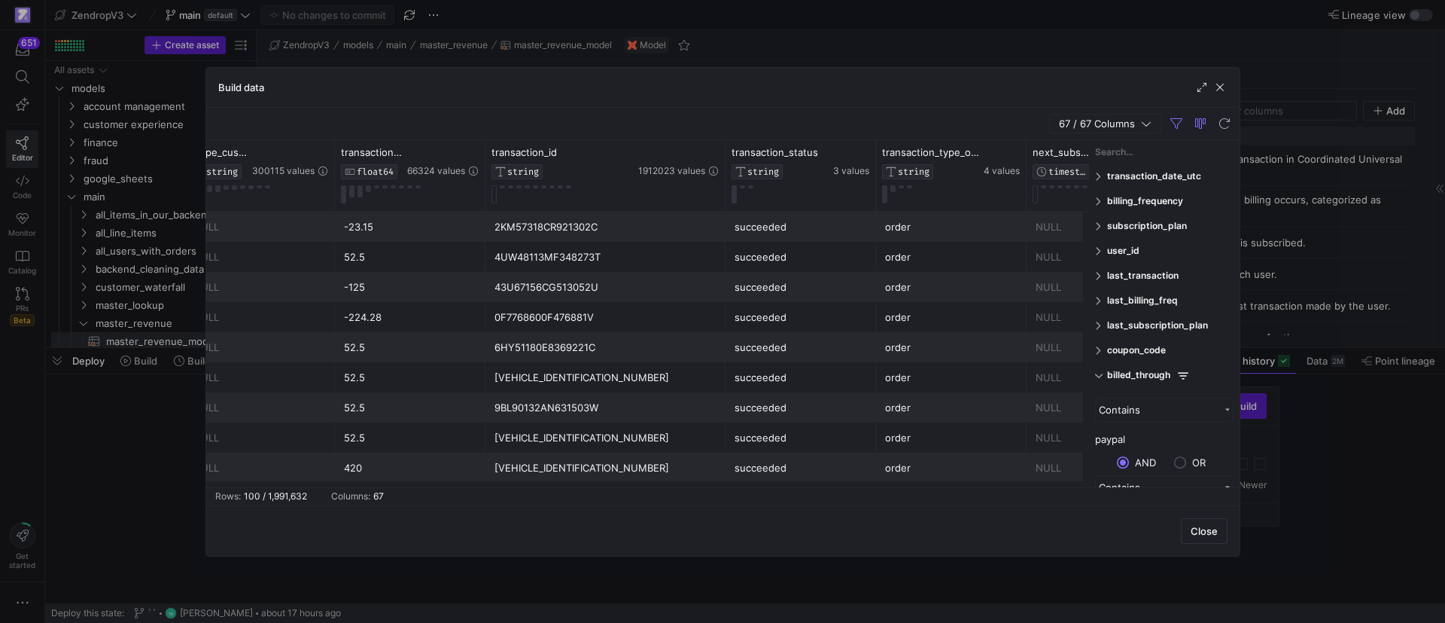
drag, startPoint x: 633, startPoint y: 162, endPoint x: 732, endPoint y: 165, distance: 98.7
click at [728, 165] on div at bounding box center [725, 175] width 6 height 71
click at [717, 149] on icon at bounding box center [720, 152] width 12 height 12
click at [841, 301] on button "Apply" at bounding box center [844, 306] width 46 height 20
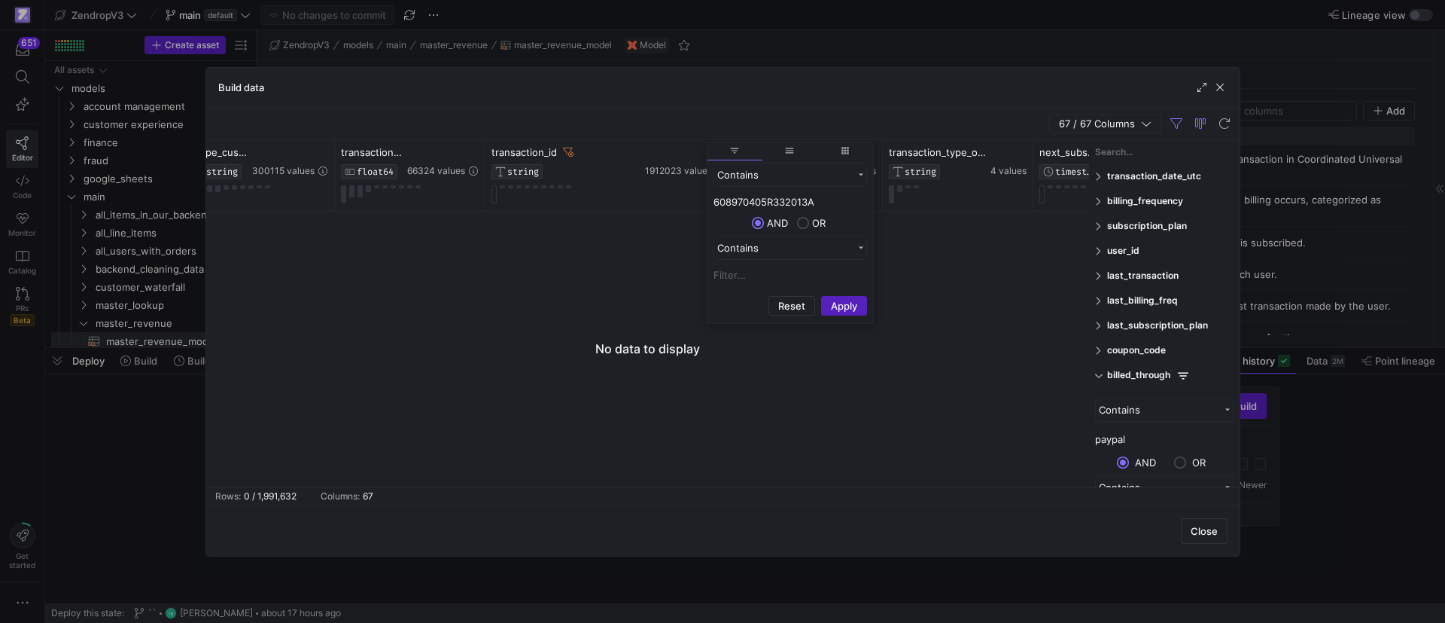
click at [763, 202] on input "608970405R332013A" at bounding box center [791, 202] width 154 height 18
paste input "007635018V576894D"
type input "007635018V576894D"
click at [852, 304] on button "Apply" at bounding box center [844, 306] width 46 height 20
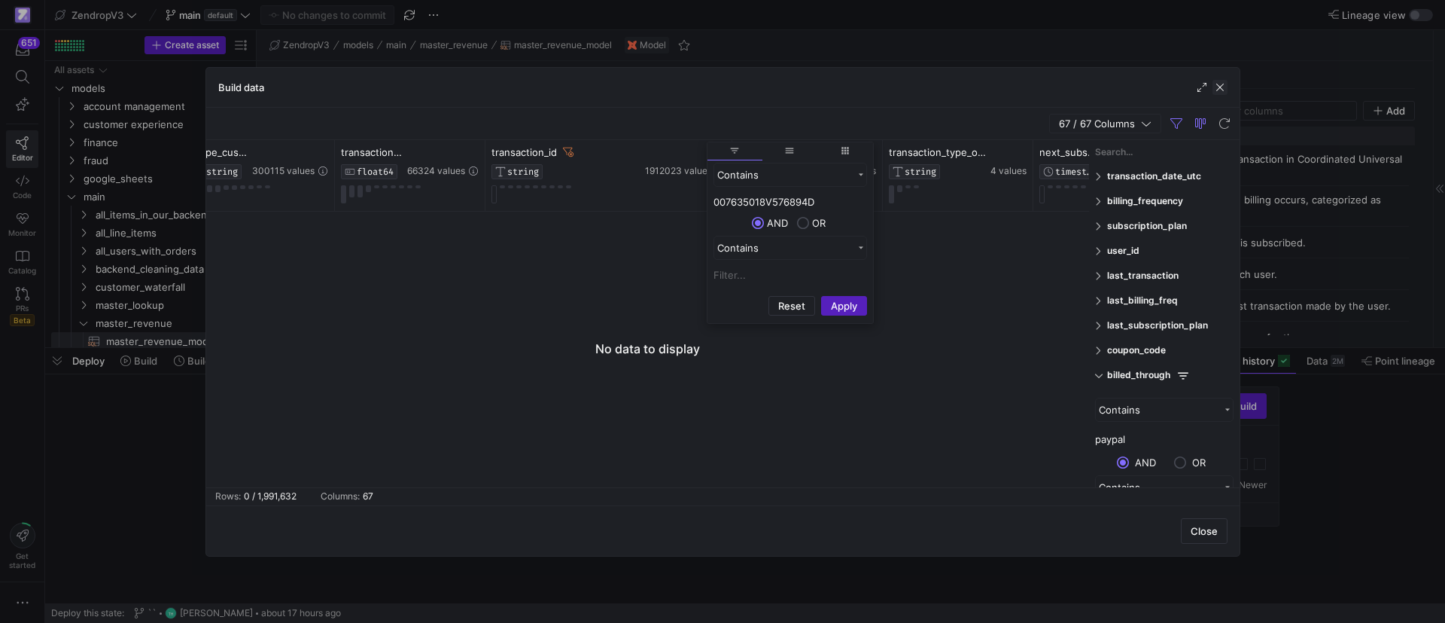
click at [1223, 81] on span "button" at bounding box center [1220, 87] width 15 height 15
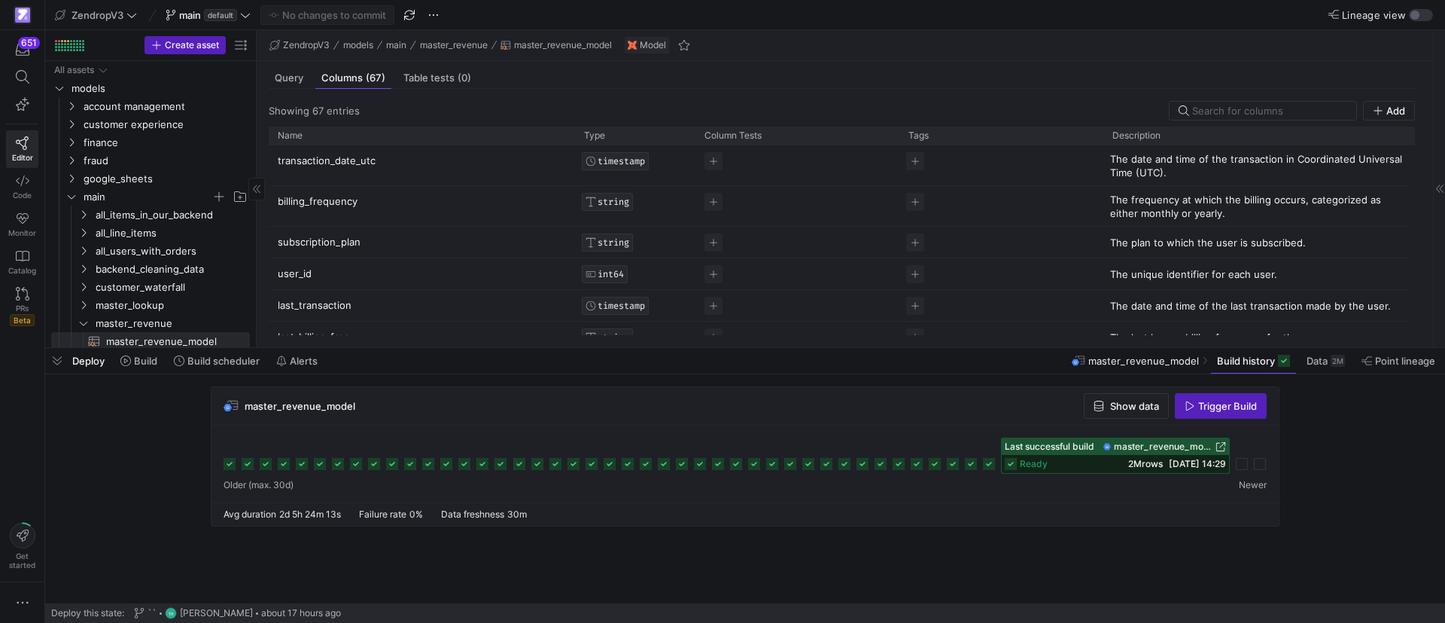
click at [59, 363] on span "button" at bounding box center [57, 361] width 24 height 26
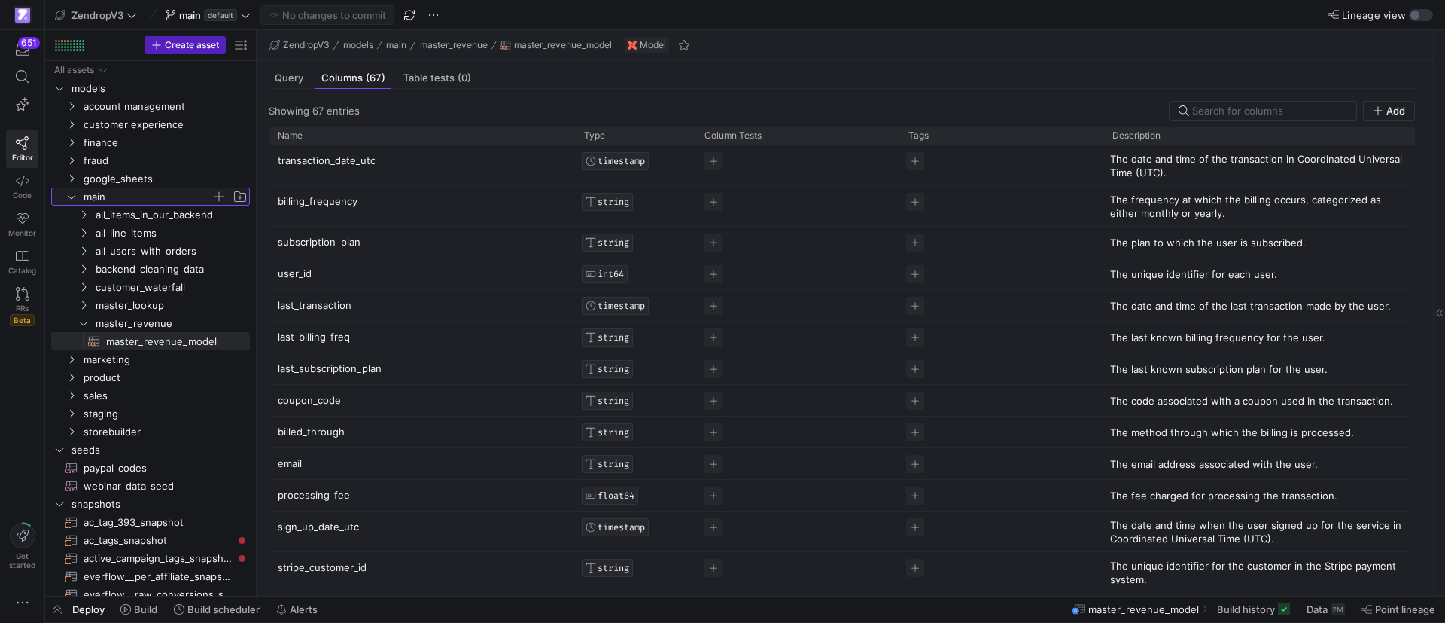
click at [69, 193] on icon "Press SPACE to select this row." at bounding box center [71, 196] width 11 height 9
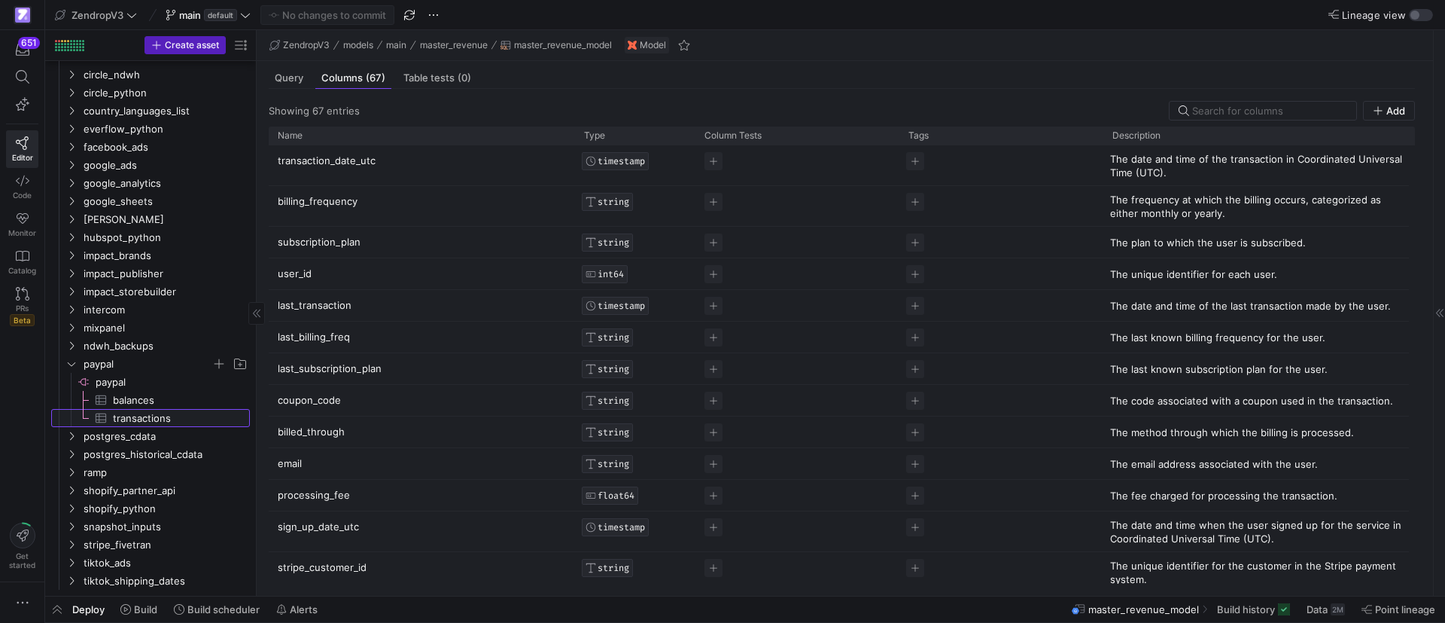
click at [142, 417] on span "transactions​​​​​​​​​" at bounding box center [173, 418] width 120 height 17
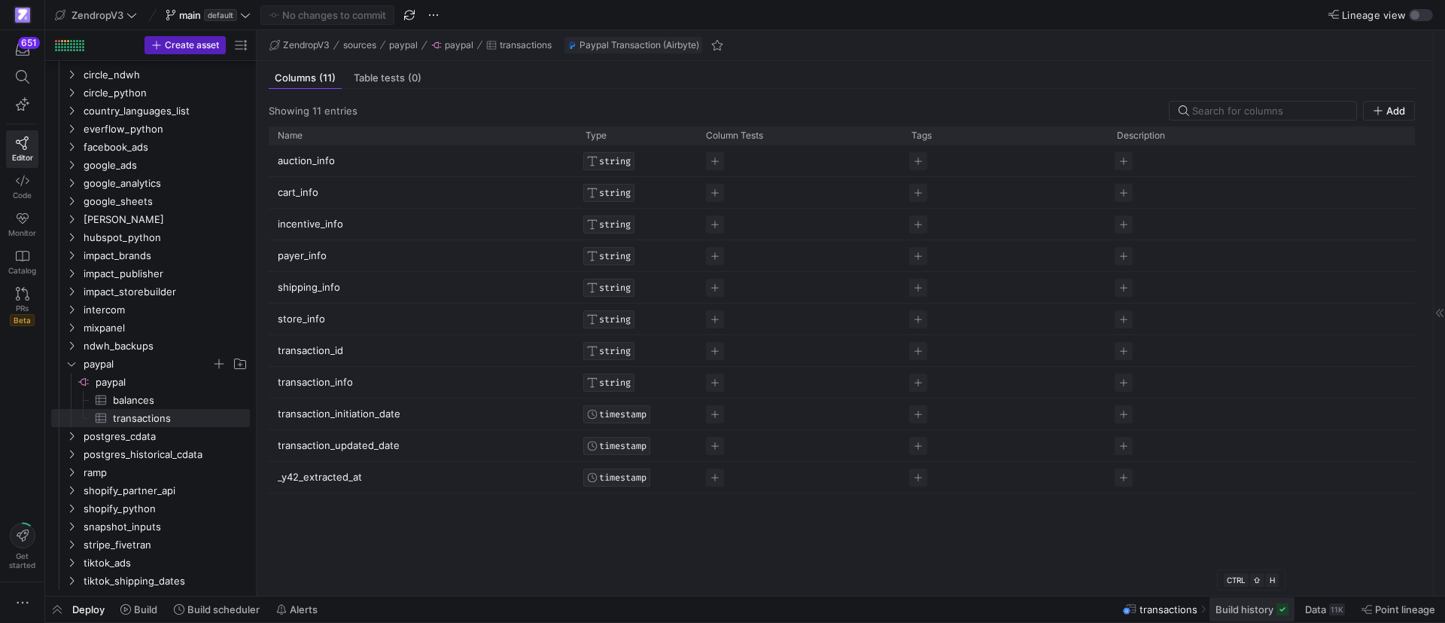
click at [1247, 610] on span "Build history" at bounding box center [1245, 609] width 58 height 12
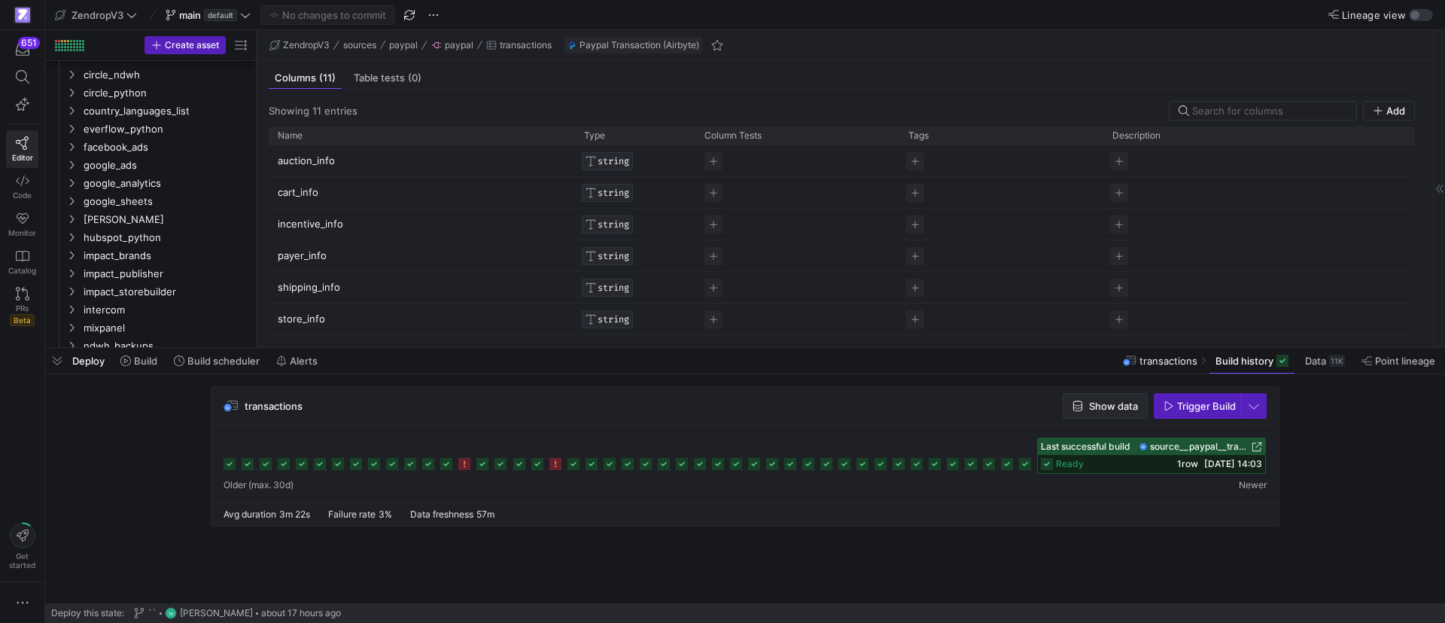
click at [1093, 401] on span "Show data" at bounding box center [1113, 406] width 49 height 12
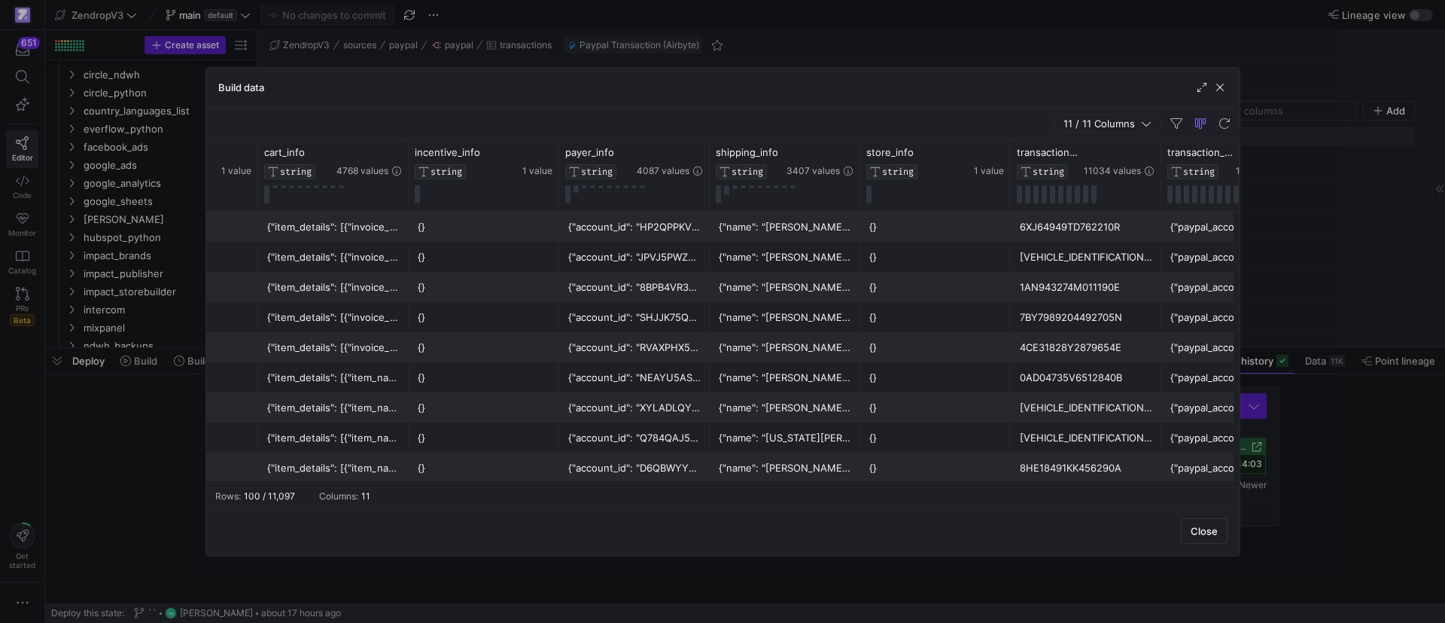
scroll to position [0, 129]
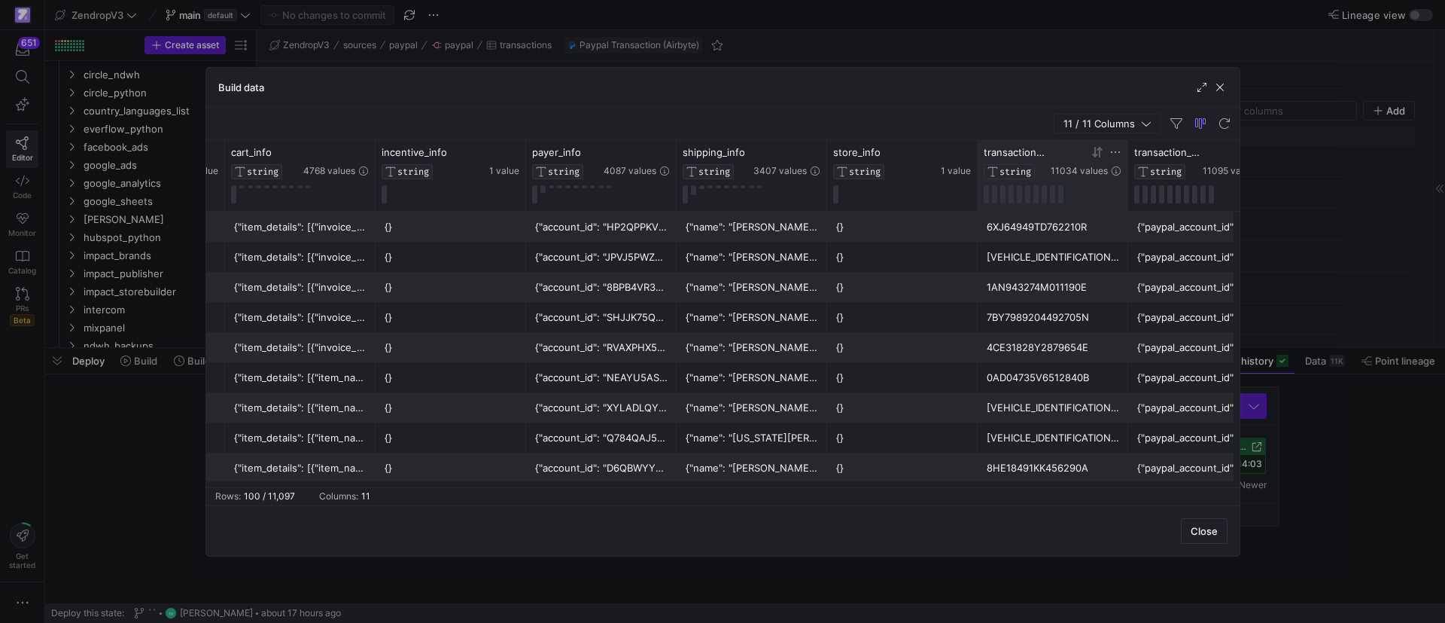
click at [1118, 154] on icon at bounding box center [1116, 152] width 12 height 12
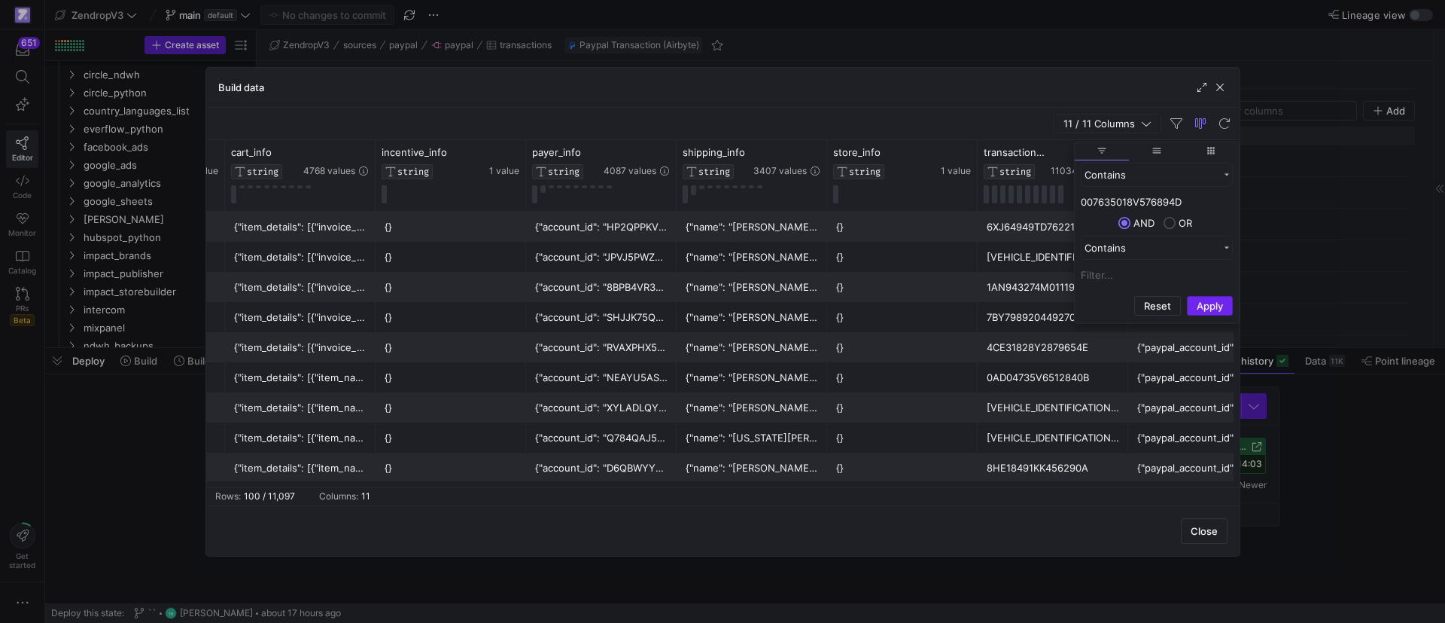
type input "007635018V576894D"
click at [1217, 309] on button "Apply" at bounding box center [1210, 306] width 46 height 20
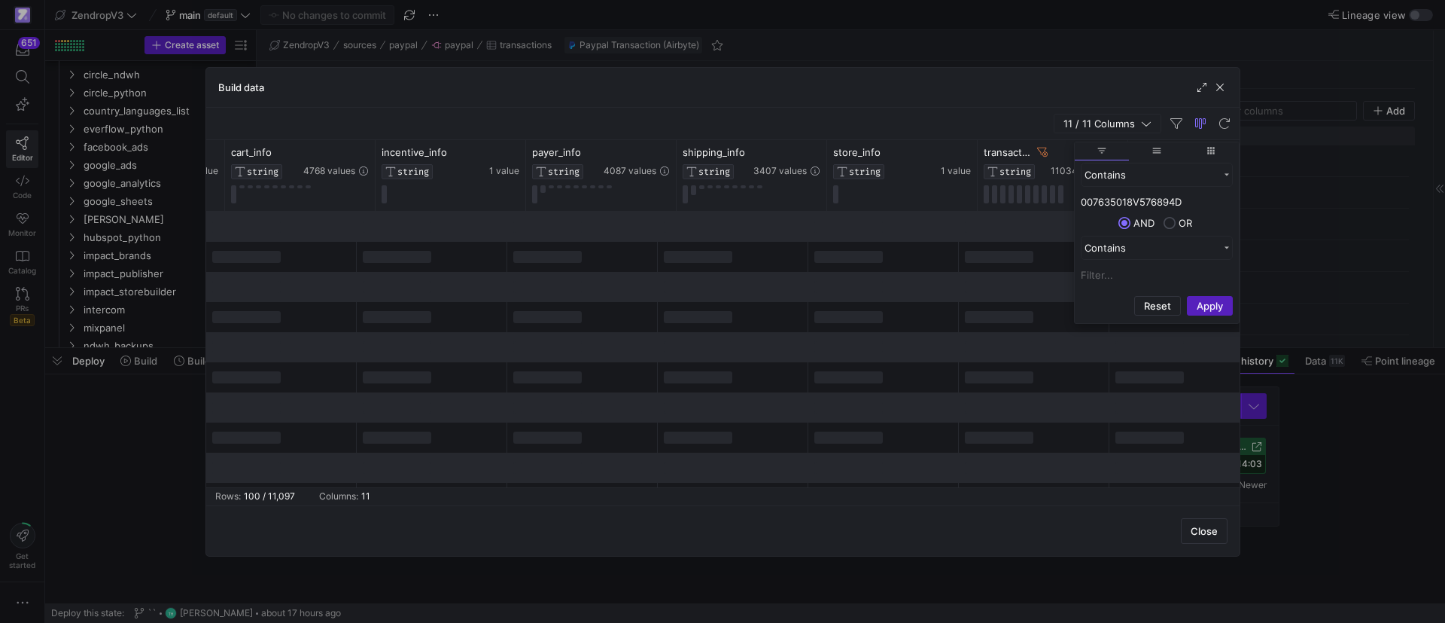
click at [948, 112] on div "11 / 11 Columns" at bounding box center [723, 124] width 1034 height 32
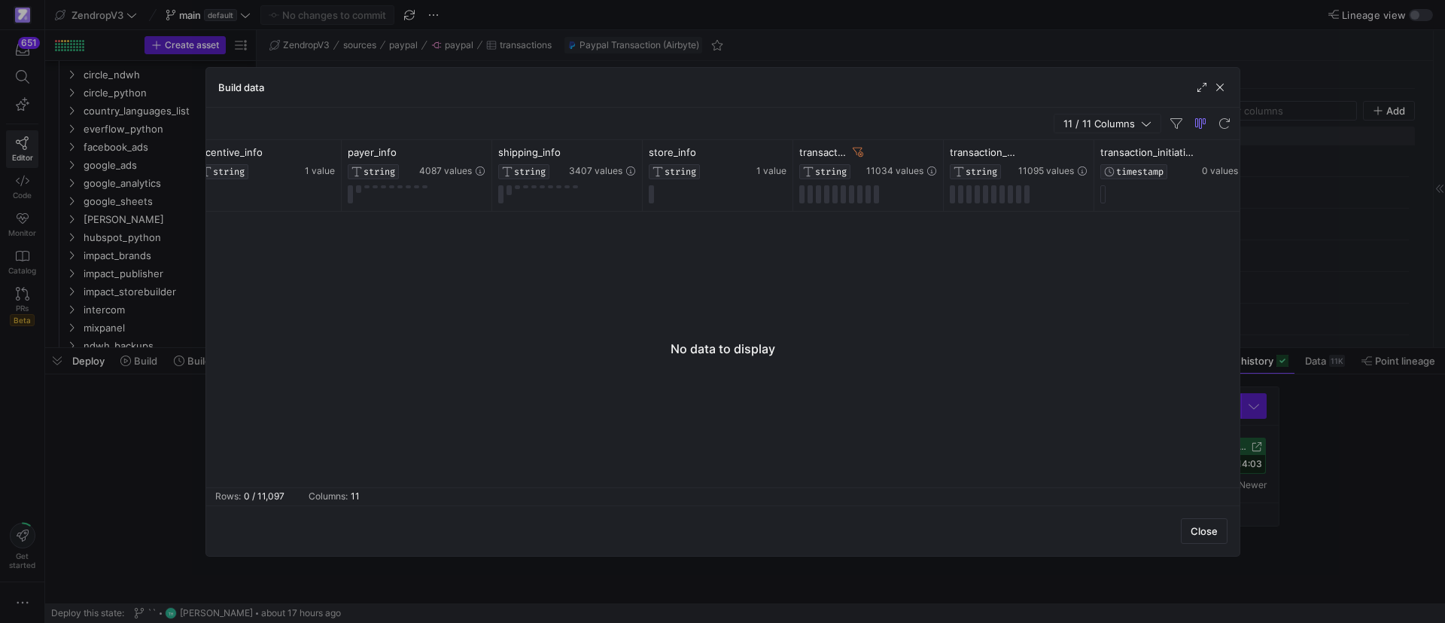
scroll to position [0, 330]
click at [915, 151] on icon at bounding box center [918, 152] width 12 height 12
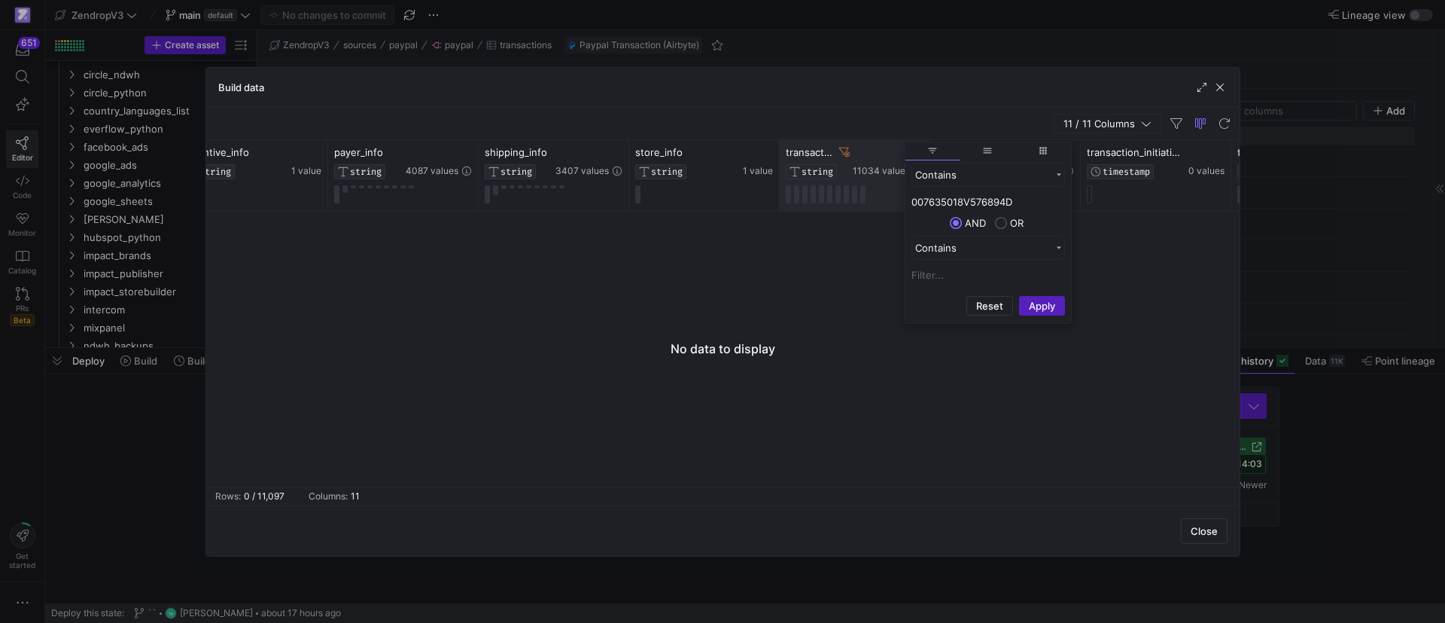
drag, startPoint x: 1022, startPoint y: 203, endPoint x: 900, endPoint y: 203, distance: 122.7
click at [900, 203] on div "Drag here to set row groups Drag here to set column labels cart_info STRING 476…" at bounding box center [723, 313] width 1034 height 347
type input "608970405R332013A"
click at [1038, 304] on button "Apply" at bounding box center [1042, 306] width 46 height 20
click at [846, 147] on icon at bounding box center [844, 151] width 11 height 9
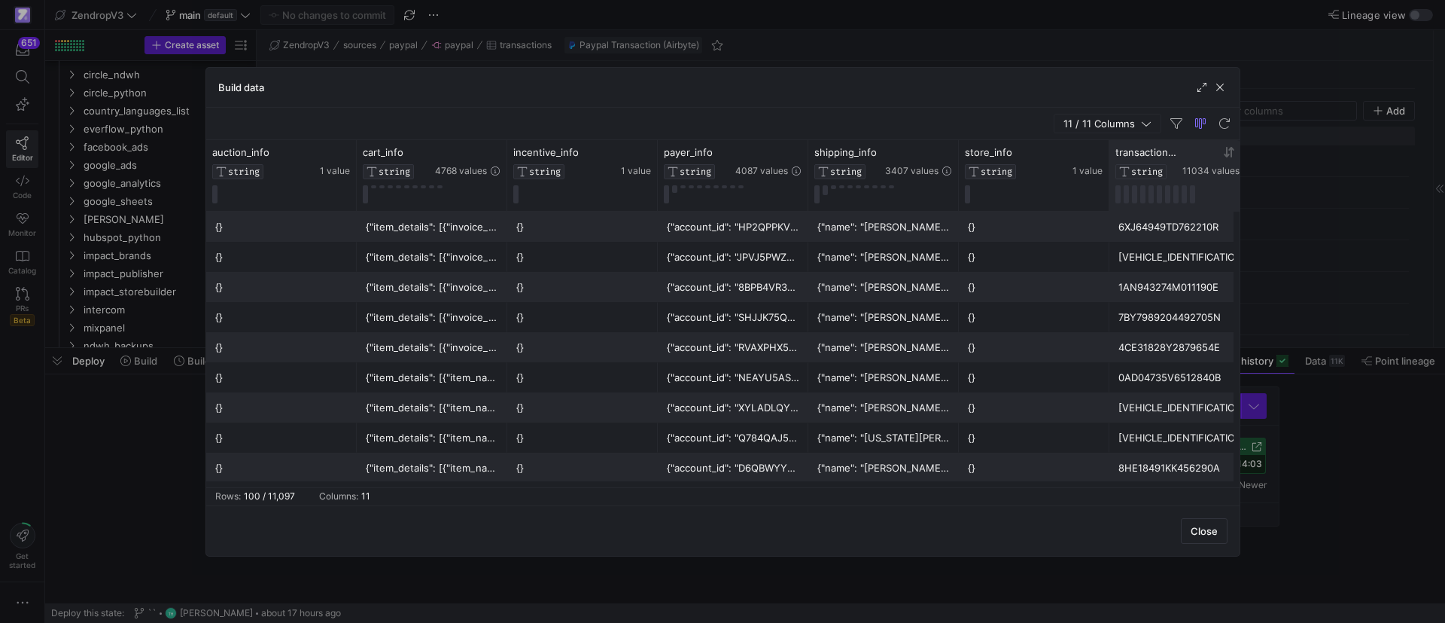
scroll to position [0, 141]
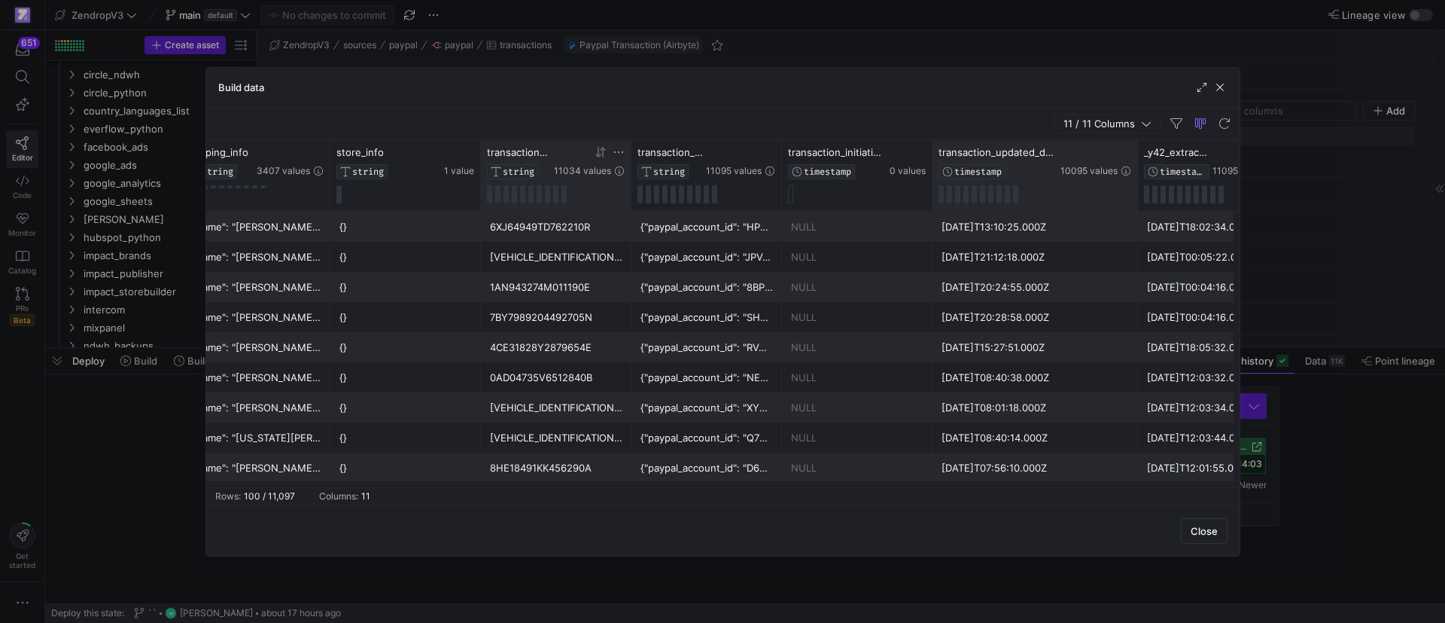
drag, startPoint x: 1082, startPoint y: 157, endPoint x: 1136, endPoint y: 164, distance: 54.6
click at [1136, 164] on div at bounding box center [1137, 175] width 6 height 71
click at [1103, 153] on icon at bounding box center [1107, 152] width 12 height 12
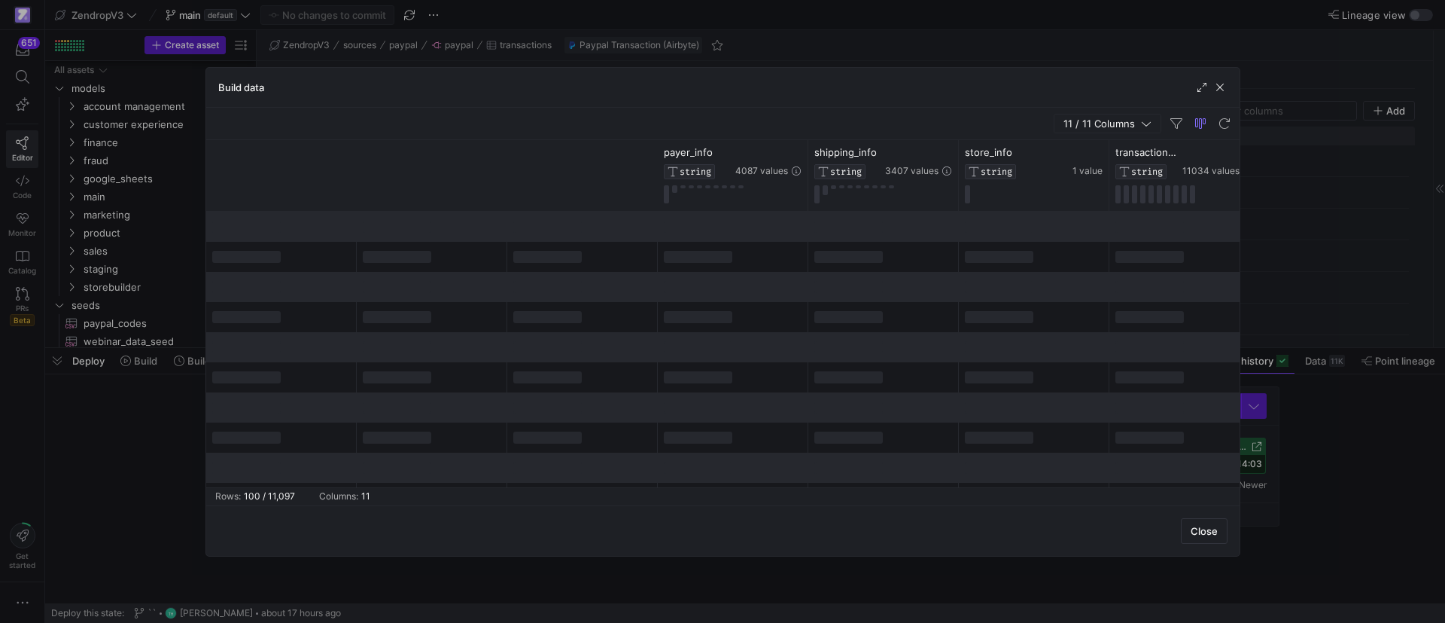
scroll to position [0, 629]
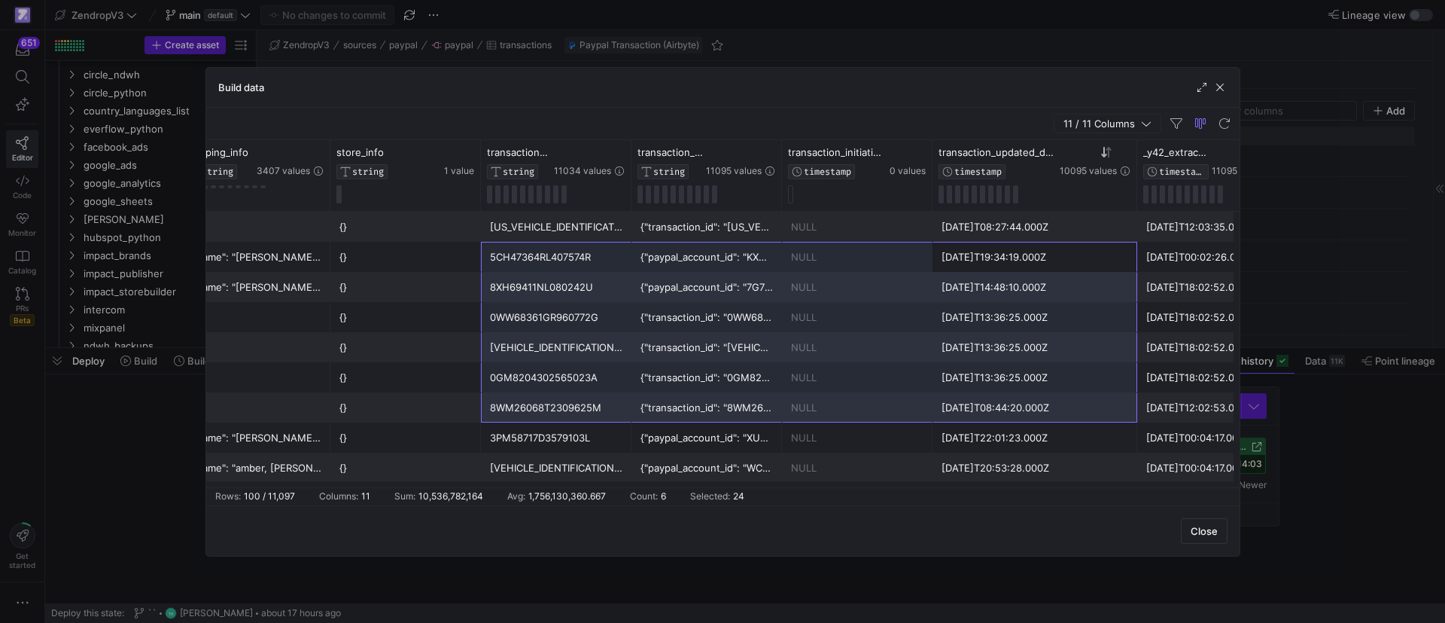
drag, startPoint x: 1000, startPoint y: 252, endPoint x: 706, endPoint y: 364, distance: 314.3
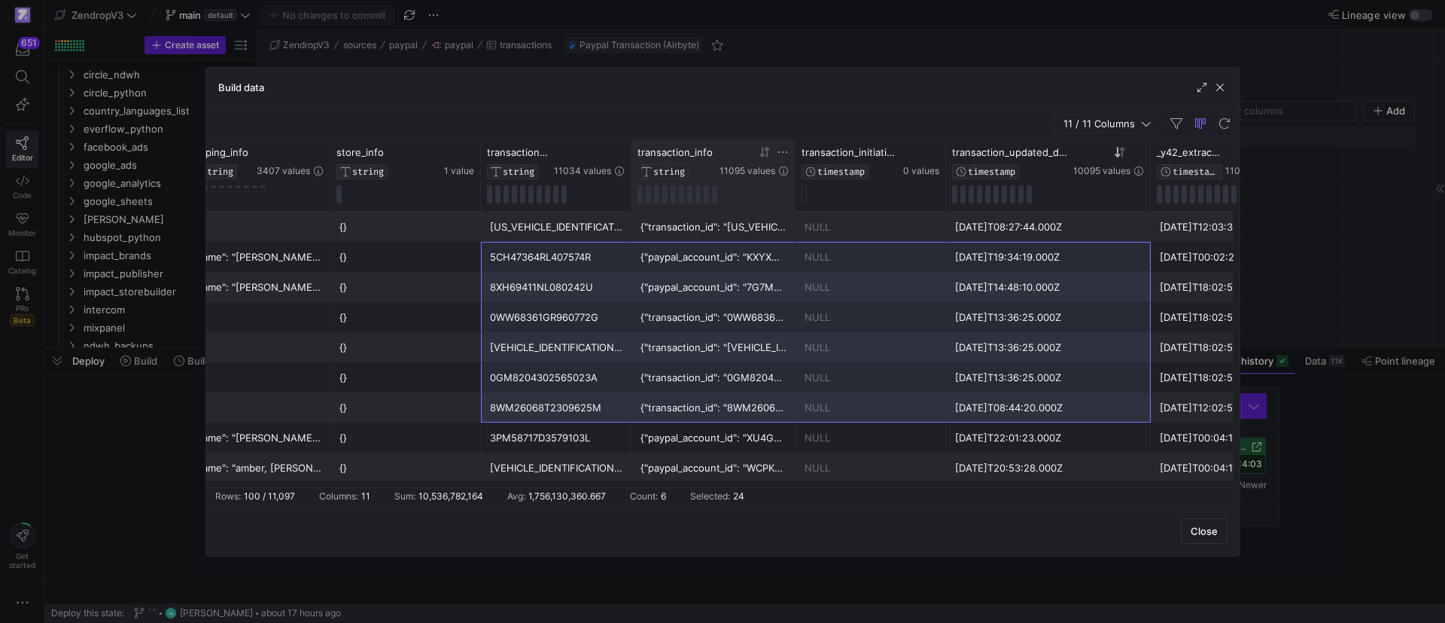
drag, startPoint x: 780, startPoint y: 157, endPoint x: 699, endPoint y: 171, distance: 82.5
click at [699, 171] on div "transaction_info STRING 11095 values" at bounding box center [714, 175] width 164 height 71
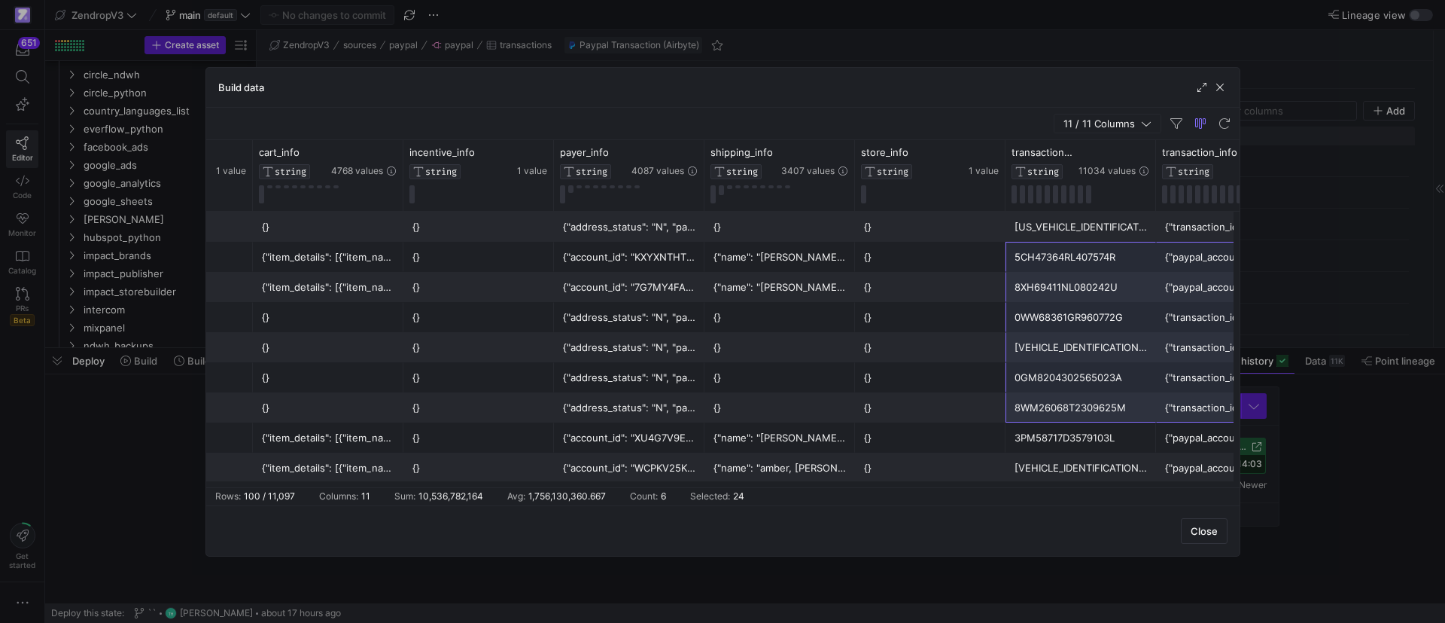
scroll to position [0, 105]
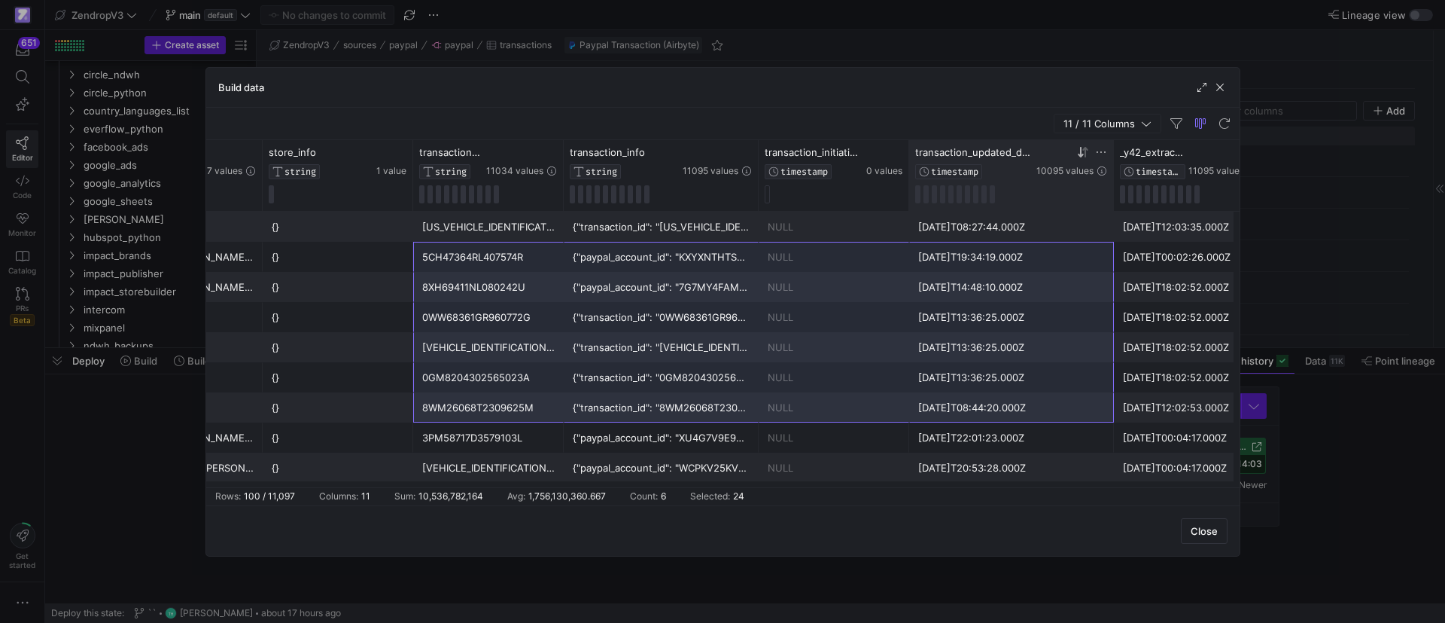
drag, startPoint x: 724, startPoint y: 159, endPoint x: 1012, endPoint y: 190, distance: 290.0
click at [760, 245] on div "payer_info STRING 4087 values shipping_info STRING 3407 values store_info STRIN…" at bounding box center [723, 313] width 1034 height 347
click at [1220, 89] on span "button" at bounding box center [1220, 87] width 15 height 15
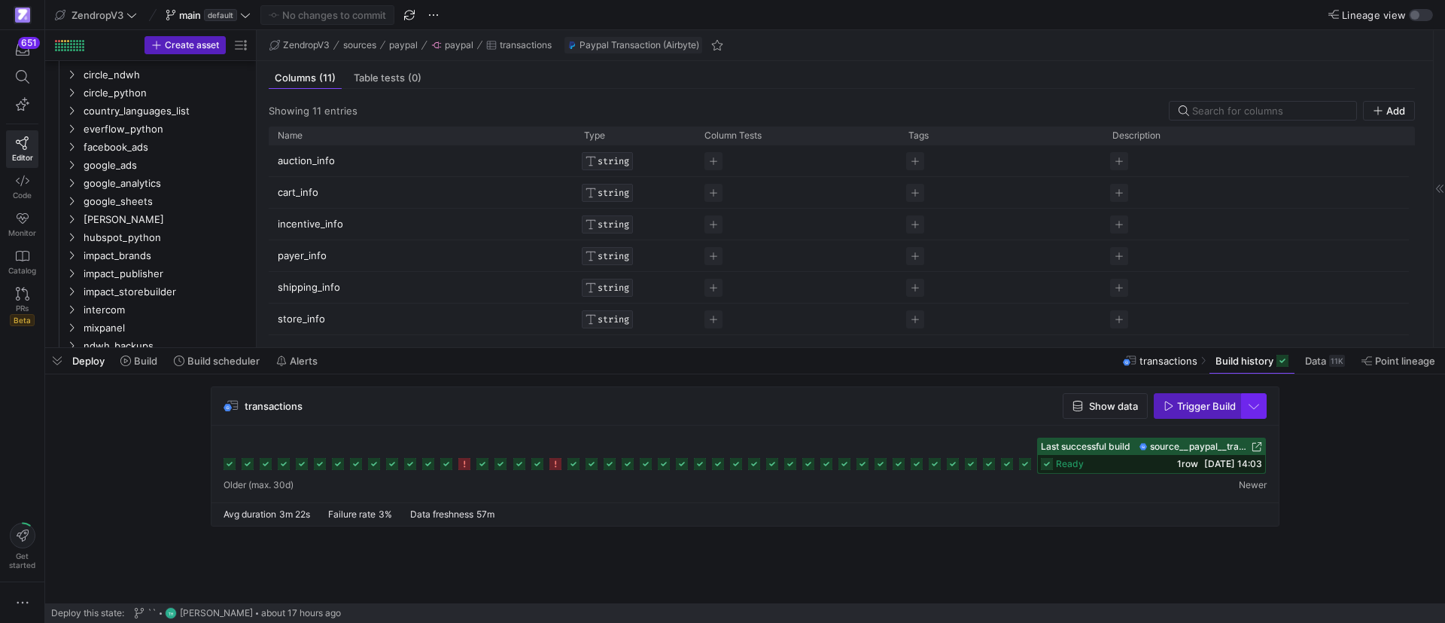
click at [1253, 403] on span "button" at bounding box center [1254, 406] width 24 height 24
click at [1179, 454] on span "Full Refresh Build" at bounding box center [1209, 456] width 95 height 12
click at [1206, 406] on span "Trigger Build" at bounding box center [1206, 406] width 59 height 12
click at [57, 364] on span "button" at bounding box center [57, 361] width 24 height 26
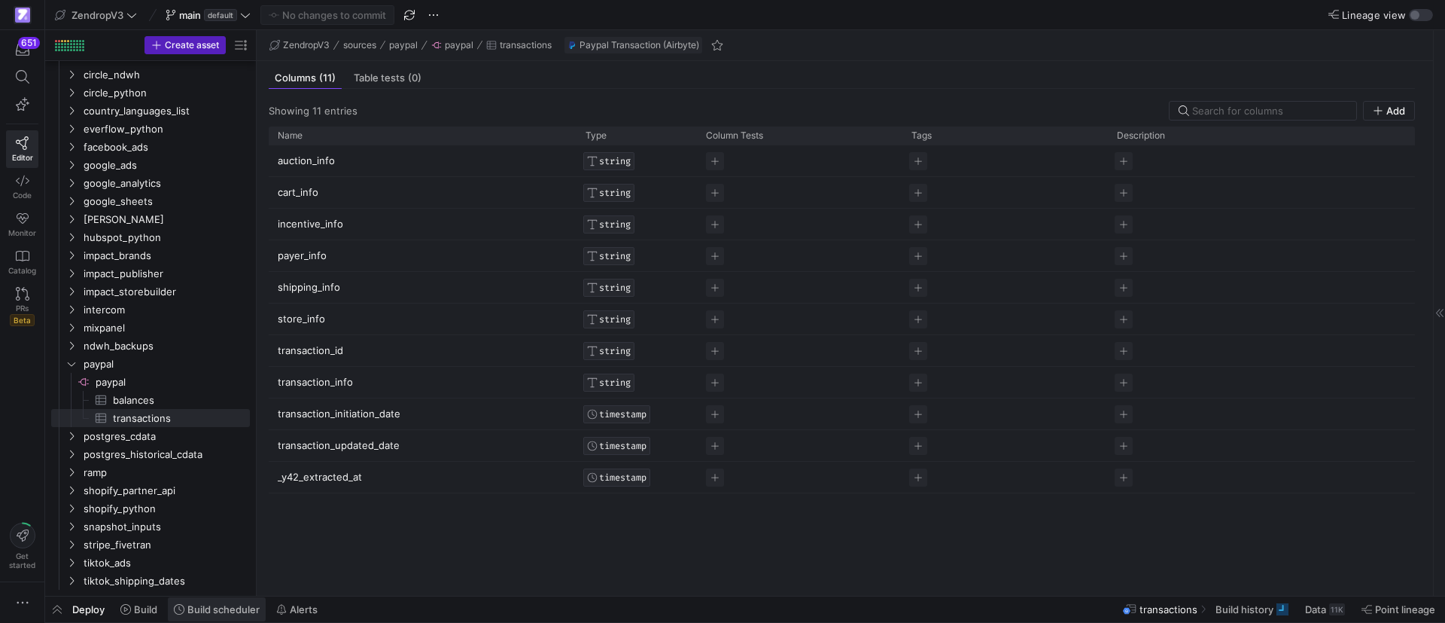
click at [218, 603] on span "Build scheduler" at bounding box center [223, 609] width 72 height 12
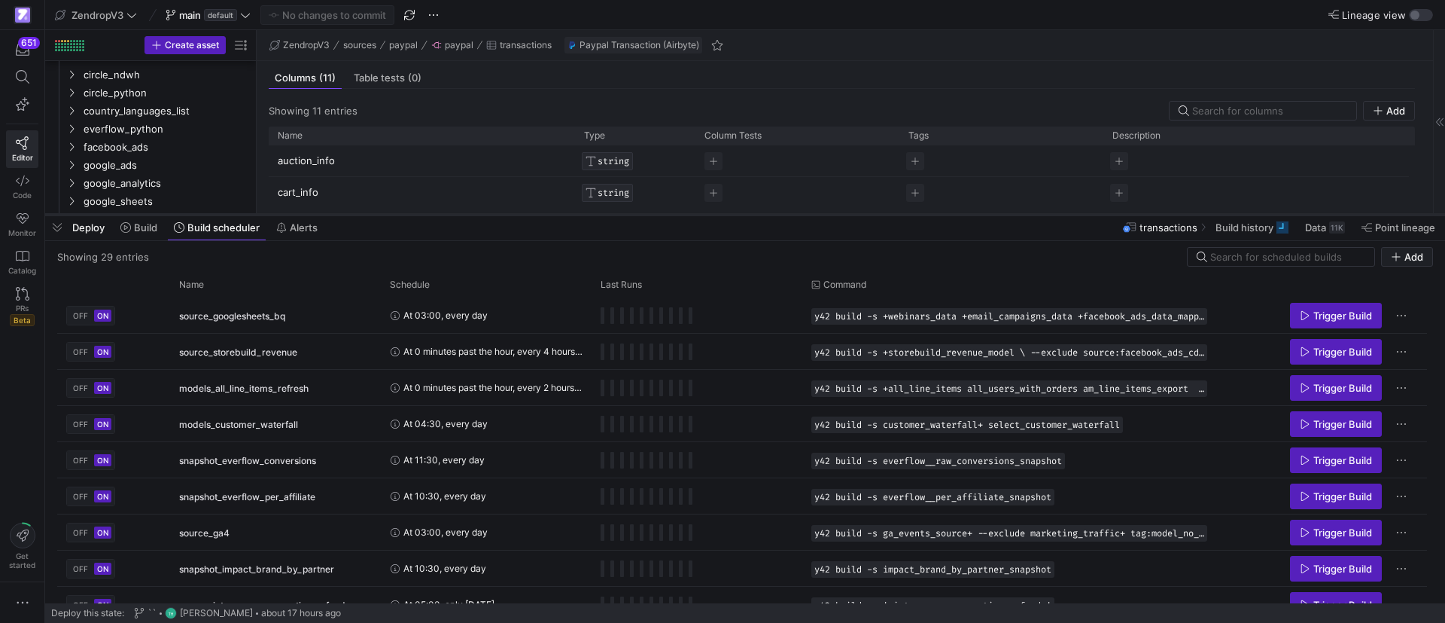
drag, startPoint x: 349, startPoint y: 347, endPoint x: 379, endPoint y: 212, distance: 138.1
click at [379, 212] on div at bounding box center [745, 215] width 1400 height 6
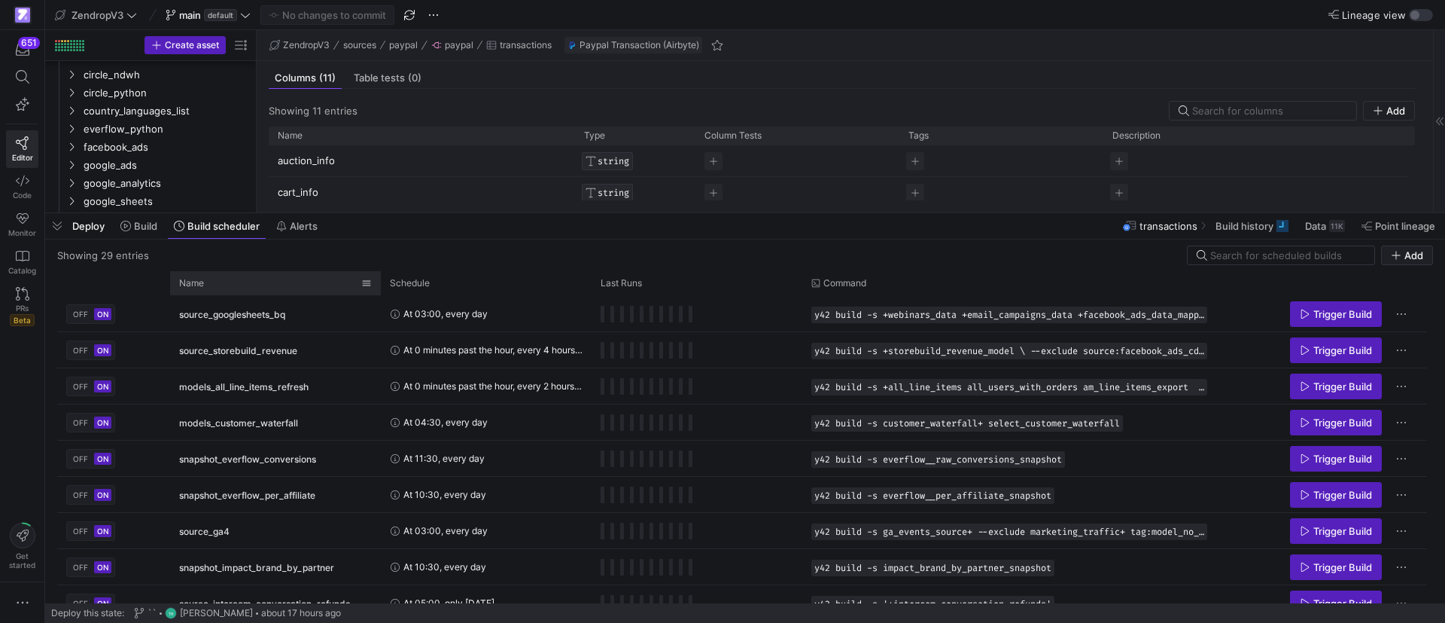
click at [202, 282] on span "Name" at bounding box center [191, 283] width 25 height 11
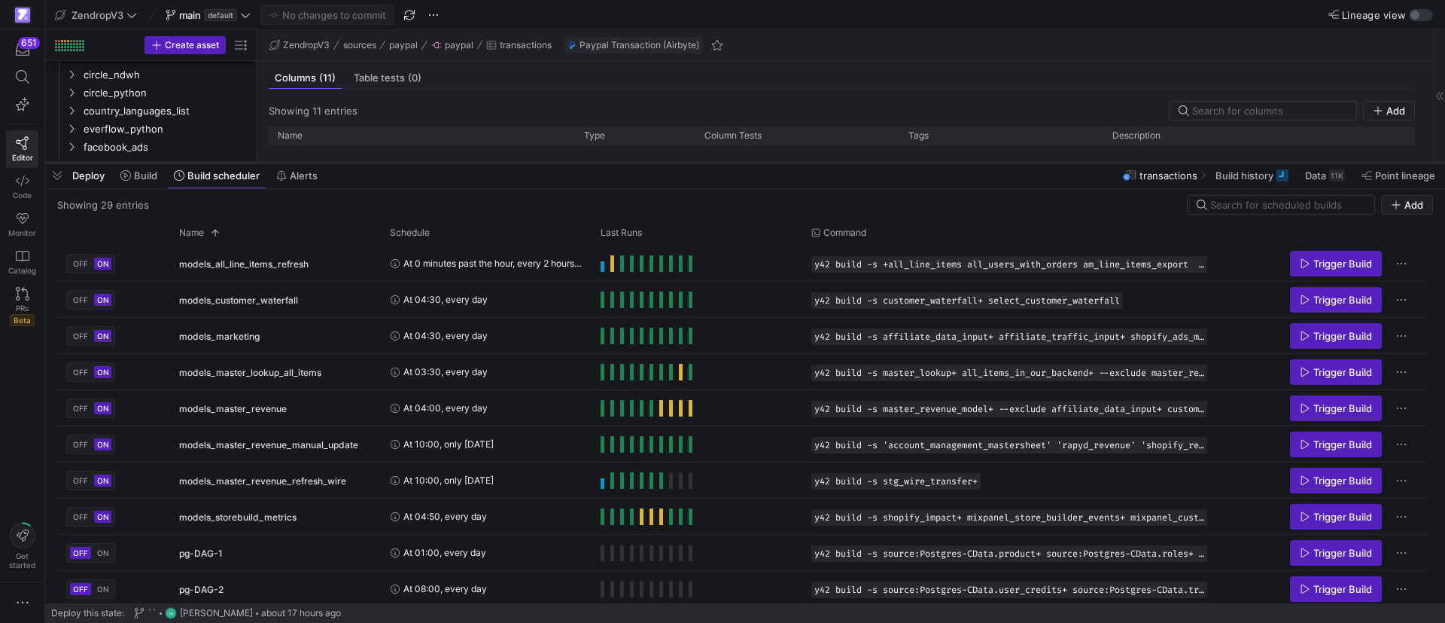
drag, startPoint x: 452, startPoint y: 214, endPoint x: 461, endPoint y: 162, distance: 52.7
click at [461, 162] on div at bounding box center [745, 163] width 1400 height 6
click at [1263, 170] on span "Build history" at bounding box center [1245, 175] width 58 height 12
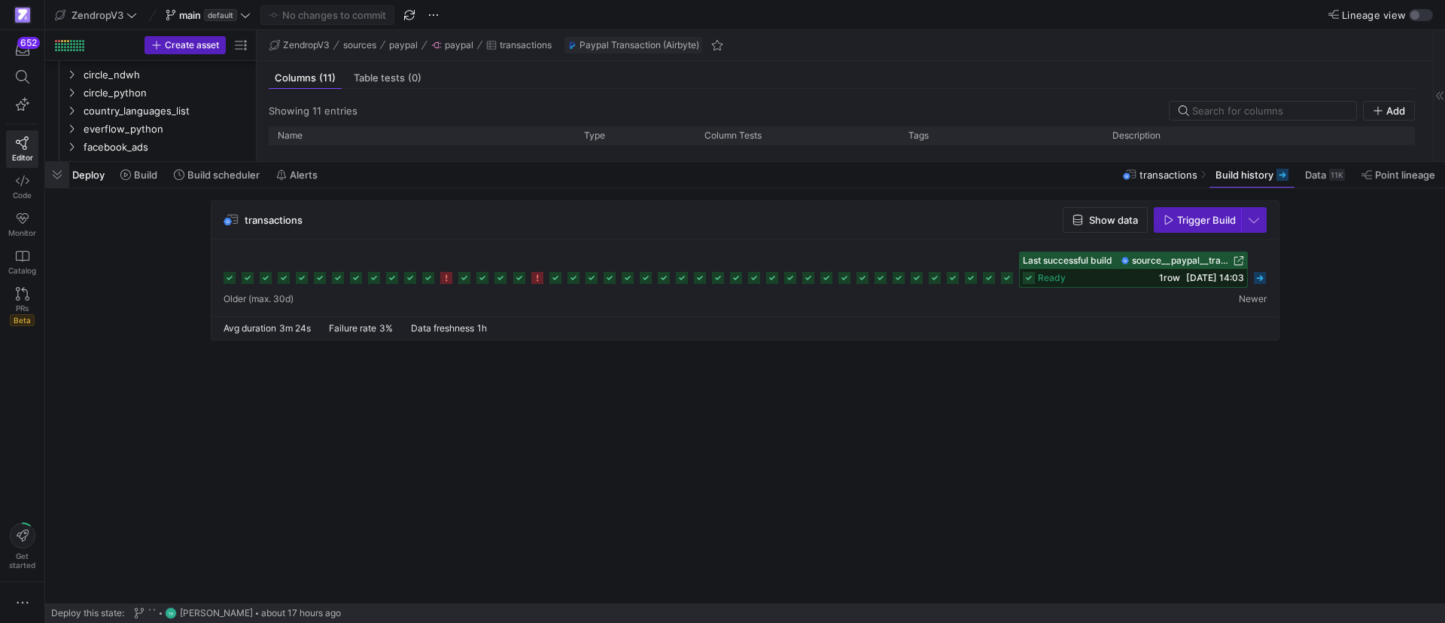
click at [57, 173] on span "button" at bounding box center [57, 175] width 24 height 26
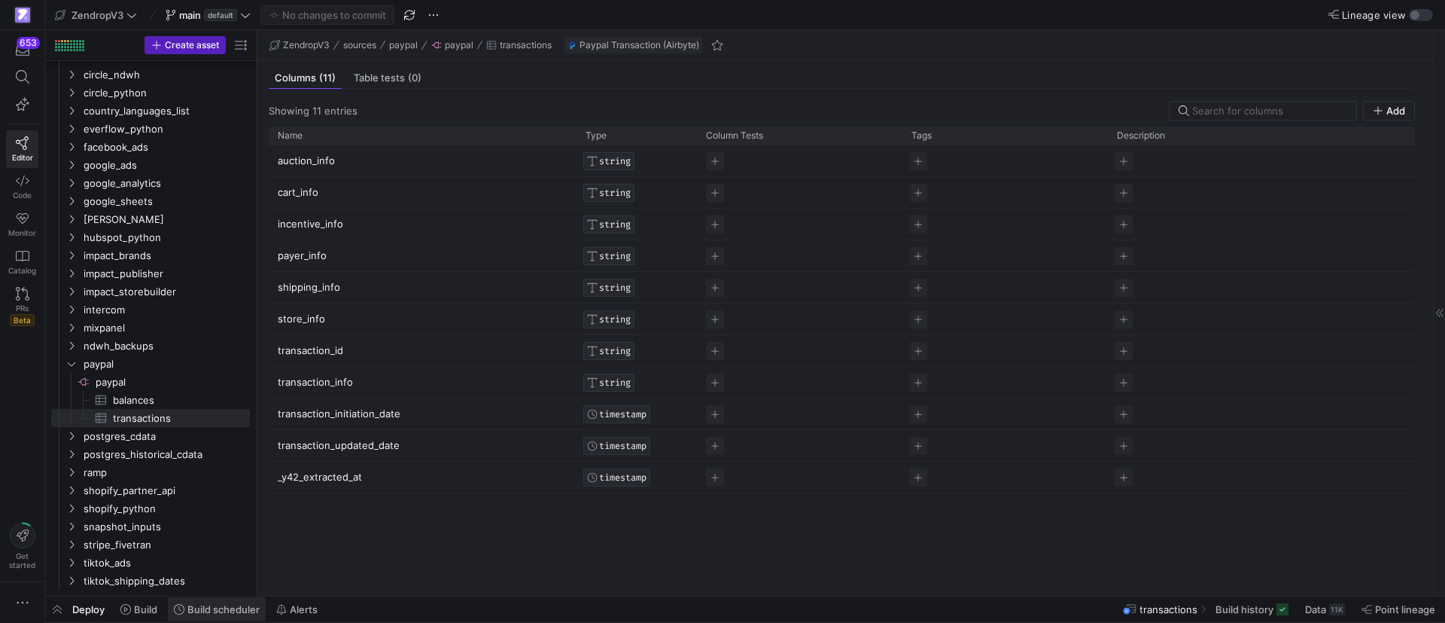
click at [236, 611] on span "Build scheduler" at bounding box center [223, 609] width 72 height 12
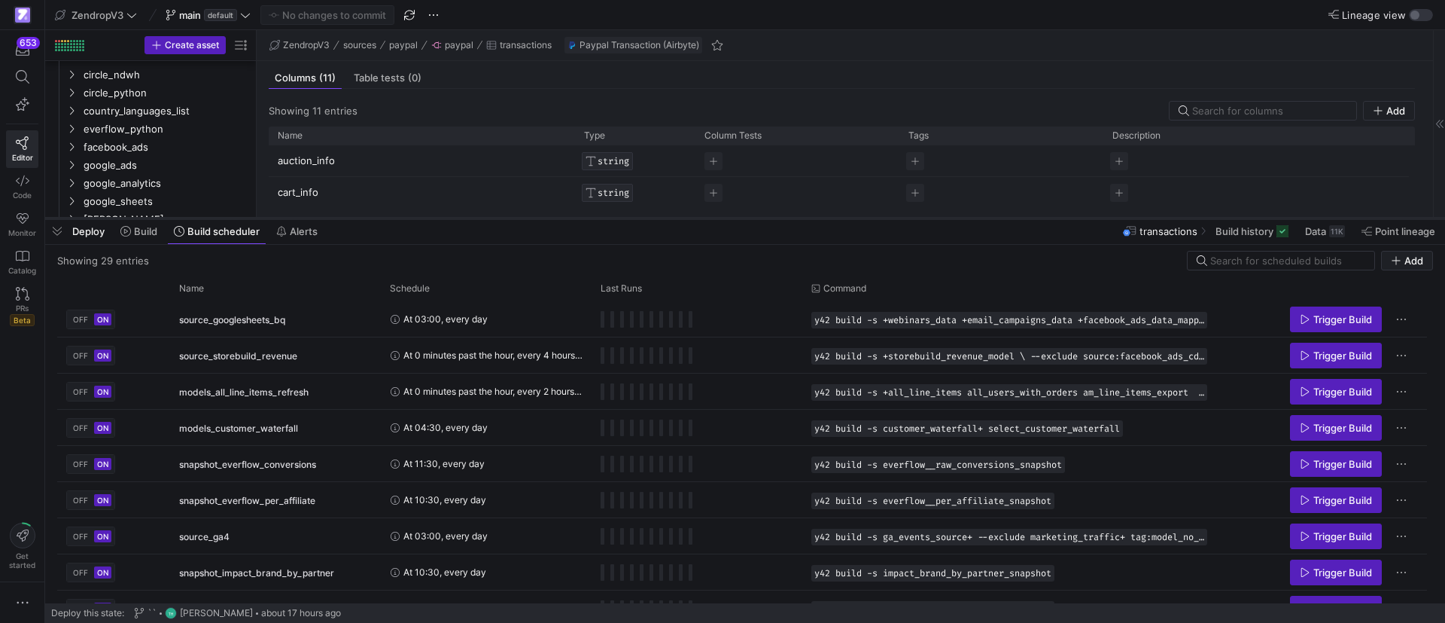
drag, startPoint x: 589, startPoint y: 349, endPoint x: 598, endPoint y: 217, distance: 132.0
click at [598, 217] on div at bounding box center [745, 218] width 1400 height 6
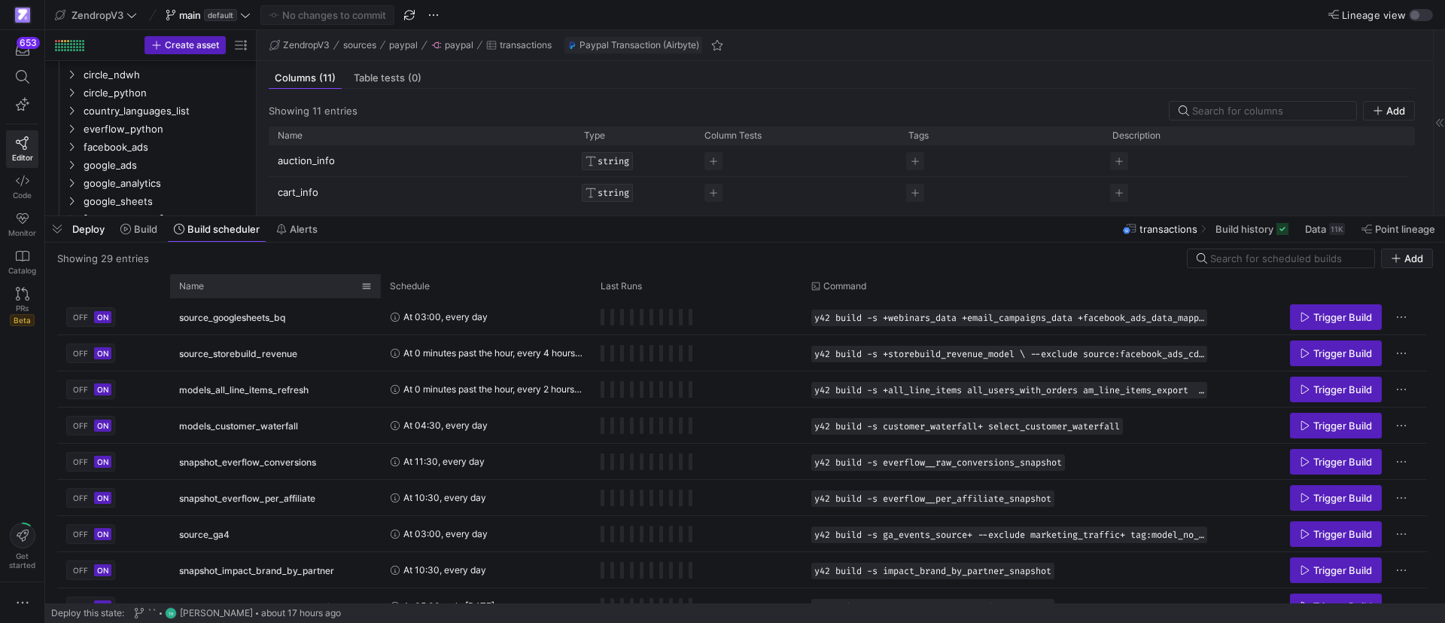
click at [219, 288] on div "Name" at bounding box center [270, 286] width 182 height 17
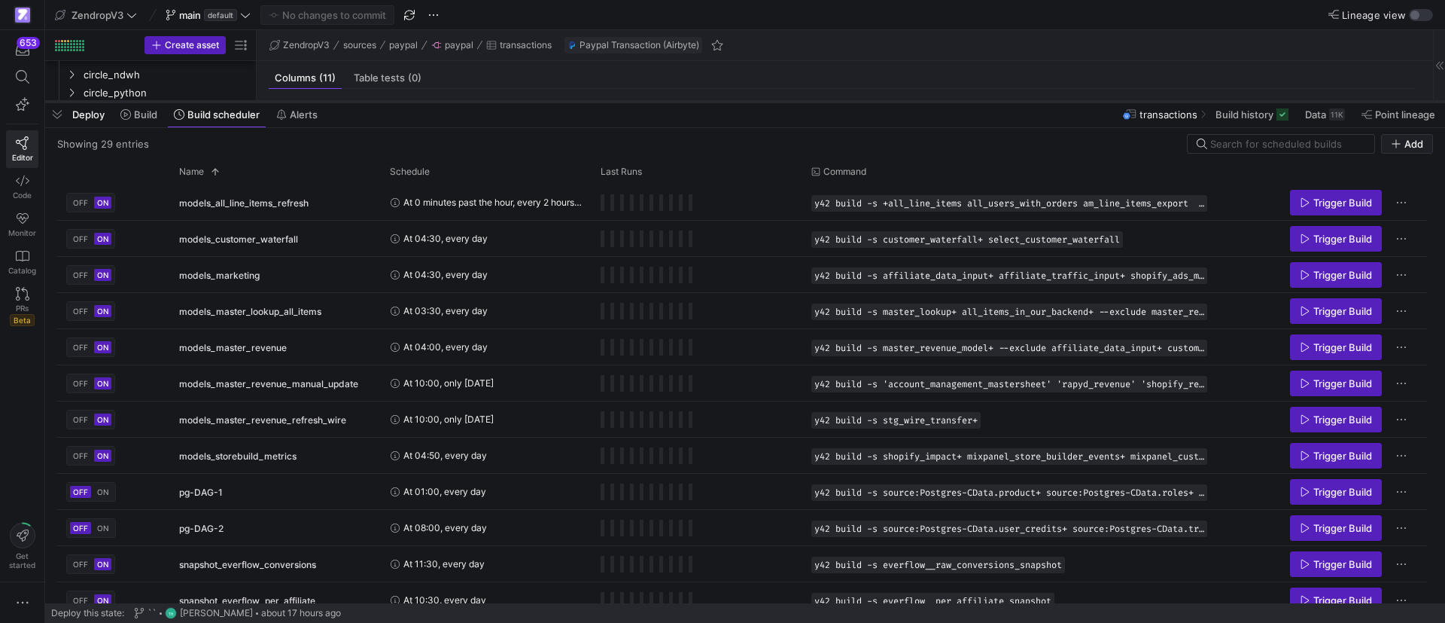
drag, startPoint x: 431, startPoint y: 215, endPoint x: 477, endPoint y: 100, distance: 123.6
click at [477, 100] on div at bounding box center [745, 102] width 1400 height 6
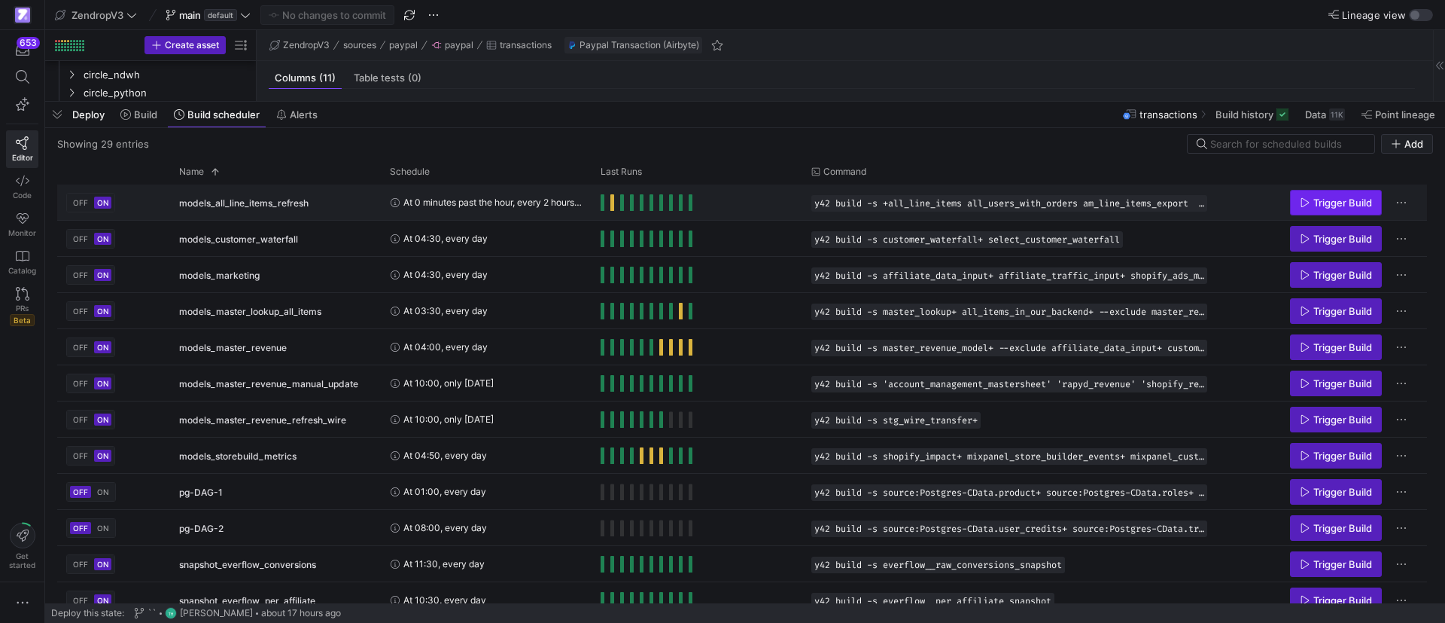
click at [1326, 202] on span "Trigger Build" at bounding box center [1343, 202] width 59 height 12
